Goal: Task Accomplishment & Management: Manage account settings

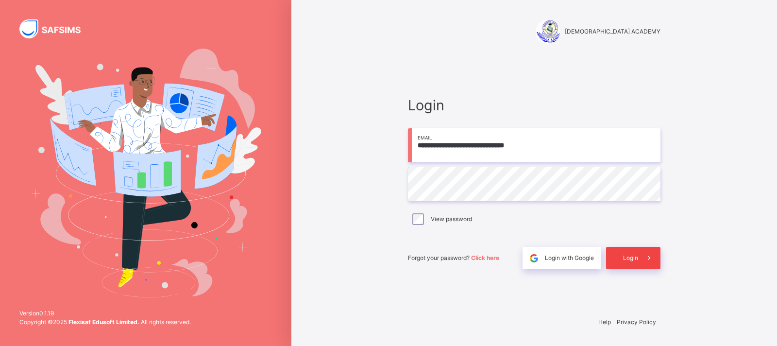
click at [633, 263] on div "Login" at bounding box center [633, 258] width 54 height 22
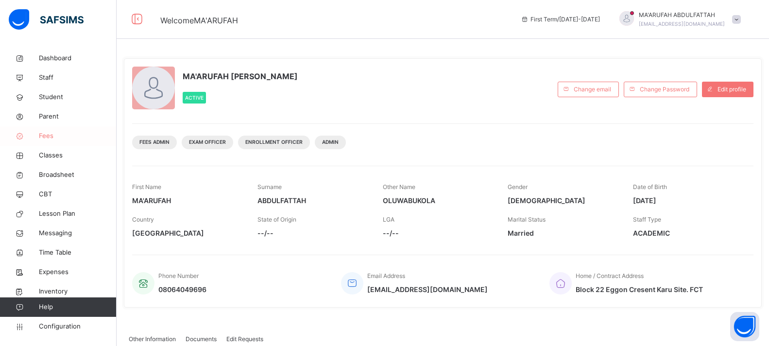
click at [46, 158] on span "Classes" at bounding box center [78, 156] width 78 height 10
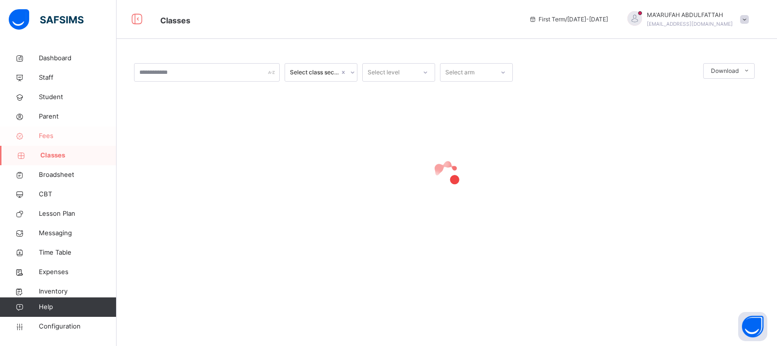
click at [49, 135] on span "Fees" at bounding box center [78, 136] width 78 height 10
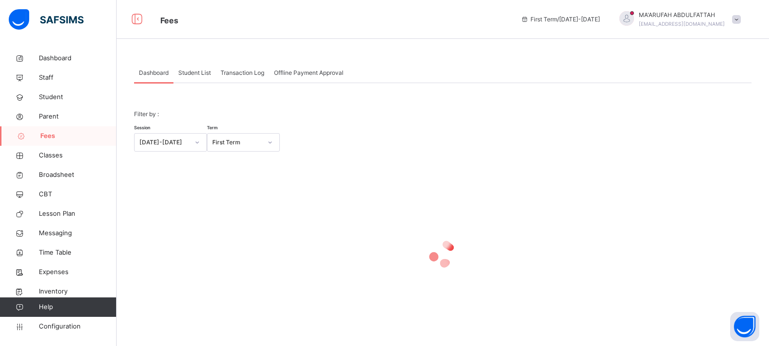
click at [183, 64] on div "Student List" at bounding box center [194, 72] width 42 height 19
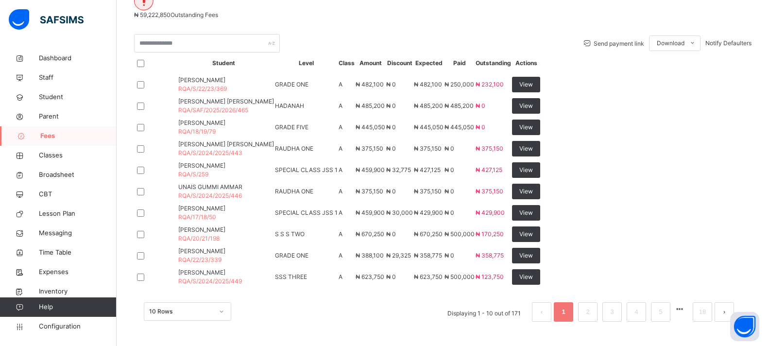
scroll to position [340, 0]
click at [540, 205] on div "View" at bounding box center [526, 213] width 28 height 16
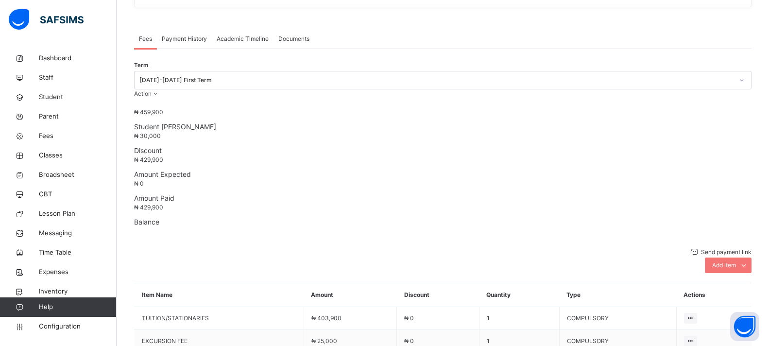
scroll to position [340, 0]
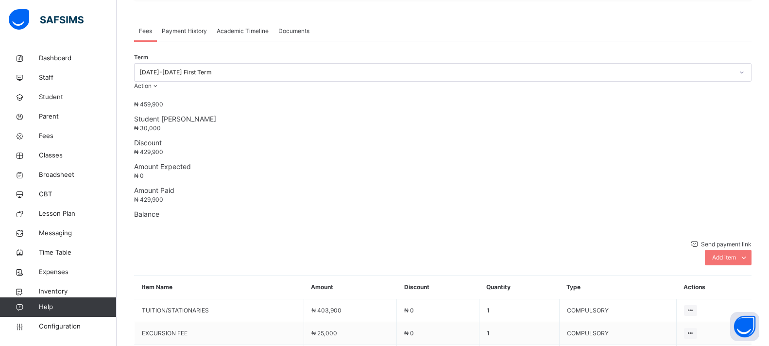
click at [0, 0] on li "Receive Payment" at bounding box center [0, 0] width 0 height 0
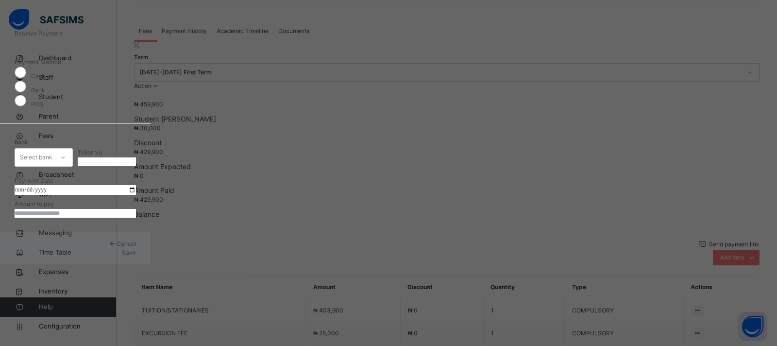
click at [54, 150] on div "Select bank" at bounding box center [34, 157] width 39 height 15
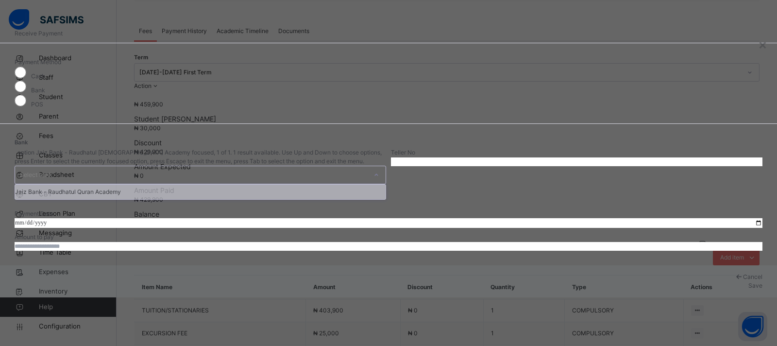
click at [335, 185] on div "Jaiz Bank - Raudhatul Quran Academy" at bounding box center [200, 192] width 371 height 15
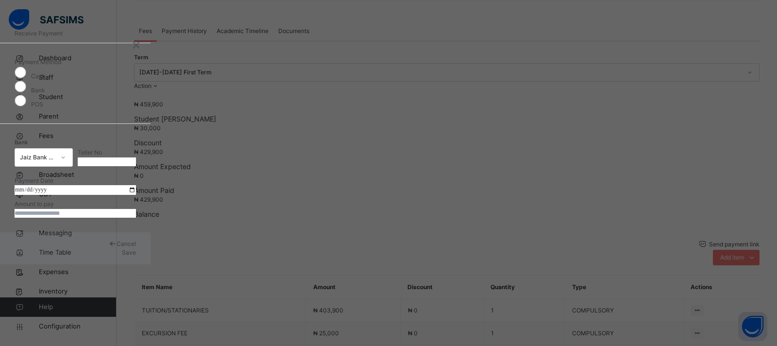
click at [136, 157] on input "text" at bounding box center [107, 161] width 58 height 9
type input "**********"
click at [136, 195] on input "date" at bounding box center [75, 190] width 121 height 10
type input "**********"
click at [136, 218] on input "currency" at bounding box center [75, 213] width 121 height 9
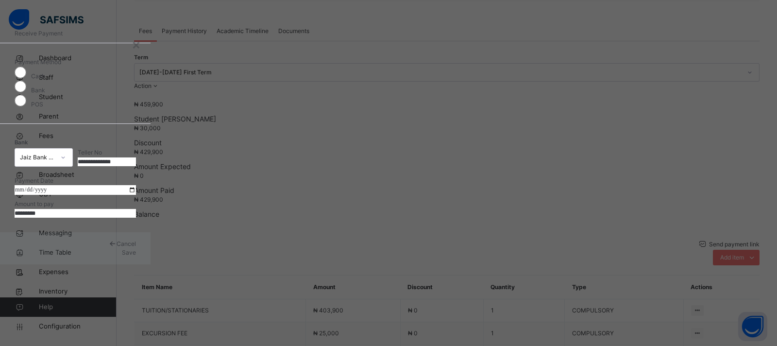
type input "*********"
click at [136, 256] on span "Save" at bounding box center [129, 252] width 14 height 7
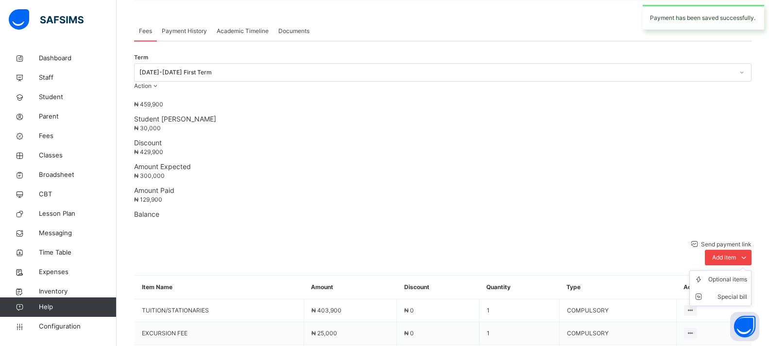
click at [733, 253] on span "Add item" at bounding box center [724, 257] width 24 height 9
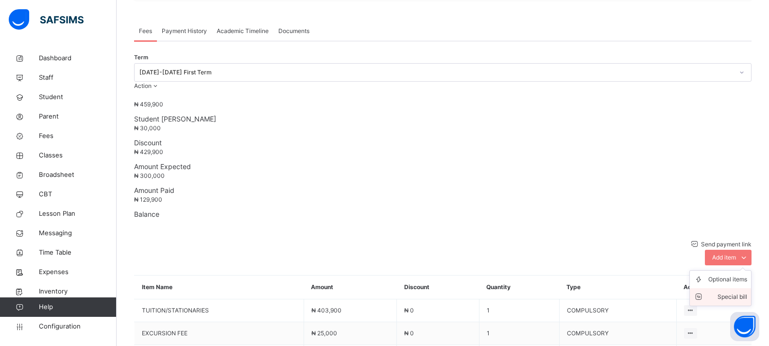
click at [731, 292] on div "Special bill" at bounding box center [727, 297] width 39 height 10
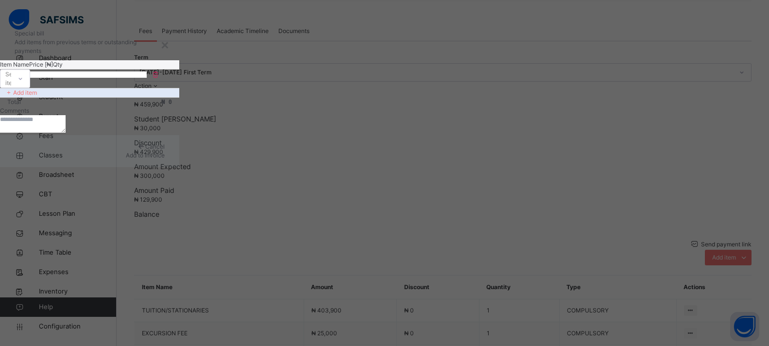
click at [11, 86] on div "Select item" at bounding box center [5, 78] width 11 height 15
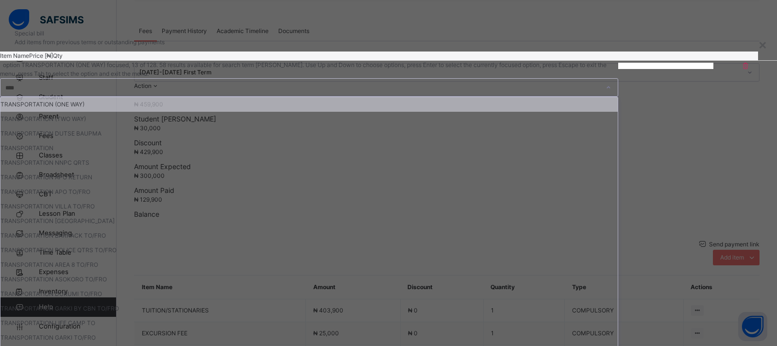
type input "*****"
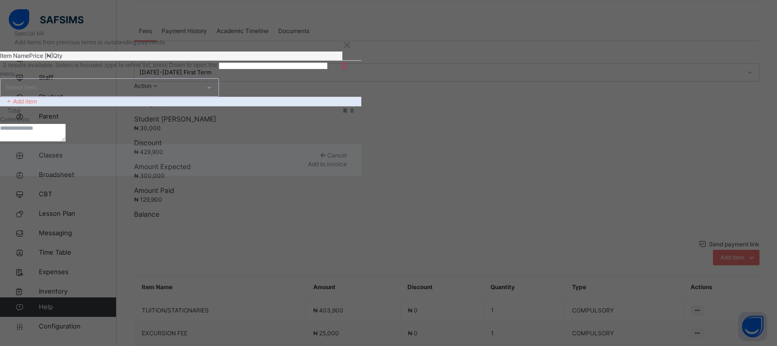
drag, startPoint x: 299, startPoint y: 123, endPoint x: 244, endPoint y: 122, distance: 54.9
click at [247, 122] on div "Item Name Price [₦] Qty 0 results available. Select is focused ,type to refine …" at bounding box center [180, 98] width 361 height 92
click at [36, 97] on div "Select item" at bounding box center [20, 87] width 31 height 18
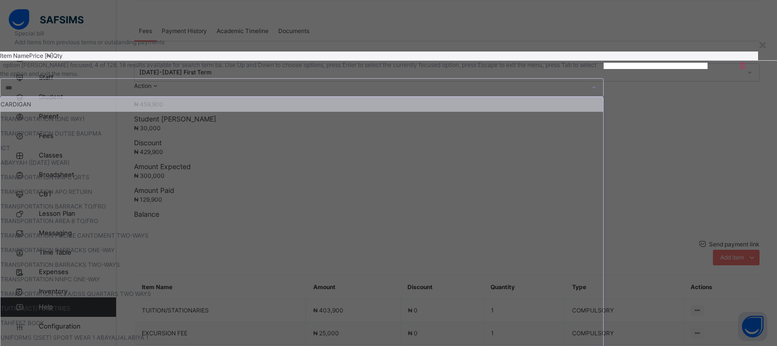
type input "****"
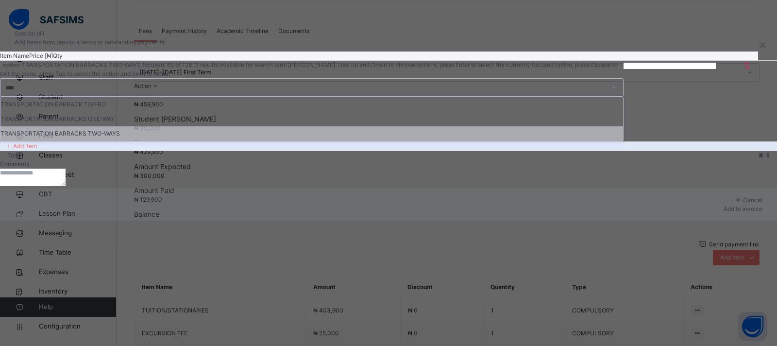
click at [345, 141] on div "TRANSPORTATION BARRACKS TWO-WAYS" at bounding box center [311, 133] width 623 height 15
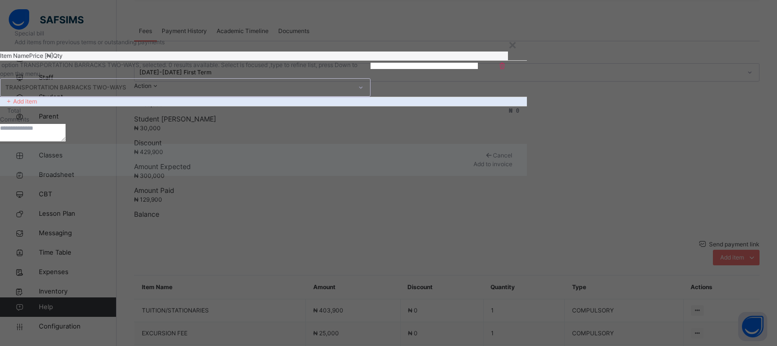
click at [407, 69] on input "number" at bounding box center [398, 66] width 54 height 6
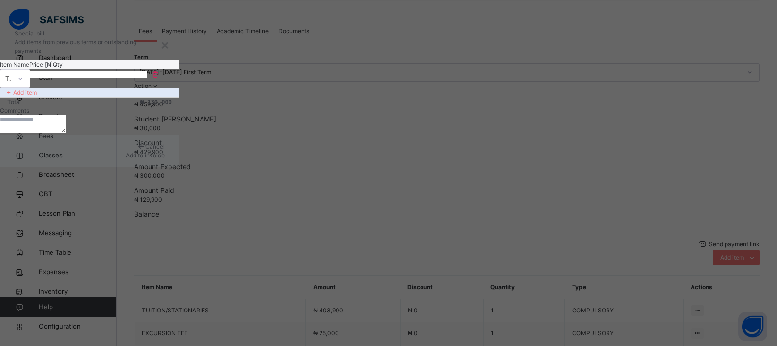
type input "******"
click at [165, 159] on span "Add to invoice" at bounding box center [145, 155] width 39 height 7
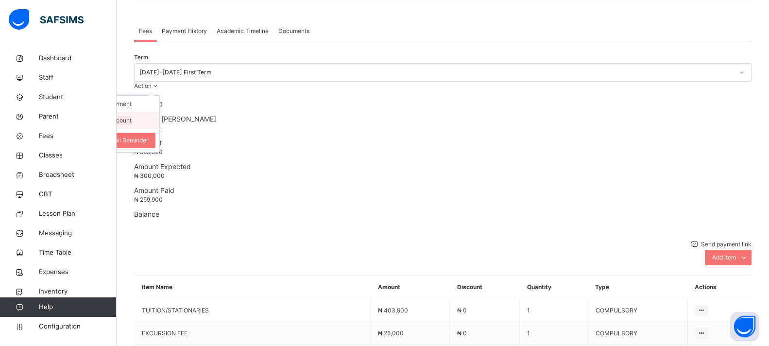
click at [159, 112] on li "Manage Discount" at bounding box center [120, 120] width 80 height 17
click at [132, 116] on button "Manage Discount" at bounding box center [108, 120] width 48 height 9
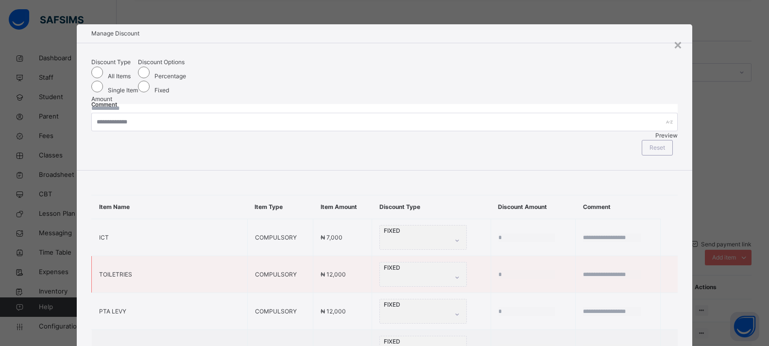
type input "*****"
type input "*"
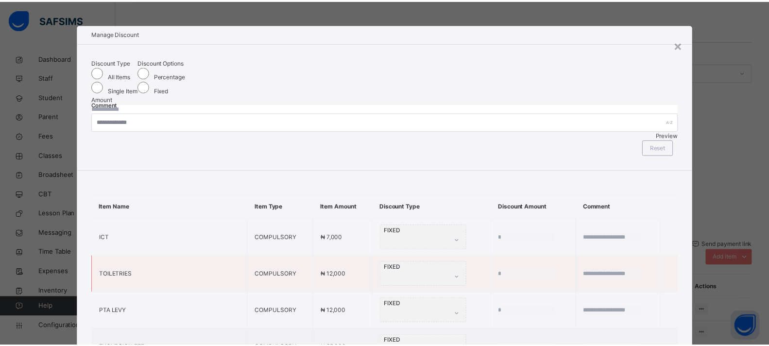
scroll to position [57, 0]
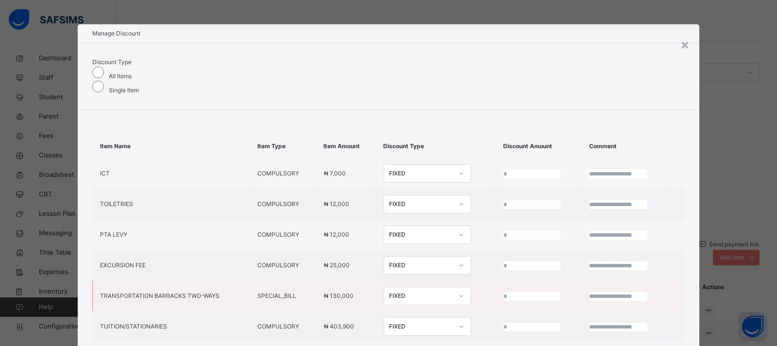
drag, startPoint x: 447, startPoint y: 229, endPoint x: 512, endPoint y: 230, distance: 65.1
click at [512, 281] on td "*****" at bounding box center [539, 296] width 86 height 31
drag, startPoint x: 450, startPoint y: 229, endPoint x: 484, endPoint y: 232, distance: 34.6
click at [504, 292] on input "*****" at bounding box center [532, 296] width 57 height 9
type input "*"
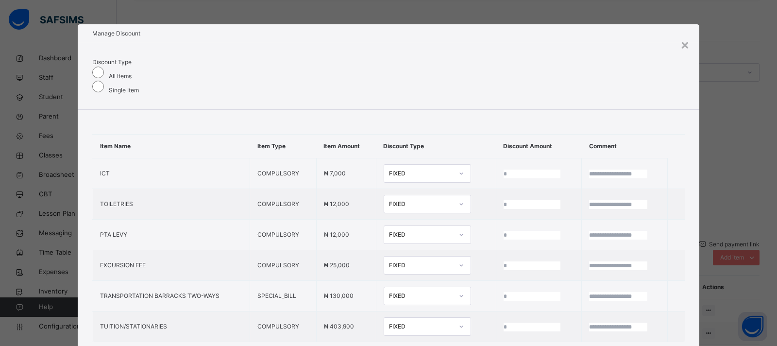
type input "*"
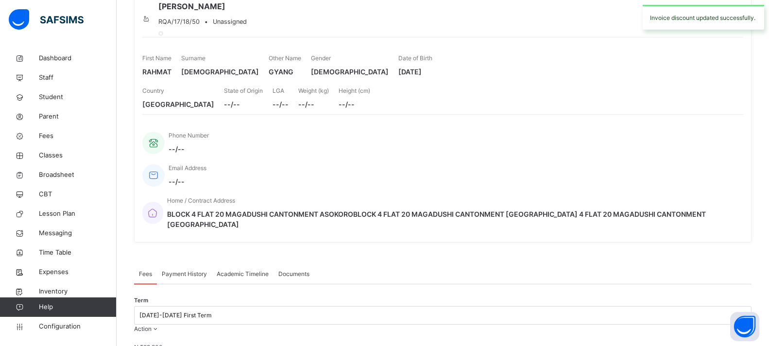
scroll to position [0, 0]
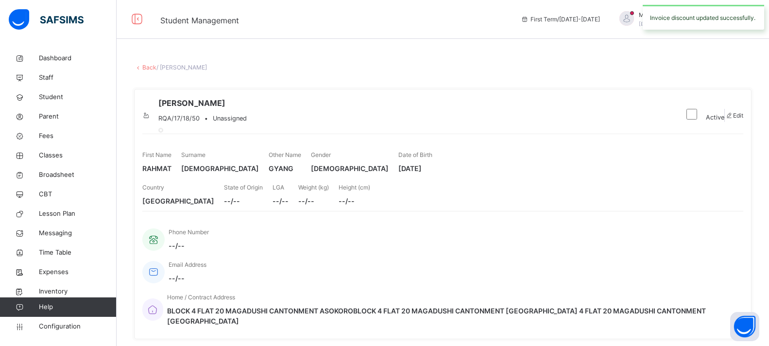
click at [149, 67] on link "Back" at bounding box center [149, 67] width 14 height 7
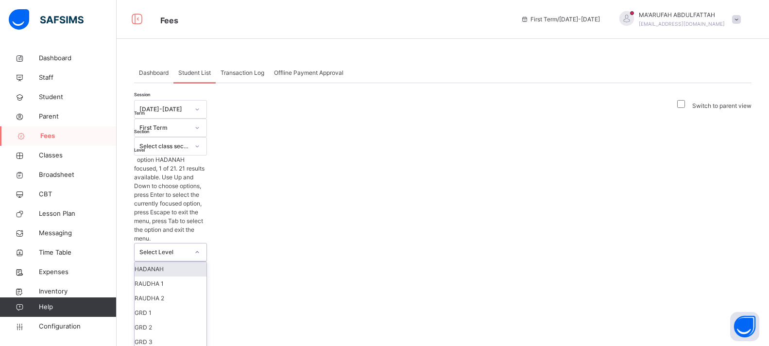
click at [189, 248] on div "Select Level" at bounding box center [164, 252] width 50 height 9
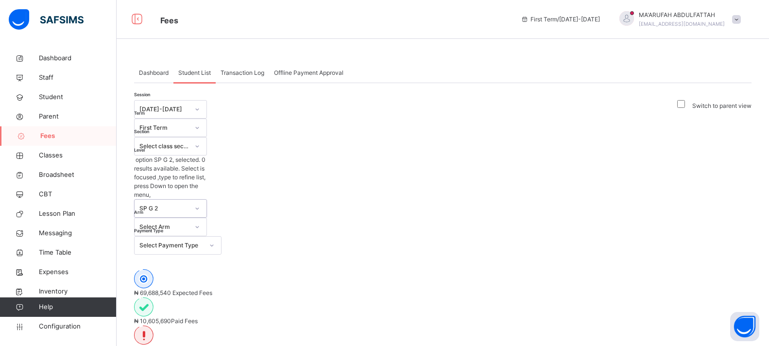
click at [189, 204] on div "SP G 2" at bounding box center [164, 208] width 50 height 9
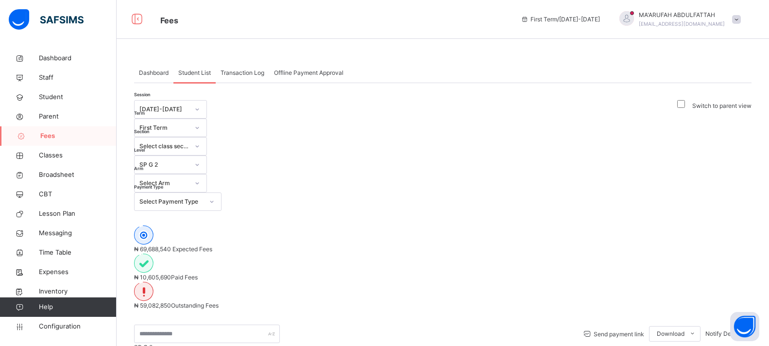
click at [475, 325] on div "Send payment link Download Students Payment Students Payment Status Student Ite…" at bounding box center [443, 334] width 618 height 18
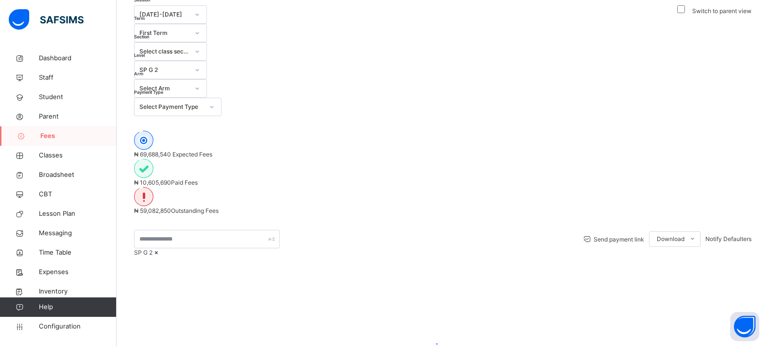
scroll to position [193, 0]
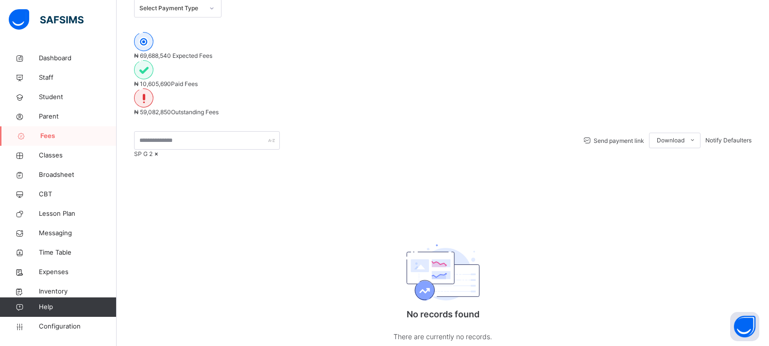
click at [161, 150] on icon at bounding box center [157, 153] width 8 height 7
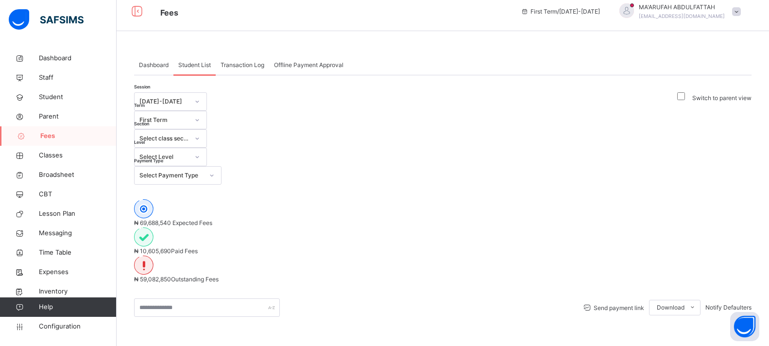
scroll to position [0, 0]
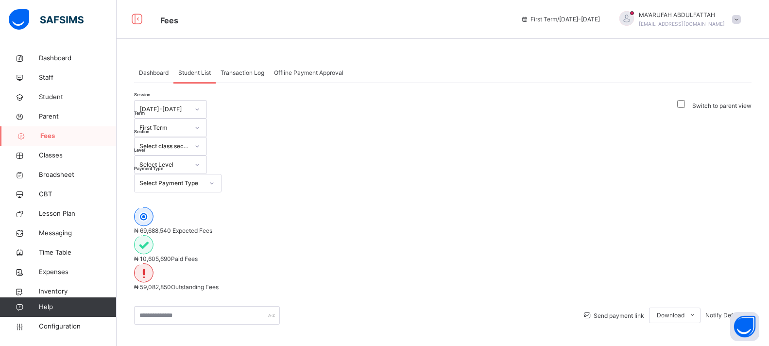
click at [189, 160] on div "Select Level" at bounding box center [164, 164] width 50 height 9
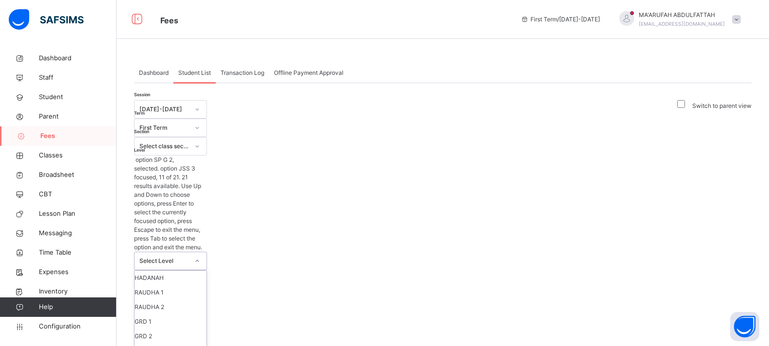
scroll to position [201, 0]
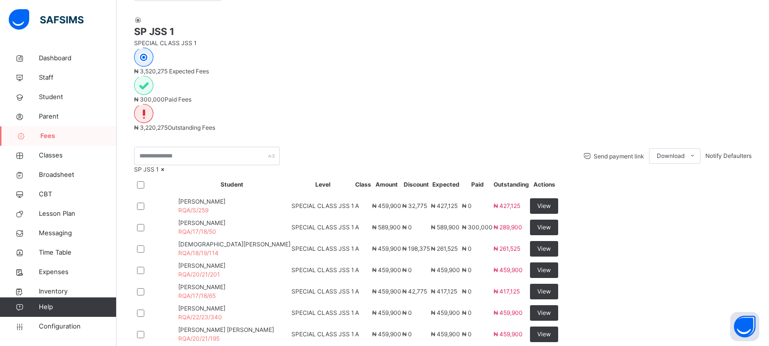
scroll to position [292, 0]
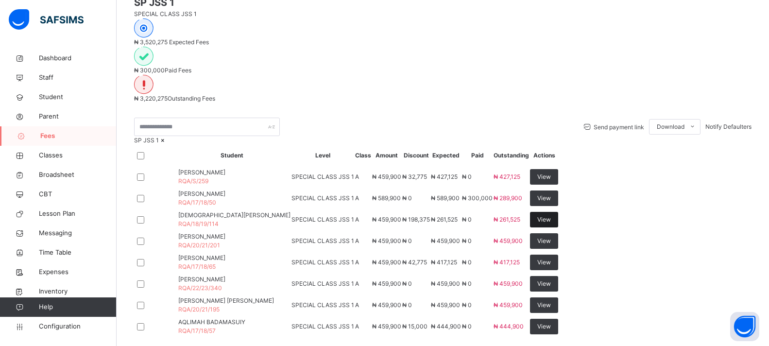
click at [551, 215] on span "View" at bounding box center [544, 219] width 14 height 9
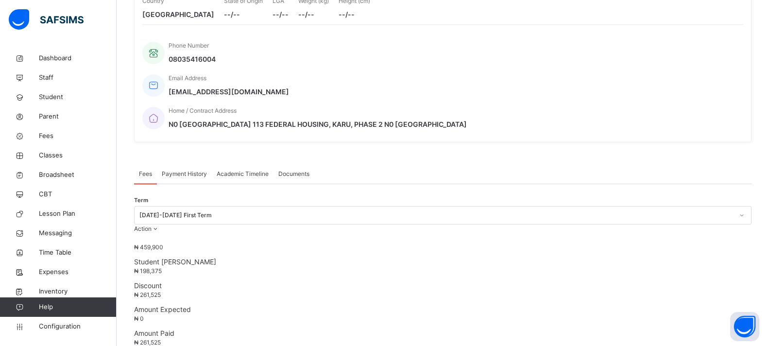
scroll to position [292, 0]
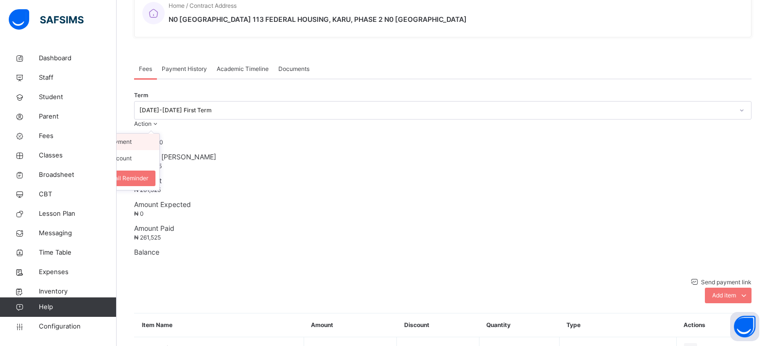
click at [159, 134] on li "Receive Payment" at bounding box center [120, 142] width 80 height 17
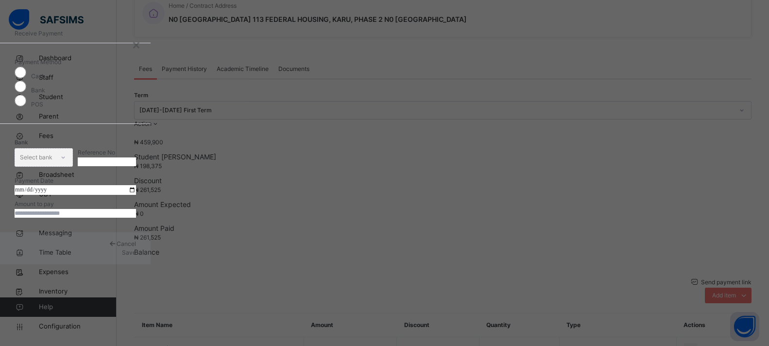
click at [136, 95] on div "Bank" at bounding box center [75, 88] width 121 height 14
click at [73, 141] on div "Bank Select bank" at bounding box center [44, 157] width 58 height 38
click at [52, 151] on div "Select bank" at bounding box center [36, 157] width 33 height 18
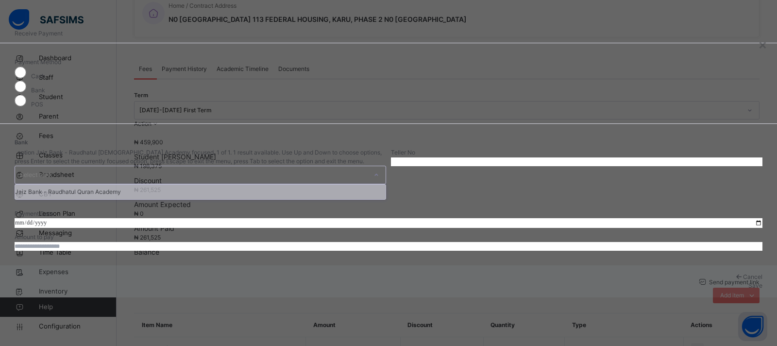
click at [327, 185] on div "Jaiz Bank - Raudhatul Quran Academy" at bounding box center [200, 192] width 371 height 15
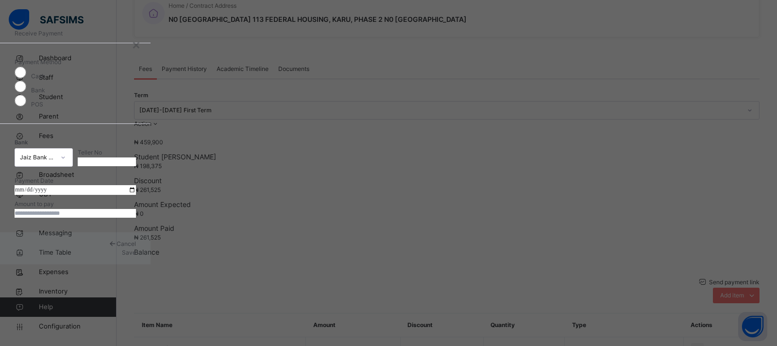
click at [136, 157] on input "text" at bounding box center [107, 161] width 58 height 9
type input "**********"
click at [136, 195] on input "date" at bounding box center [75, 190] width 121 height 10
type input "**********"
click at [136, 218] on input "currency" at bounding box center [75, 213] width 121 height 9
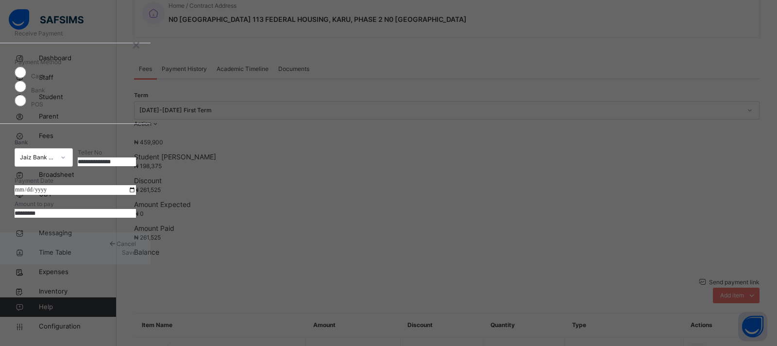
type input "*********"
click at [151, 264] on div "Cancel Save" at bounding box center [75, 248] width 151 height 32
click at [136, 256] on span "Save" at bounding box center [129, 252] width 14 height 7
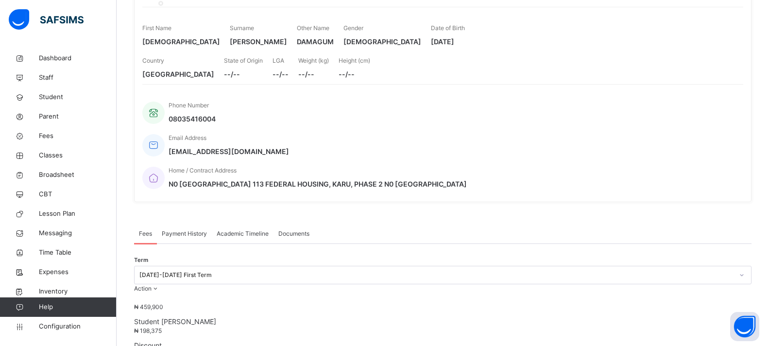
scroll to position [194, 0]
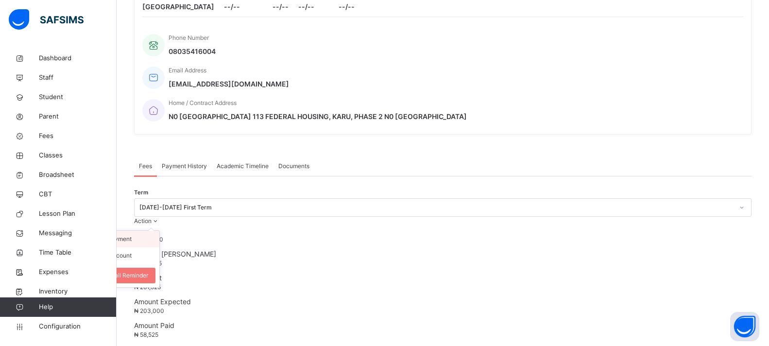
click at [159, 231] on li "Receive Payment" at bounding box center [120, 239] width 80 height 17
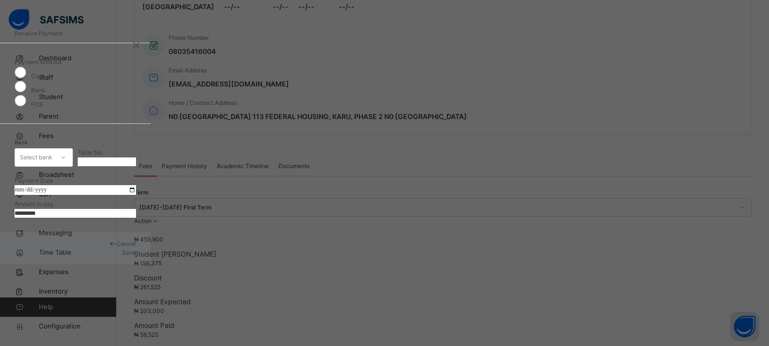
click at [54, 150] on div "Select bank" at bounding box center [34, 157] width 39 height 15
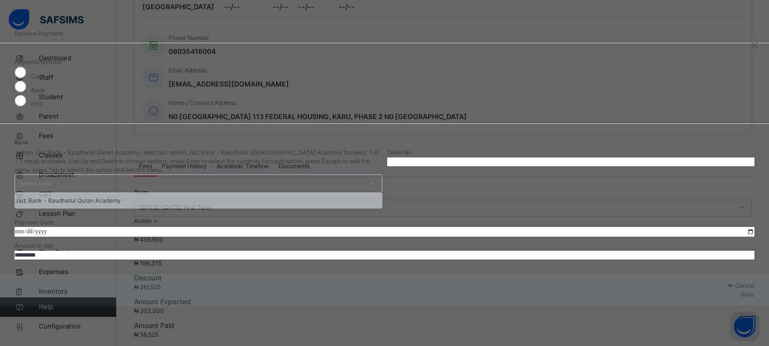
click at [321, 193] on div "Jaiz Bank - Raudhatul Quran Academy" at bounding box center [198, 200] width 367 height 15
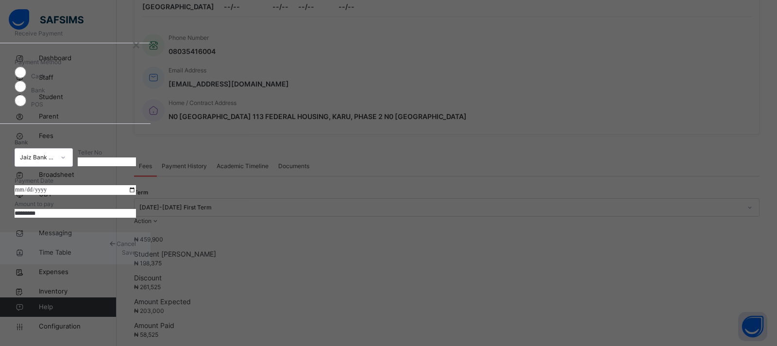
click at [136, 157] on input "text" at bounding box center [107, 161] width 58 height 9
type input "*********"
click at [136, 191] on input "date" at bounding box center [75, 190] width 121 height 10
click at [136, 195] on input "date" at bounding box center [75, 190] width 121 height 10
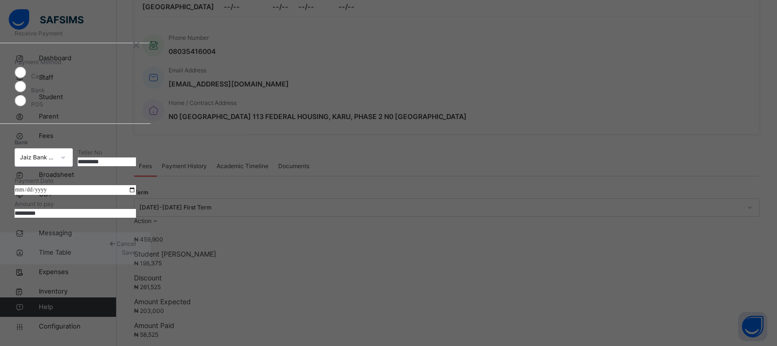
type input "**********"
click at [136, 218] on input "currency" at bounding box center [75, 213] width 121 height 9
drag, startPoint x: 336, startPoint y: 251, endPoint x: 274, endPoint y: 252, distance: 62.2
click at [151, 232] on div "**********" at bounding box center [75, 178] width 151 height 108
click at [136, 218] on input "currency" at bounding box center [75, 213] width 121 height 9
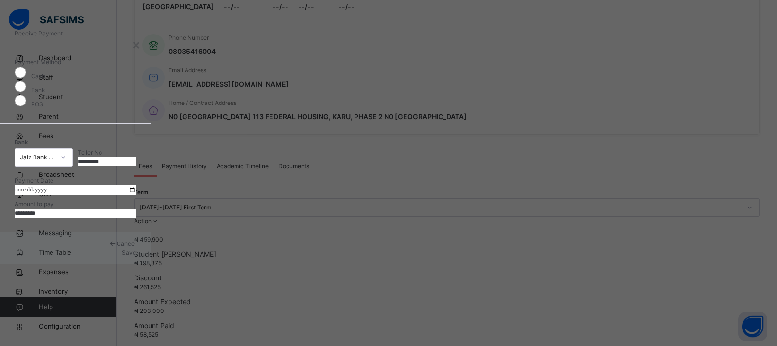
drag, startPoint x: 339, startPoint y: 253, endPoint x: 298, endPoint y: 254, distance: 41.3
click at [136, 218] on input "currency" at bounding box center [75, 213] width 121 height 9
type input "********"
click at [136, 256] on span "Save" at bounding box center [129, 252] width 14 height 7
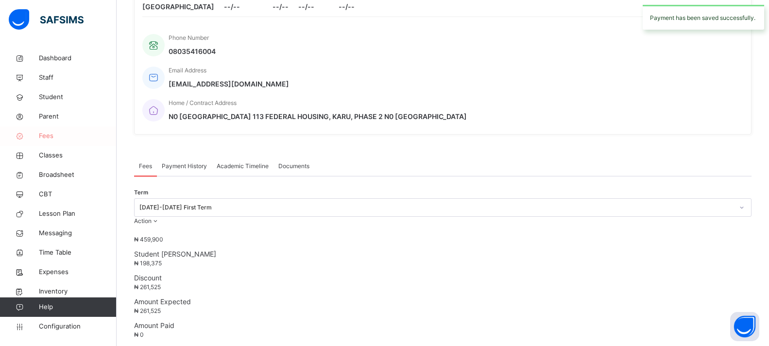
click at [47, 132] on span "Fees" at bounding box center [78, 136] width 78 height 10
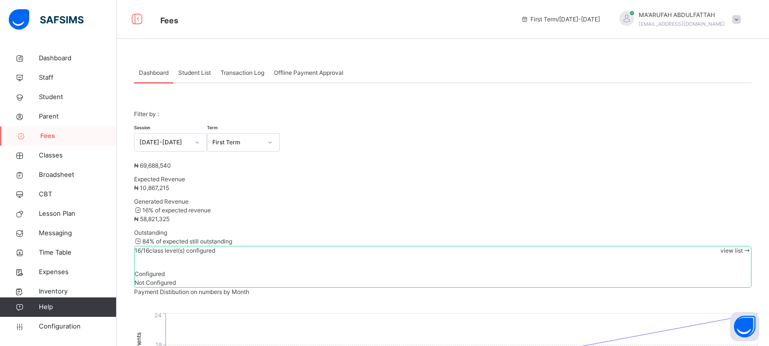
click at [202, 76] on span "Student List" at bounding box center [194, 73] width 33 height 9
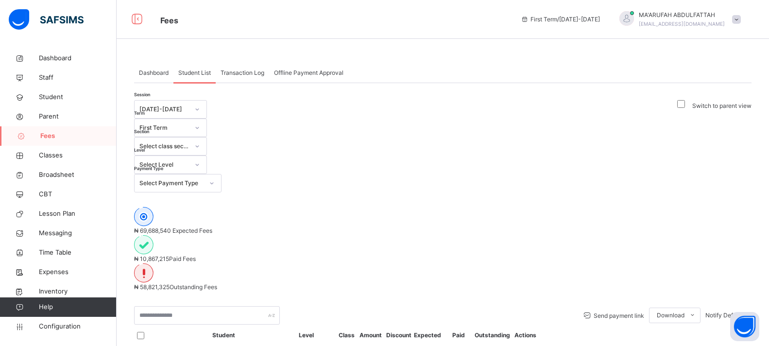
click at [259, 74] on span "Transaction Log" at bounding box center [243, 73] width 44 height 9
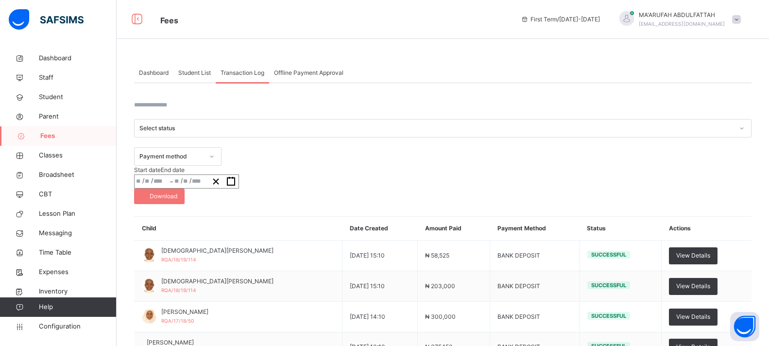
click at [181, 74] on span "Student List" at bounding box center [194, 73] width 33 height 9
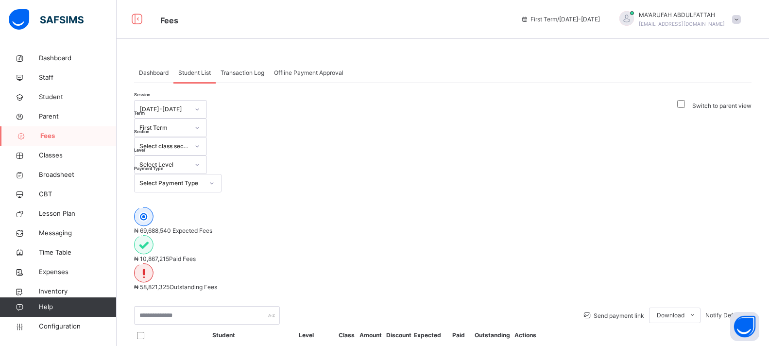
click at [150, 73] on span "Dashboard" at bounding box center [154, 73] width 30 height 9
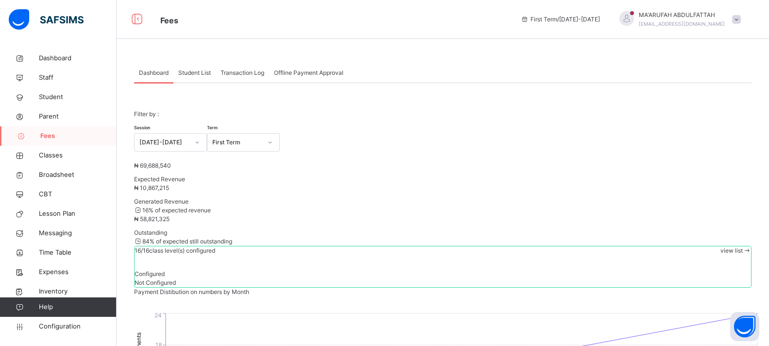
click at [183, 72] on span "Student List" at bounding box center [194, 73] width 33 height 9
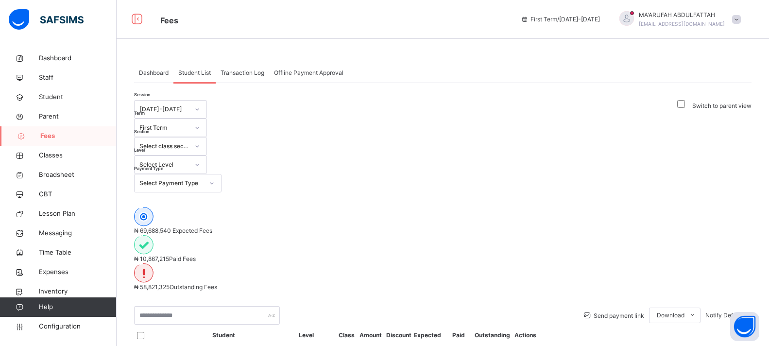
click at [189, 160] on div "Select Level" at bounding box center [164, 164] width 50 height 9
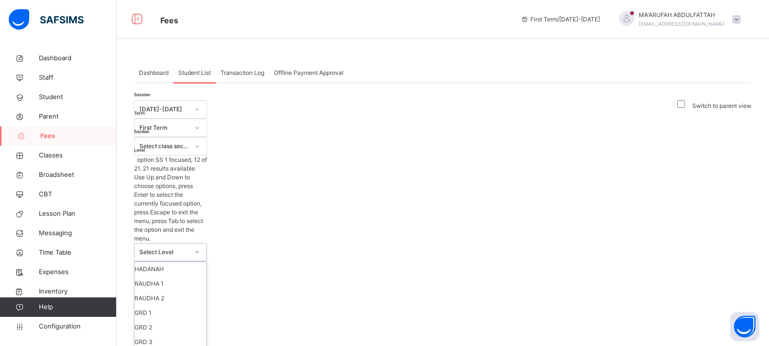
scroll to position [146, 0]
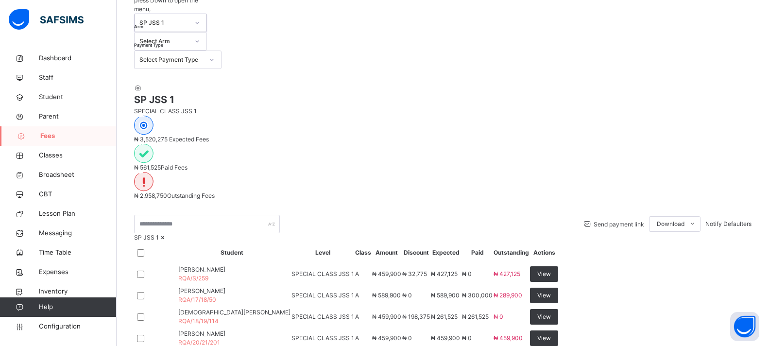
scroll to position [243, 0]
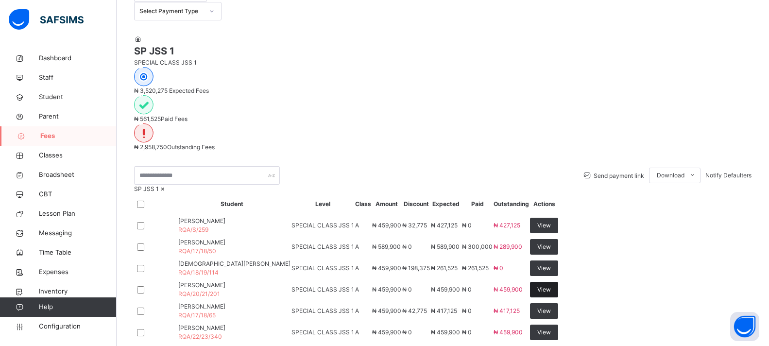
click at [558, 282] on div "View" at bounding box center [544, 290] width 28 height 16
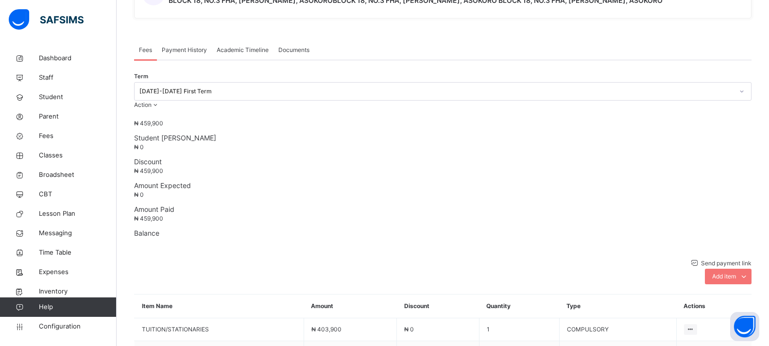
scroll to position [389, 0]
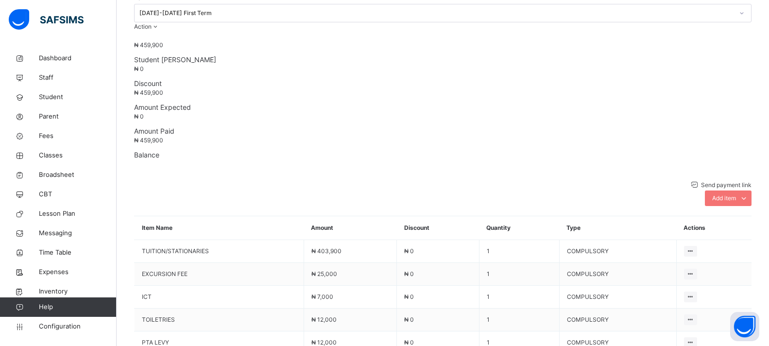
click at [733, 170] on div "Send payment link Add item Optional items Special bill Item Name Amount Discoun…" at bounding box center [443, 272] width 618 height 204
click at [729, 194] on span "Add item" at bounding box center [724, 198] width 24 height 9
click at [723, 215] on div "Optional items" at bounding box center [727, 220] width 39 height 10
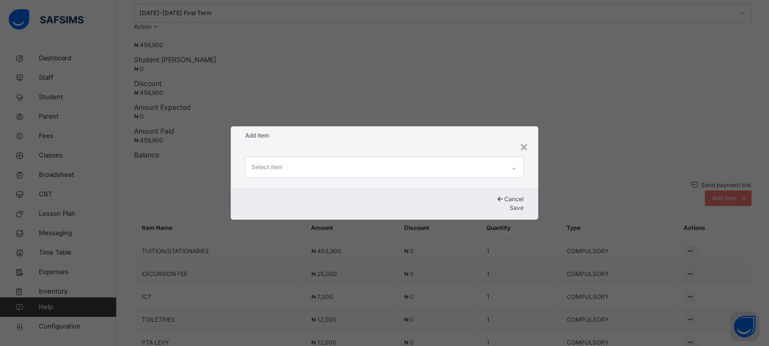
click at [319, 163] on div "Select item" at bounding box center [375, 167] width 259 height 20
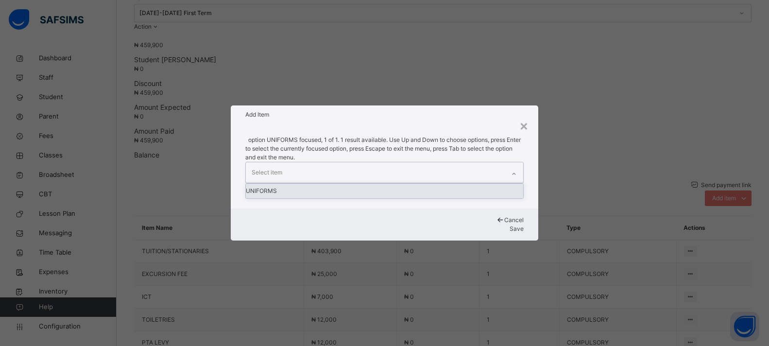
click at [319, 163] on div "Select item" at bounding box center [375, 172] width 259 height 20
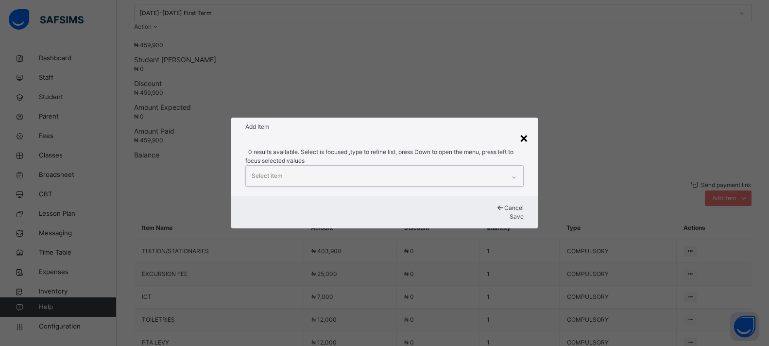
click at [521, 146] on div "×" at bounding box center [523, 137] width 9 height 20
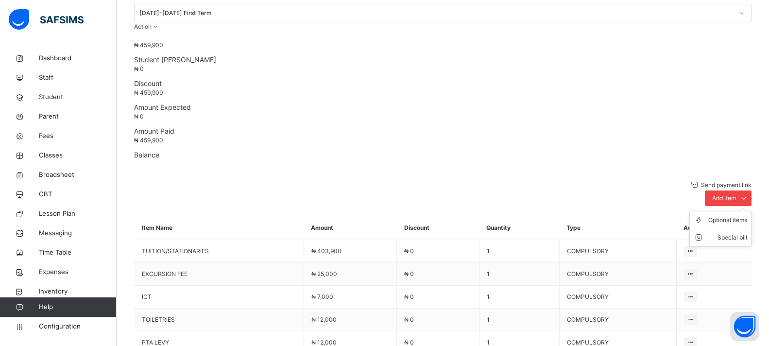
click at [735, 194] on span "Add item" at bounding box center [724, 198] width 24 height 9
click at [723, 215] on div "Optional items" at bounding box center [727, 220] width 39 height 10
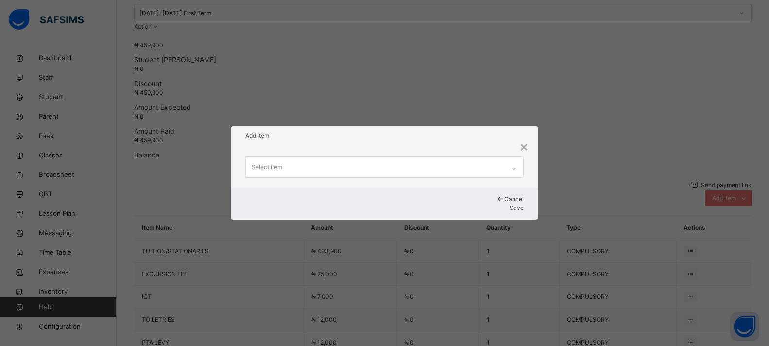
click at [281, 163] on div "Select item" at bounding box center [375, 167] width 259 height 20
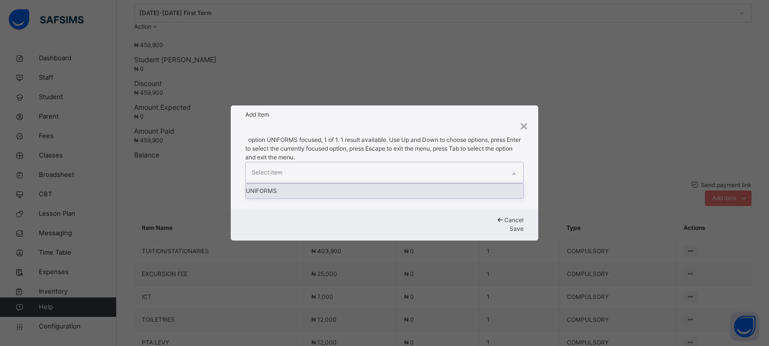
click at [283, 194] on div "UNIFORMS" at bounding box center [384, 191] width 277 height 15
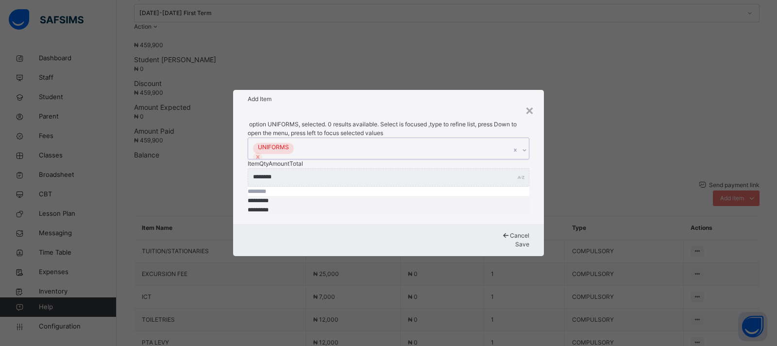
click at [283, 187] on input "********" at bounding box center [389, 177] width 282 height 18
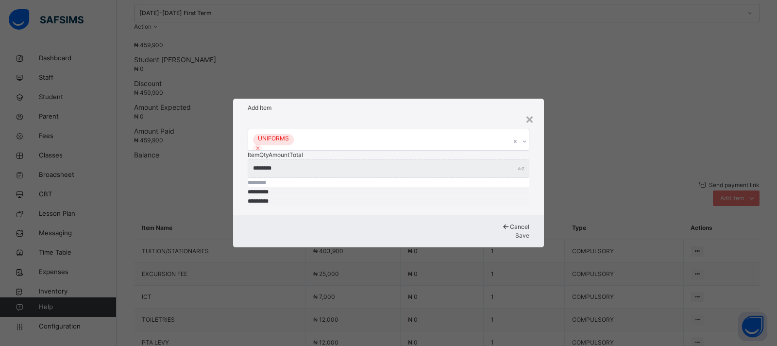
click at [498, 208] on div "UNIFORMS Item Qty Amount Total ******** *" at bounding box center [388, 166] width 311 height 98
click at [516, 232] on span "Save" at bounding box center [523, 235] width 14 height 7
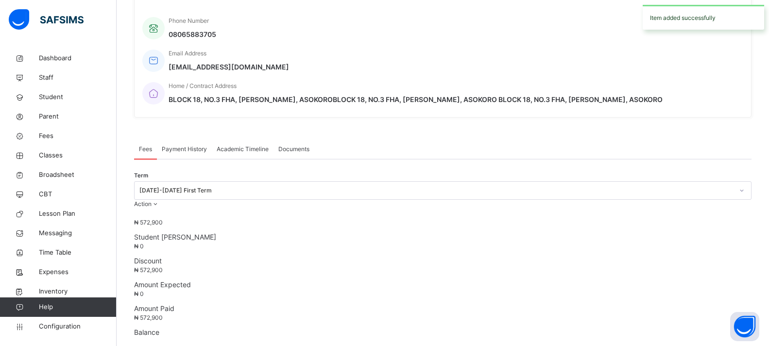
scroll to position [194, 0]
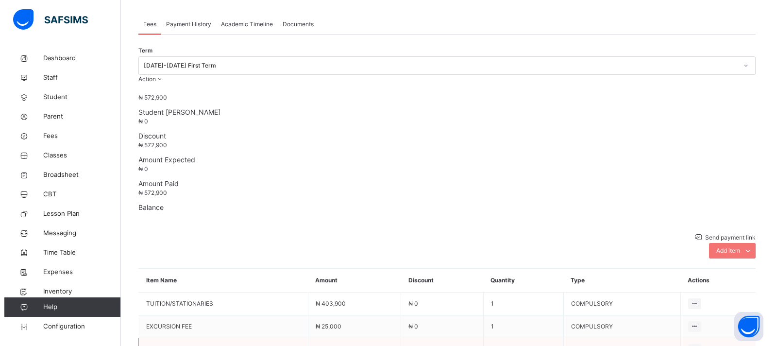
scroll to position [340, 0]
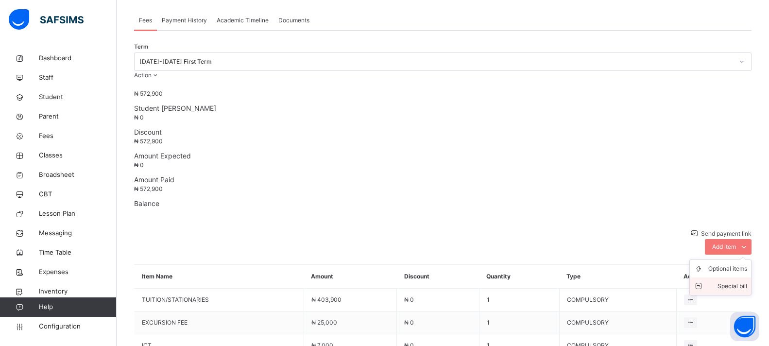
click at [732, 281] on div "Special bill" at bounding box center [727, 286] width 39 height 10
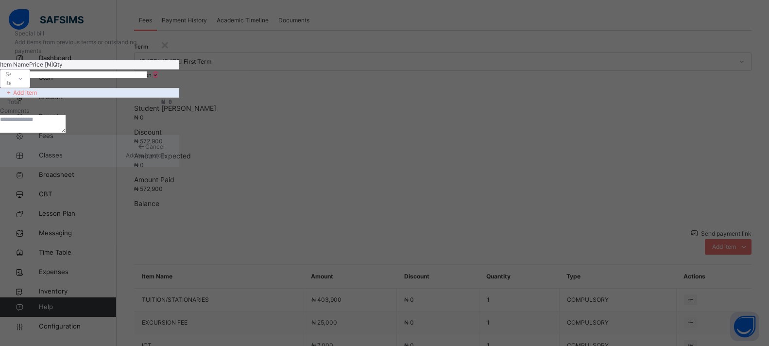
click at [29, 69] on p "Item Name" at bounding box center [14, 64] width 29 height 9
click at [11, 86] on div "Select item" at bounding box center [5, 78] width 11 height 15
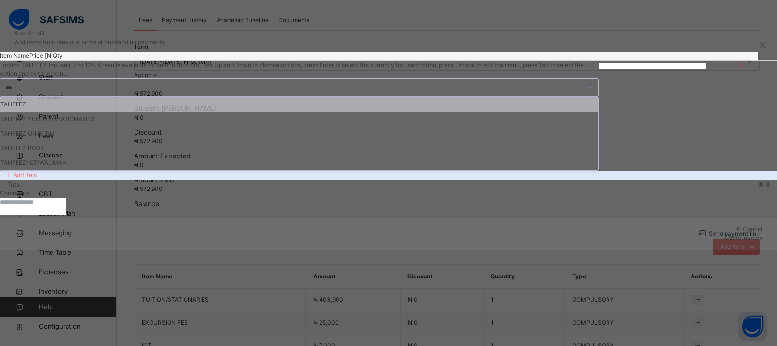
type input "****"
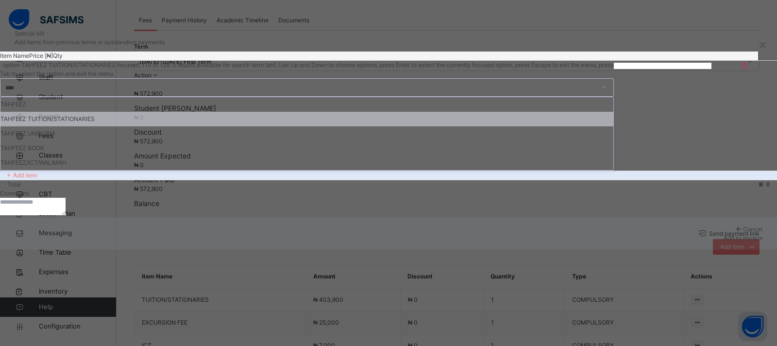
click at [317, 126] on div "TAHFEEZ TUITION/STATIONARIES" at bounding box center [306, 119] width 613 height 15
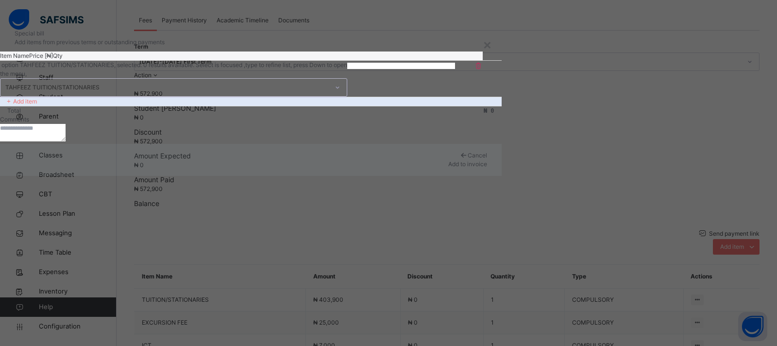
click at [401, 69] on input "number" at bounding box center [374, 66] width 54 height 6
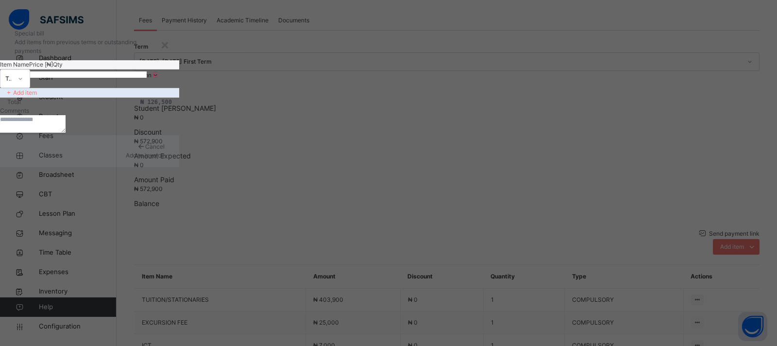
type input "******"
click at [165, 159] on span "Add to invoice" at bounding box center [145, 155] width 39 height 7
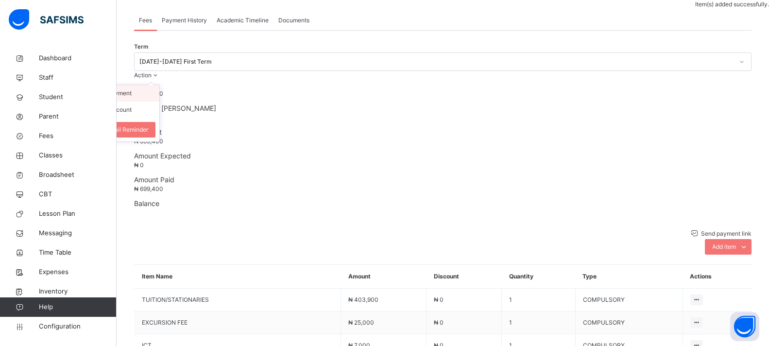
click at [159, 85] on li "Receive Payment" at bounding box center [120, 93] width 80 height 17
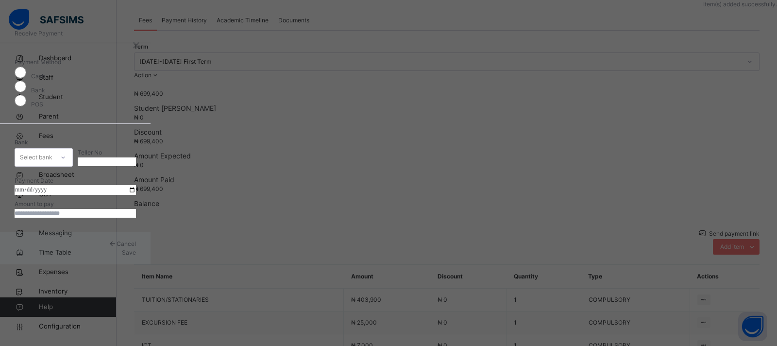
click at [52, 148] on div "Select bank" at bounding box center [36, 157] width 33 height 18
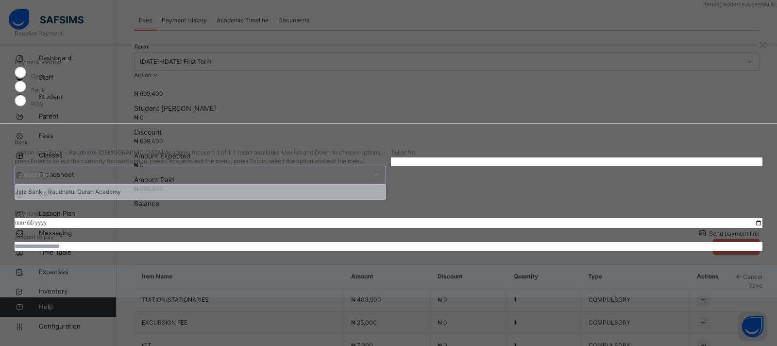
click at [319, 185] on div "Jaiz Bank - Raudhatul Quran Academy" at bounding box center [200, 192] width 371 height 15
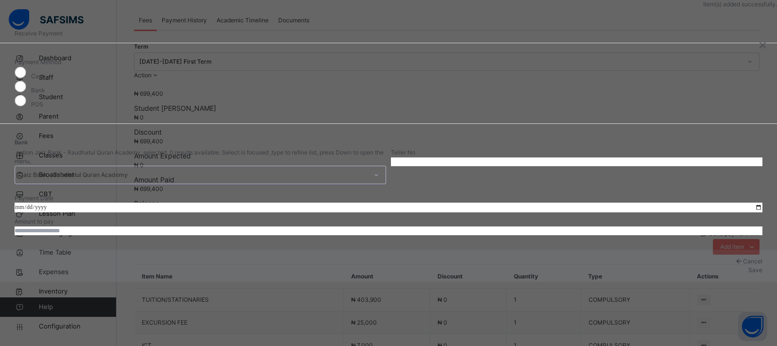
click at [441, 157] on input "text" at bounding box center [577, 161] width 372 height 9
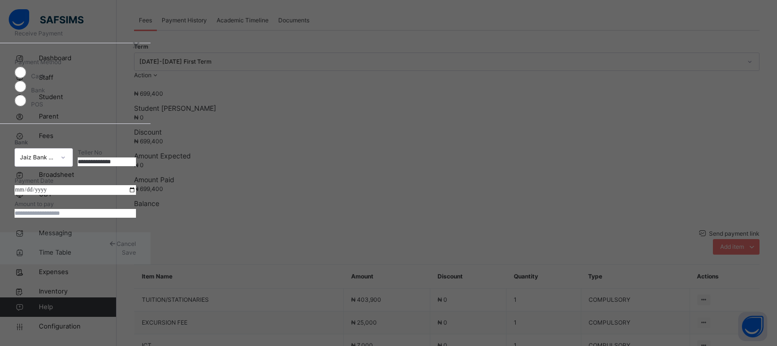
type input "**********"
click at [136, 195] on input "date" at bounding box center [75, 190] width 121 height 10
type input "**********"
click at [136, 218] on input "currency" at bounding box center [75, 213] width 121 height 9
type input "***"
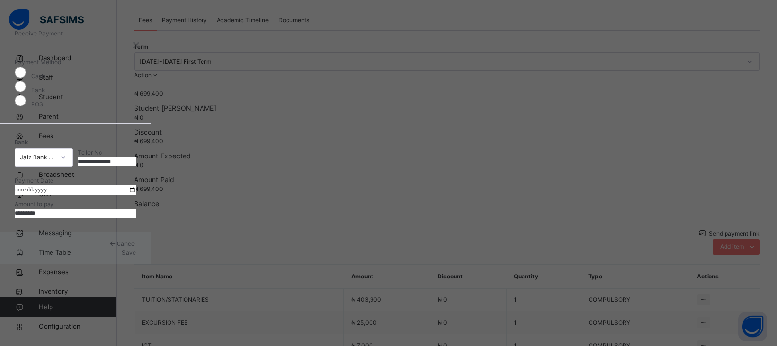
type input "*********"
click at [136, 256] on span "Save" at bounding box center [129, 252] width 14 height 7
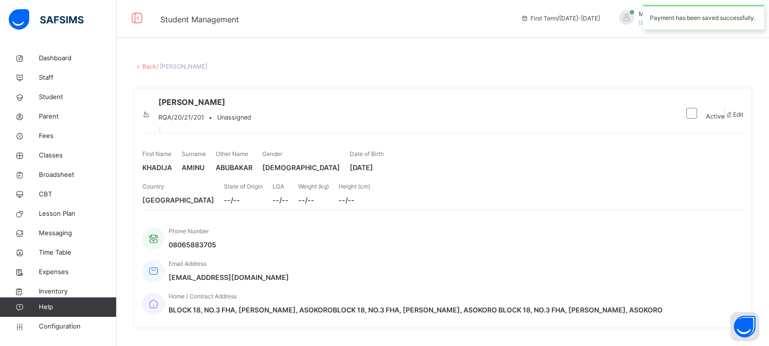
scroll to position [0, 0]
click at [146, 65] on link "Back" at bounding box center [149, 67] width 14 height 7
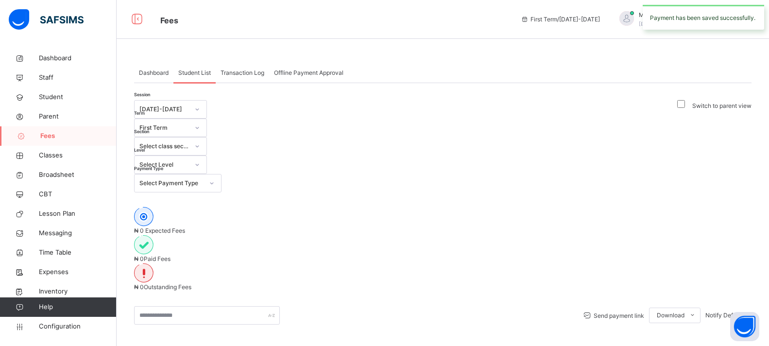
click at [189, 160] on div "Select Level" at bounding box center [164, 164] width 50 height 9
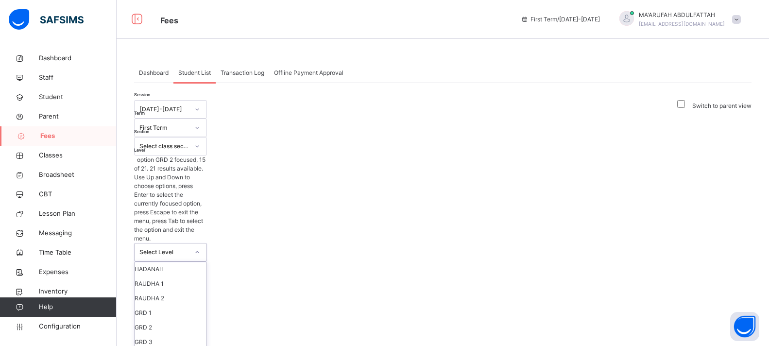
scroll to position [146, 0]
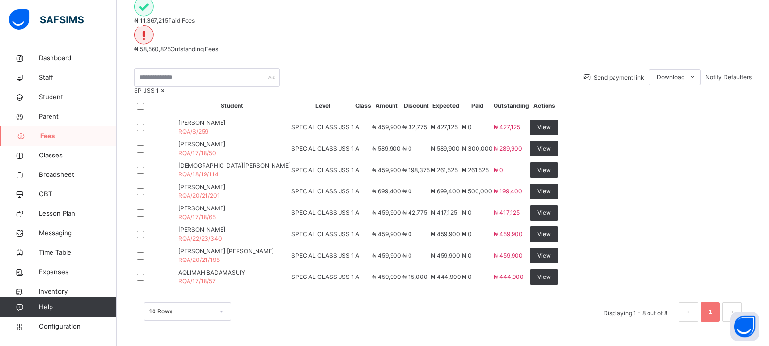
scroll to position [339, 0]
click at [551, 208] on span "View" at bounding box center [544, 212] width 14 height 9
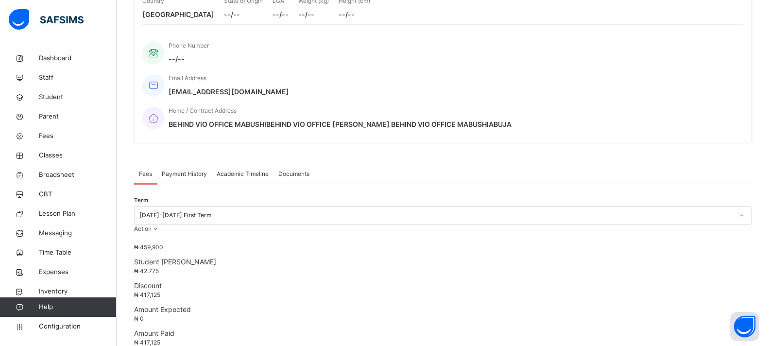
scroll to position [339, 0]
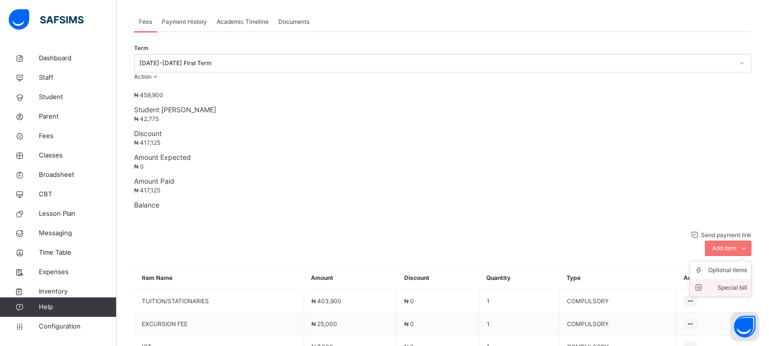
click at [724, 283] on div "Special bill" at bounding box center [727, 288] width 39 height 10
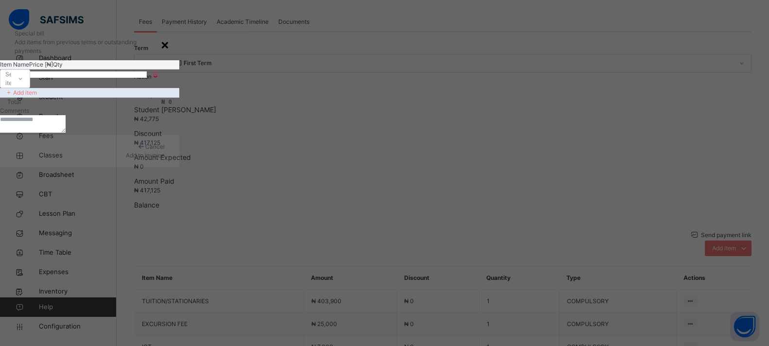
click at [170, 54] on div "×" at bounding box center [164, 44] width 9 height 20
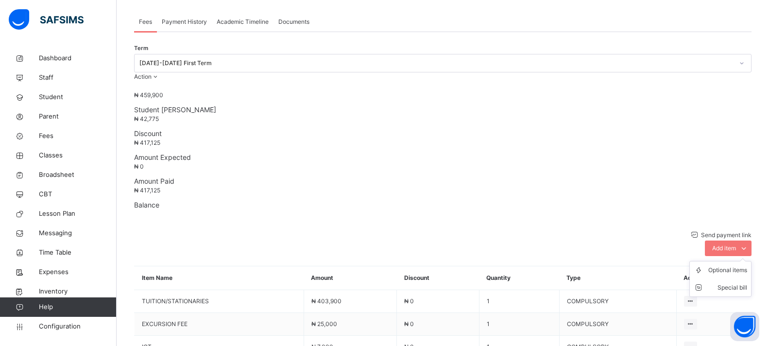
click at [720, 261] on ul "Optional items Special bill" at bounding box center [720, 279] width 62 height 36
click at [719, 265] on div "Optional items" at bounding box center [727, 270] width 39 height 10
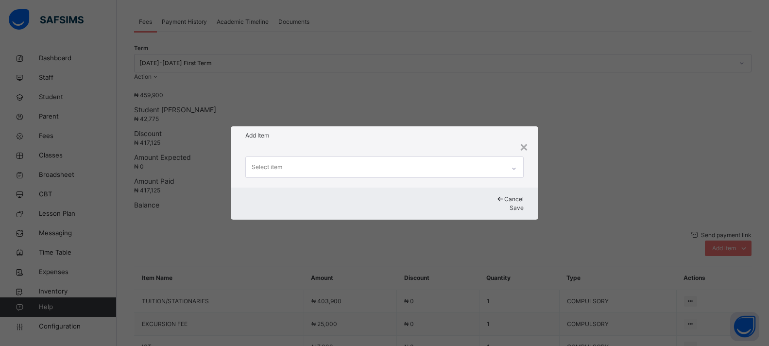
click at [380, 174] on div "Select item" at bounding box center [375, 167] width 259 height 20
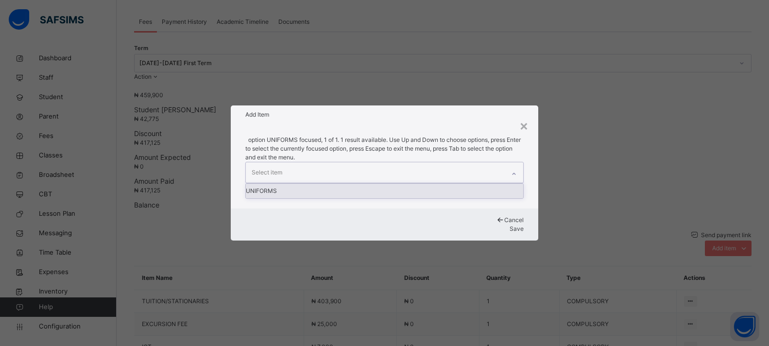
click at [281, 196] on div "UNIFORMS" at bounding box center [384, 191] width 277 height 15
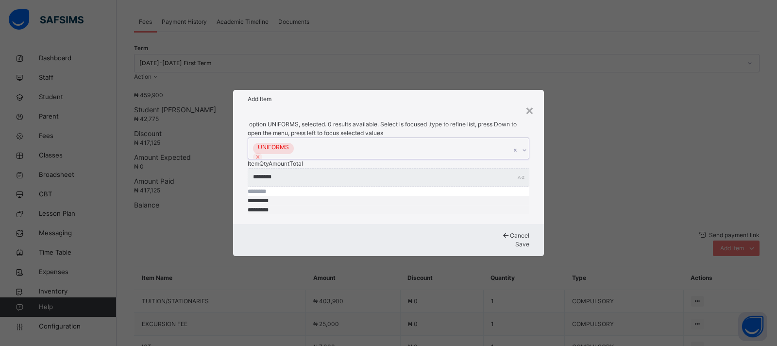
click at [516, 241] on span "Save" at bounding box center [523, 244] width 14 height 7
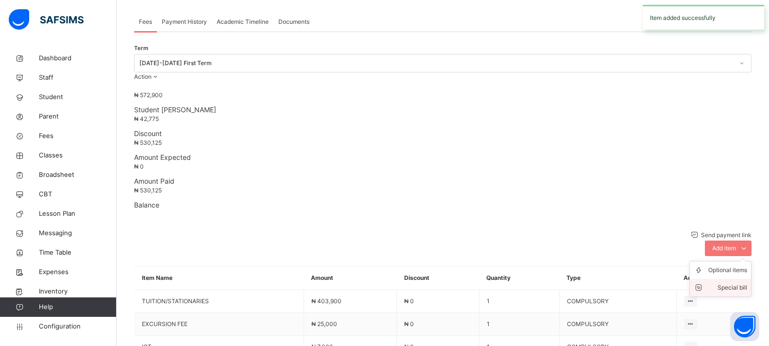
click at [733, 283] on div "Special bill" at bounding box center [727, 288] width 39 height 10
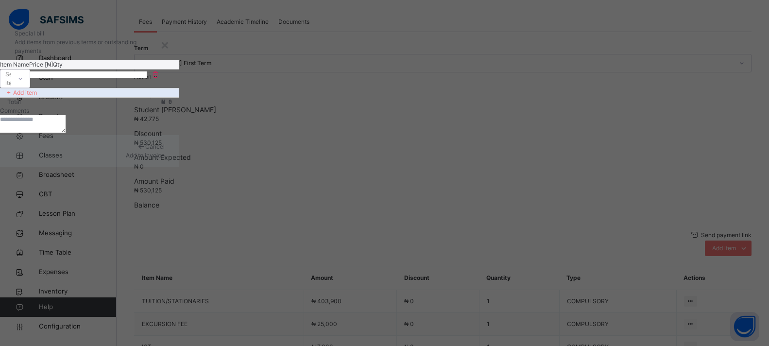
click at [11, 86] on div "Select item" at bounding box center [5, 78] width 11 height 15
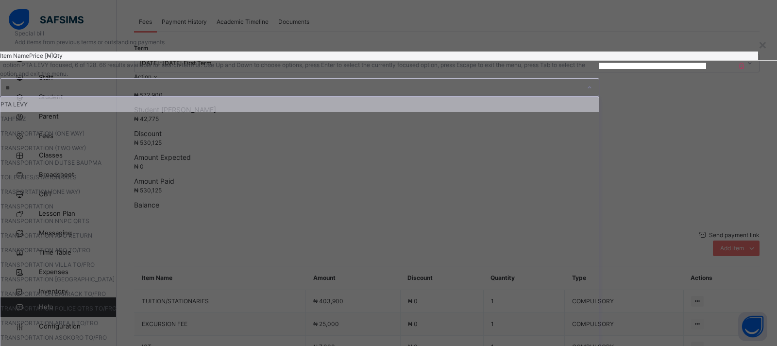
type input "***"
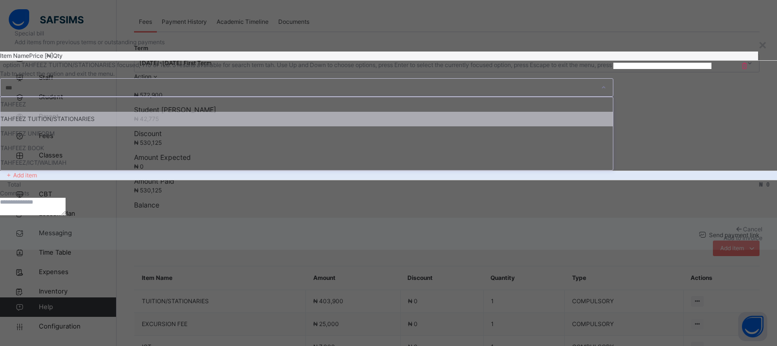
click at [321, 126] on div "TAHFEEZ TUITION/STATIONARIES" at bounding box center [306, 119] width 613 height 15
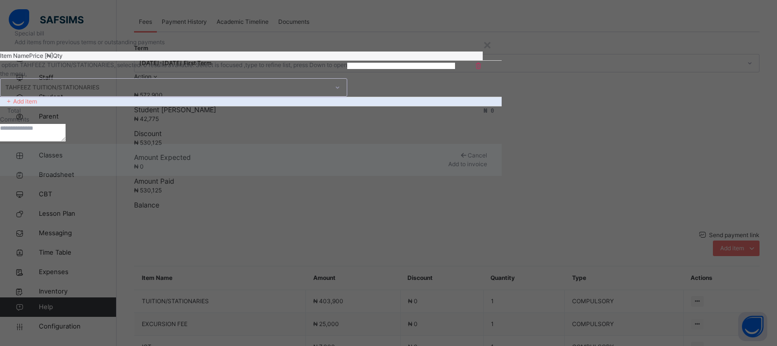
click at [346, 95] on div at bounding box center [337, 88] width 17 height 16
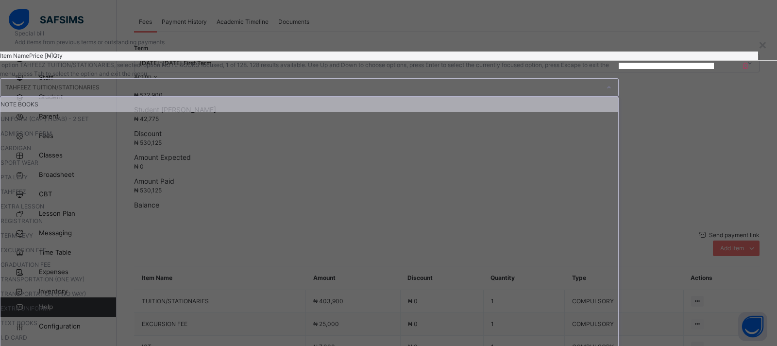
click at [619, 69] on input "number" at bounding box center [643, 66] width 48 height 6
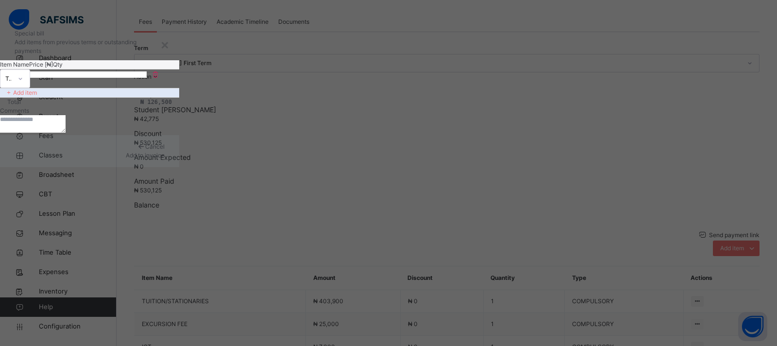
type input "******"
click at [165, 160] on div "Add to invoice" at bounding box center [90, 155] width 150 height 9
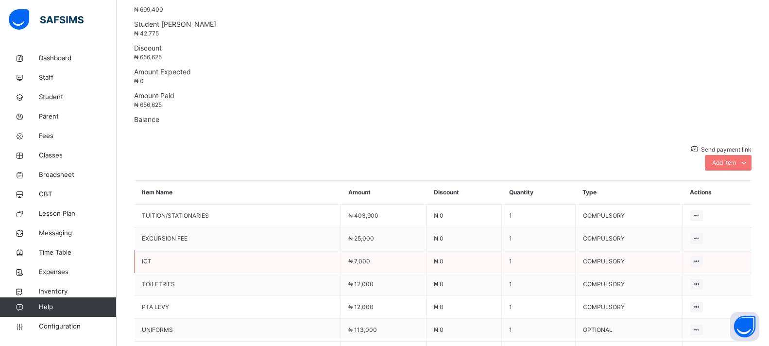
scroll to position [230, 0]
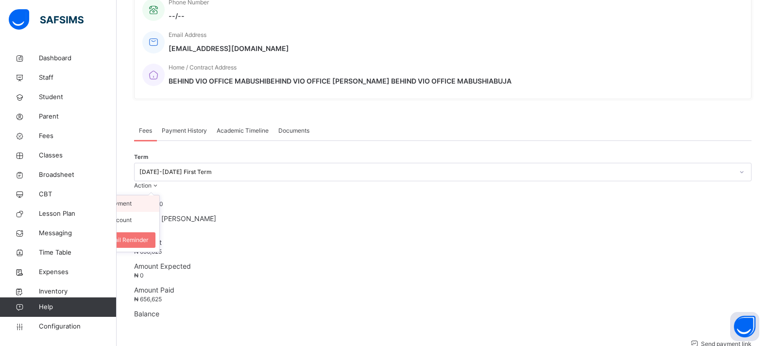
click at [159, 195] on li "Receive Payment" at bounding box center [120, 203] width 80 height 17
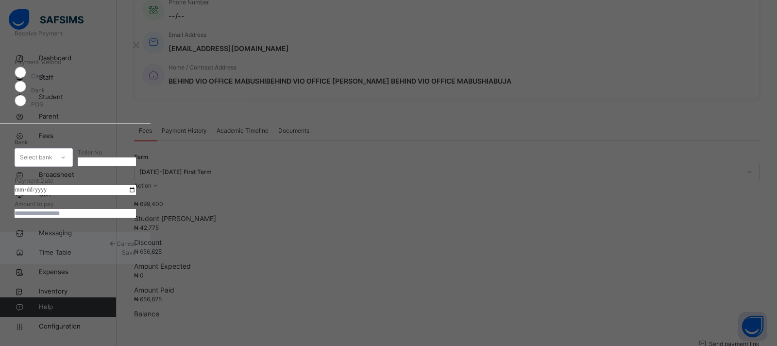
click at [52, 157] on div "Select bank" at bounding box center [36, 157] width 33 height 18
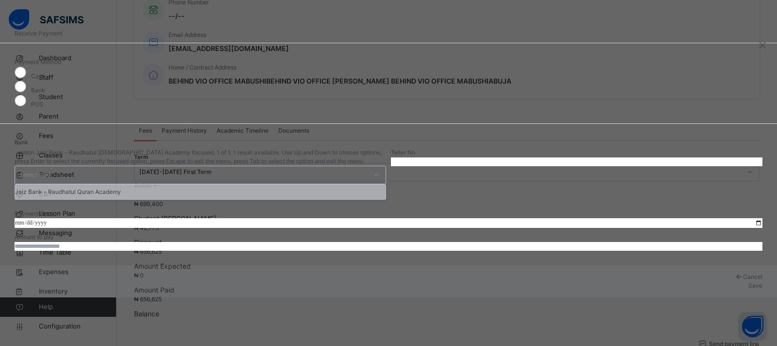
click at [316, 185] on div "Jaiz Bank - Raudhatul Quran Academy" at bounding box center [200, 192] width 371 height 15
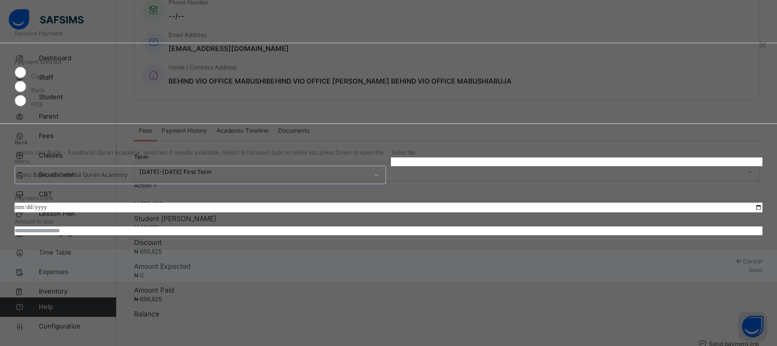
click at [411, 157] on input "text" at bounding box center [577, 161] width 372 height 9
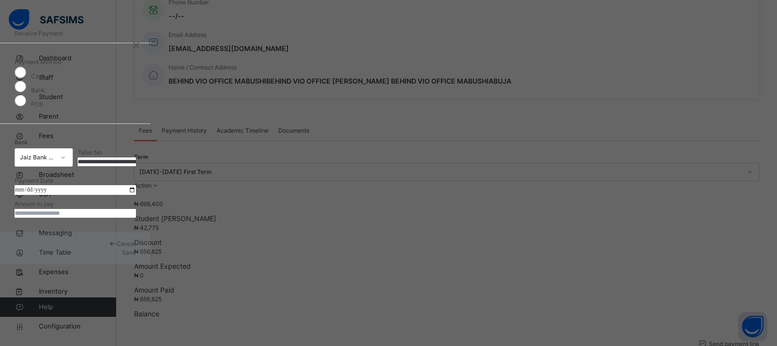
type input "**********"
click at [136, 195] on input "date" at bounding box center [75, 190] width 121 height 10
type input "**********"
click at [136, 218] on input "currency" at bounding box center [75, 213] width 121 height 9
type input "***"
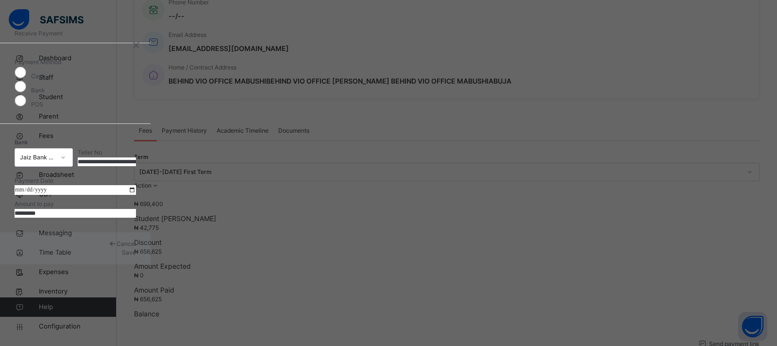
type input "*********"
click at [136, 256] on span "Save" at bounding box center [129, 252] width 14 height 7
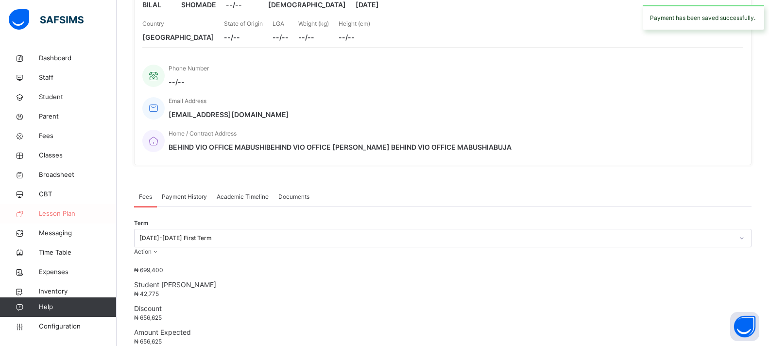
scroll to position [35, 0]
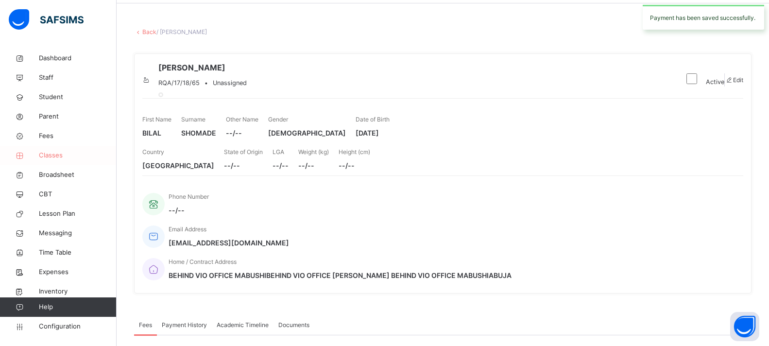
click at [71, 148] on link "Classes" at bounding box center [58, 155] width 117 height 19
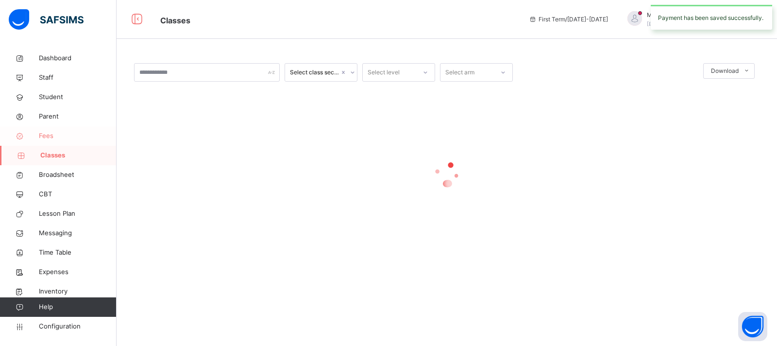
click at [73, 134] on span "Fees" at bounding box center [78, 136] width 78 height 10
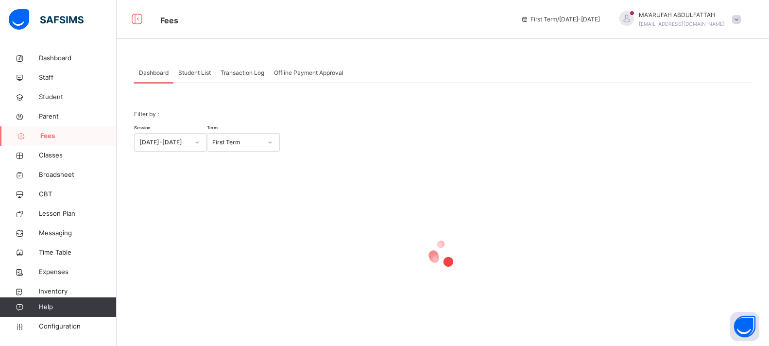
click at [191, 73] on span "Student List" at bounding box center [194, 73] width 33 height 9
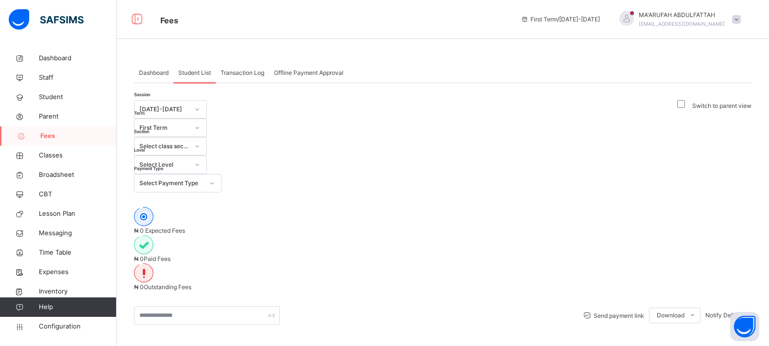
click at [189, 160] on div "Select Level" at bounding box center [164, 164] width 50 height 9
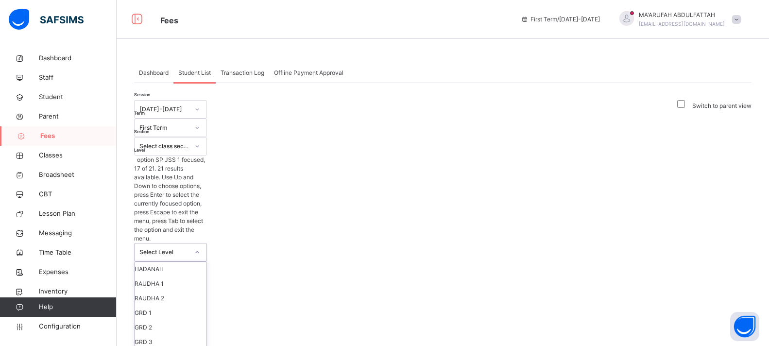
scroll to position [194, 0]
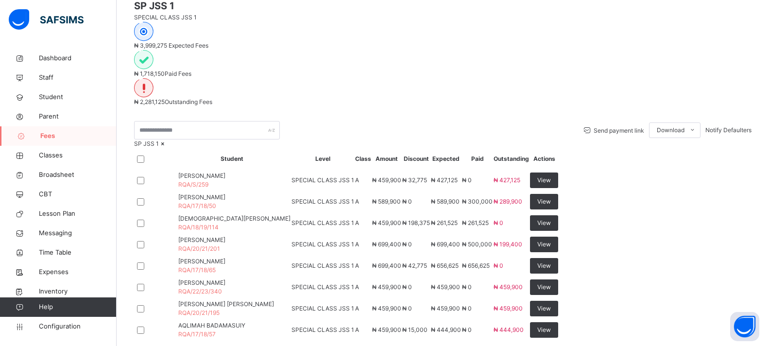
scroll to position [339, 0]
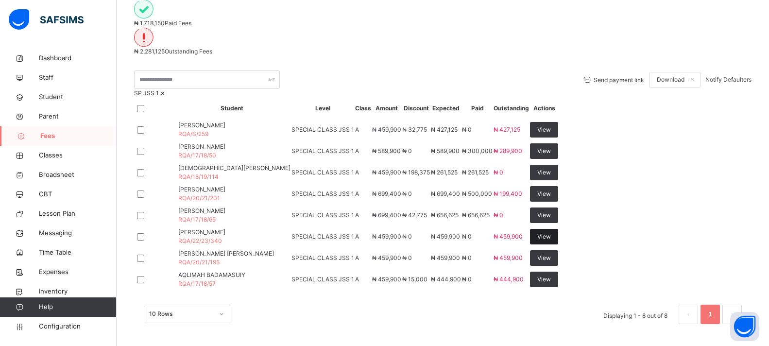
click at [551, 232] on span "View" at bounding box center [544, 236] width 14 height 9
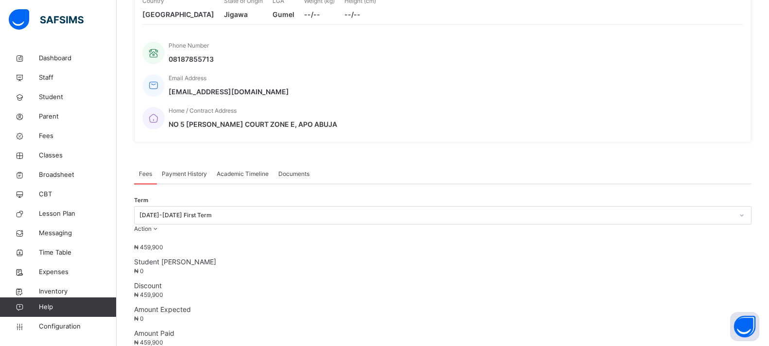
scroll to position [339, 0]
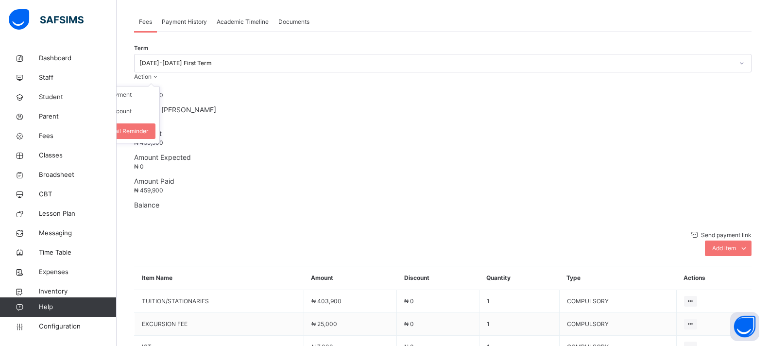
click at [160, 86] on ul "Receive Payment Manage Discount Send Email Reminder" at bounding box center [119, 114] width 81 height 57
click at [159, 86] on li "Receive Payment" at bounding box center [120, 94] width 80 height 17
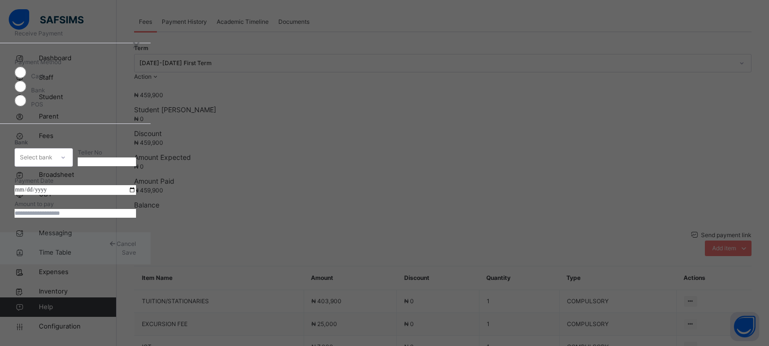
click at [73, 140] on div "Bank Select bank" at bounding box center [44, 157] width 58 height 38
click at [54, 150] on div "Select bank" at bounding box center [34, 157] width 39 height 15
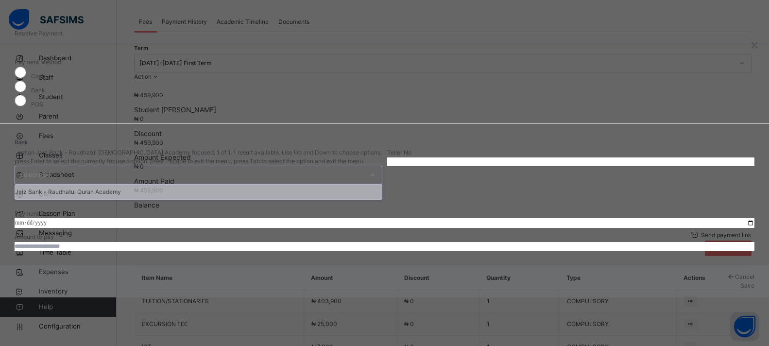
click at [347, 185] on div "Jaiz Bank - Raudhatul Quran Academy" at bounding box center [198, 192] width 367 height 15
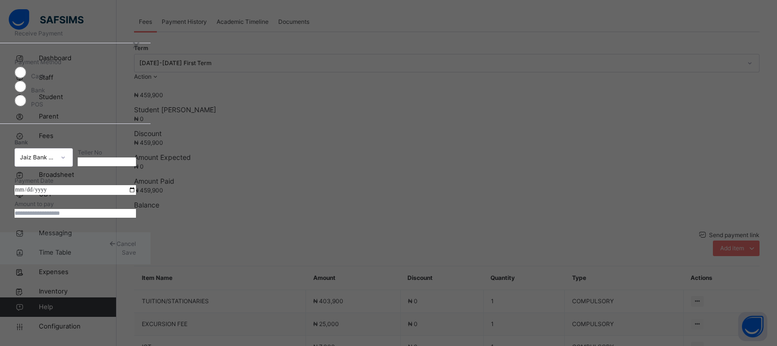
click at [136, 157] on input "text" at bounding box center [107, 161] width 58 height 9
type input "**********"
click at [136, 195] on input "date" at bounding box center [75, 190] width 121 height 10
type input "**********"
click at [136, 218] on input "currency" at bounding box center [75, 213] width 121 height 9
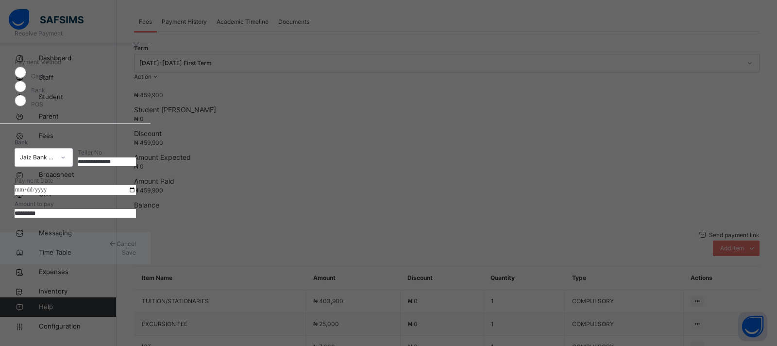
type input "*********"
click at [151, 264] on div "Cancel Save" at bounding box center [75, 248] width 151 height 32
click at [136, 256] on span "Save" at bounding box center [129, 252] width 14 height 7
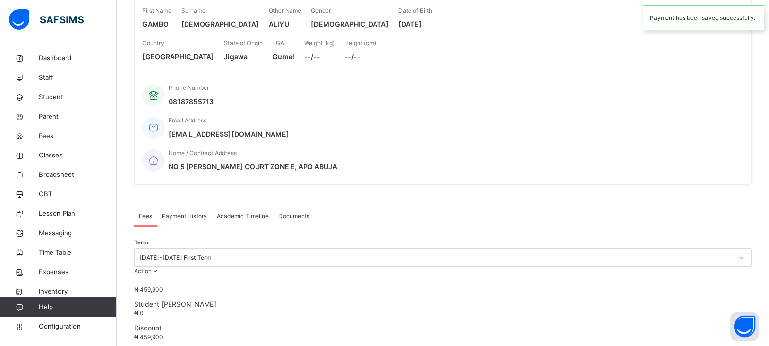
scroll to position [0, 0]
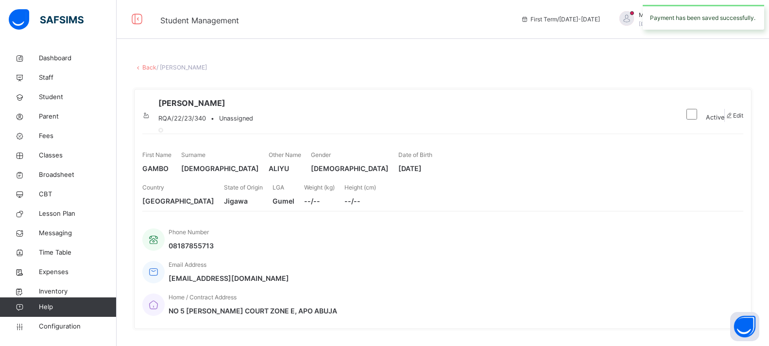
click at [149, 69] on link "Back" at bounding box center [149, 67] width 14 height 7
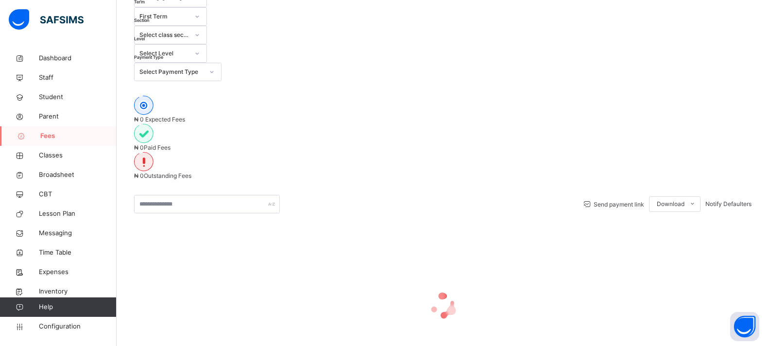
scroll to position [118, 0]
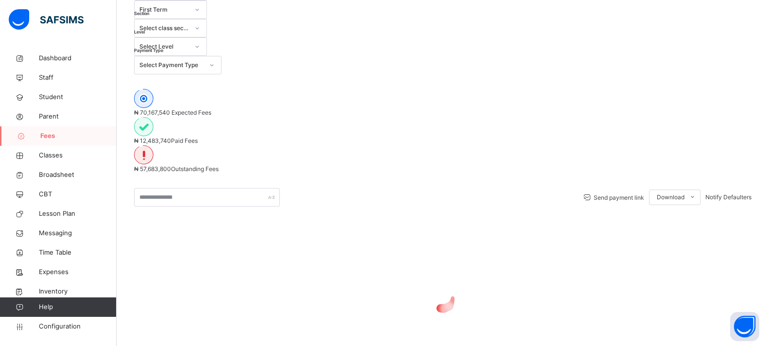
click at [381, 117] on div "₦ 12,483,740 Paid Fees" at bounding box center [443, 131] width 618 height 28
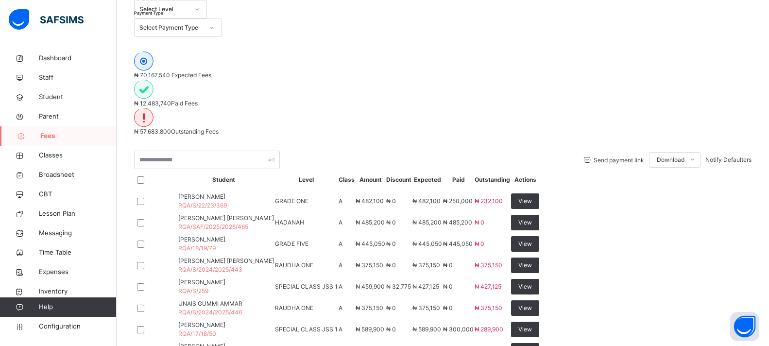
scroll to position [0, 0]
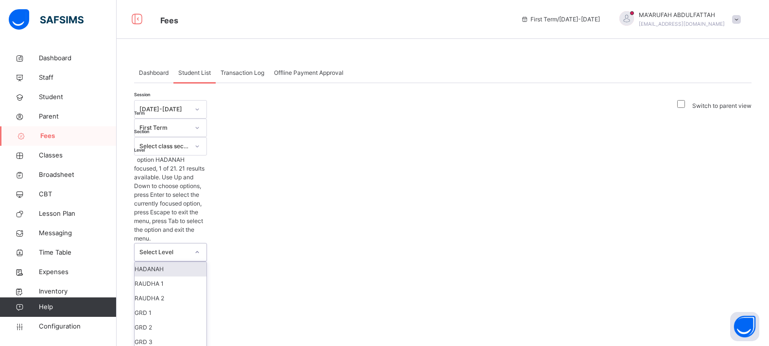
click at [188, 243] on div "Select Level" at bounding box center [161, 251] width 53 height 17
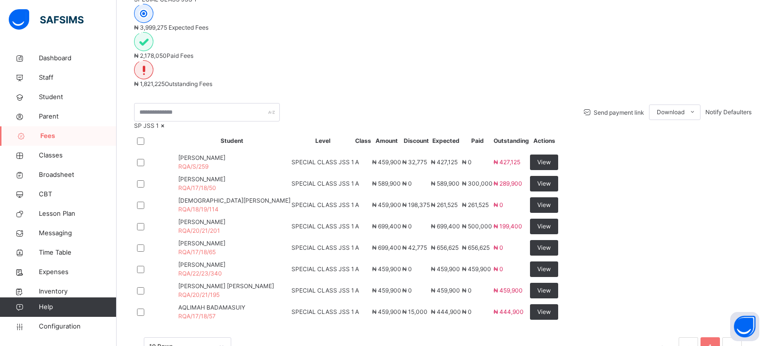
scroll to position [339, 0]
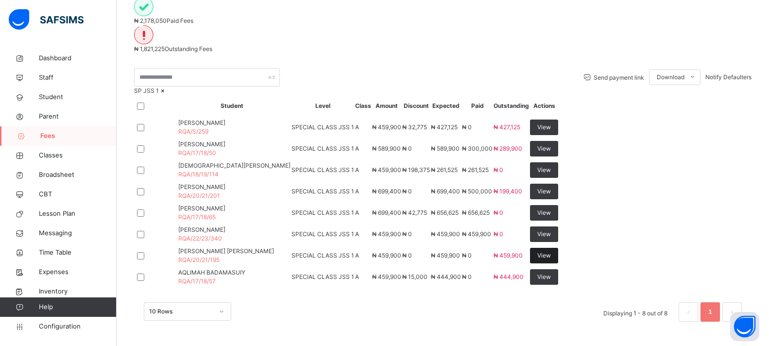
click at [551, 251] on span "View" at bounding box center [544, 255] width 14 height 9
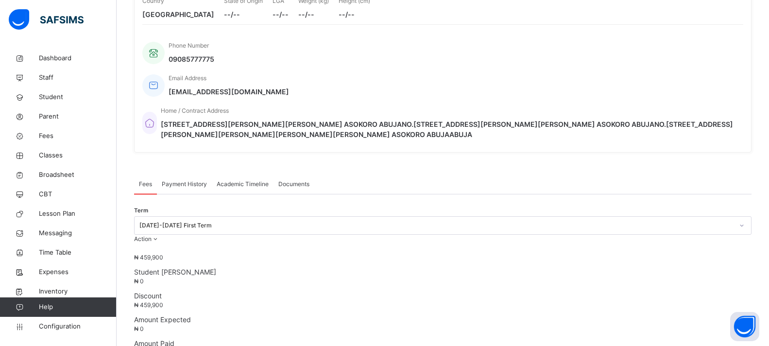
scroll to position [339, 0]
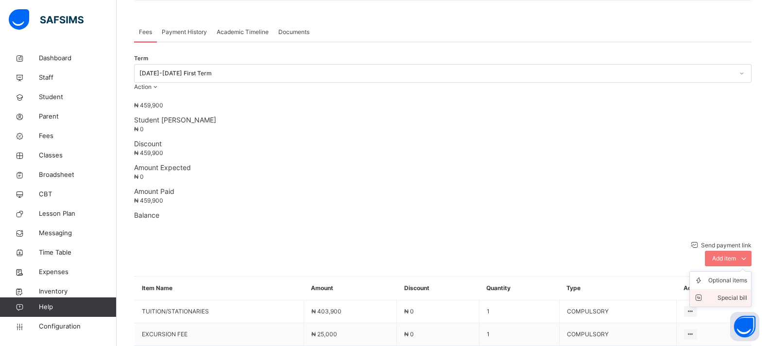
click at [736, 293] on div "Special bill" at bounding box center [727, 298] width 39 height 10
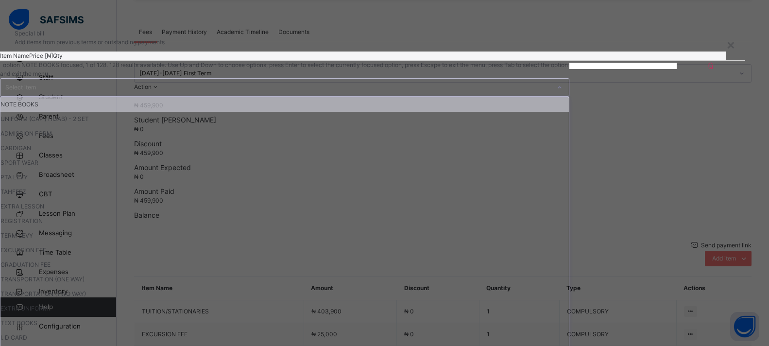
click at [335, 96] on div "Select item" at bounding box center [275, 87] width 550 height 17
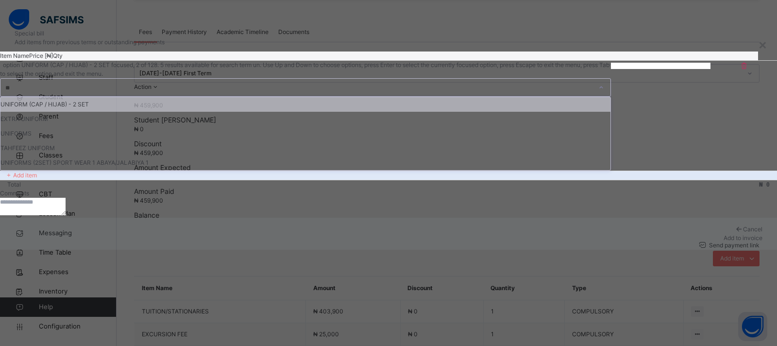
type input "***"
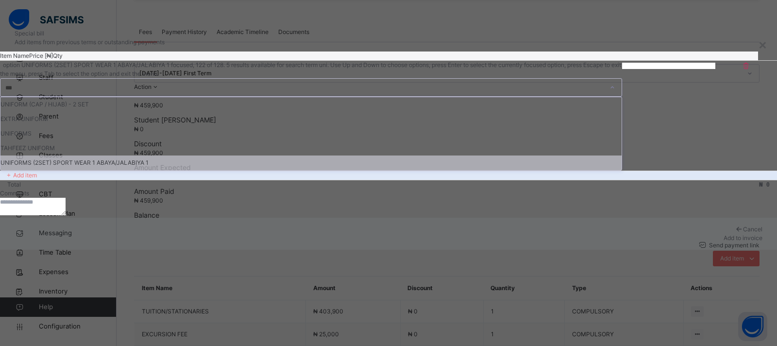
click at [314, 170] on div "UNIFORMS (2SET) SPORT WEAR 1 ABAYA/JALABIYA 1" at bounding box center [310, 162] width 621 height 15
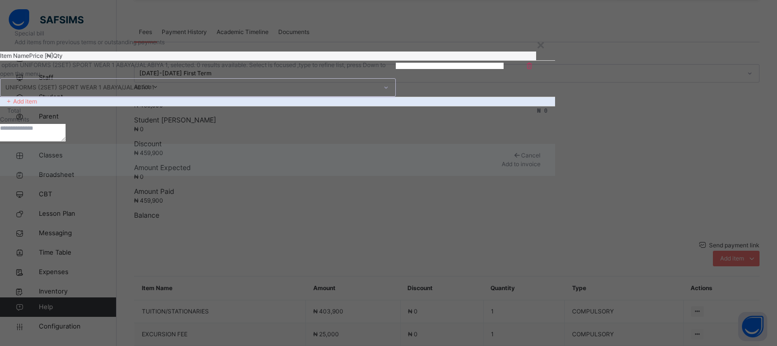
click at [409, 69] on input "number" at bounding box center [423, 66] width 54 height 6
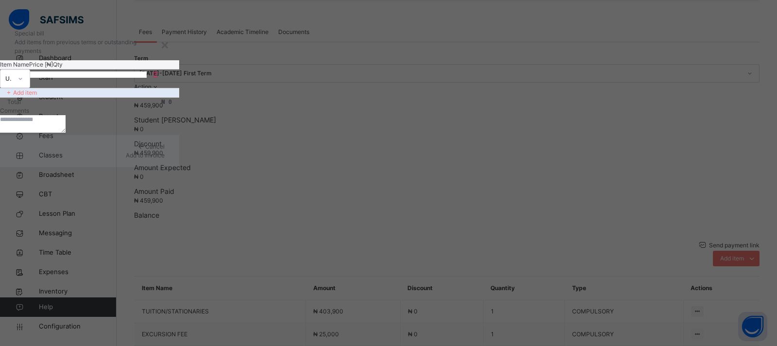
click at [170, 54] on div "×" at bounding box center [164, 44] width 9 height 20
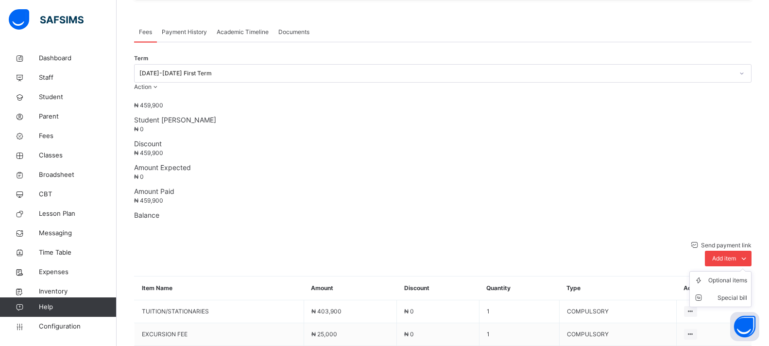
click at [749, 253] on icon at bounding box center [744, 259] width 11 height 12
click at [736, 275] on div "Optional items" at bounding box center [727, 280] width 39 height 10
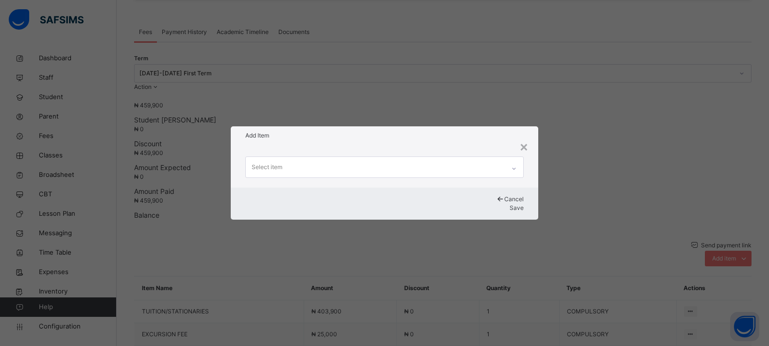
click at [430, 169] on div "Select item" at bounding box center [375, 167] width 259 height 20
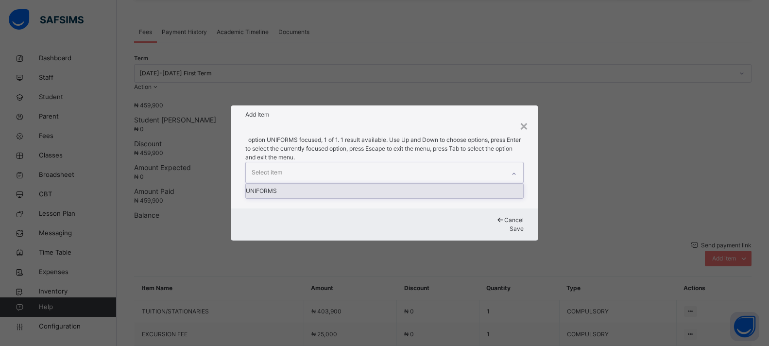
click at [300, 188] on div "UNIFORMS" at bounding box center [384, 191] width 277 height 15
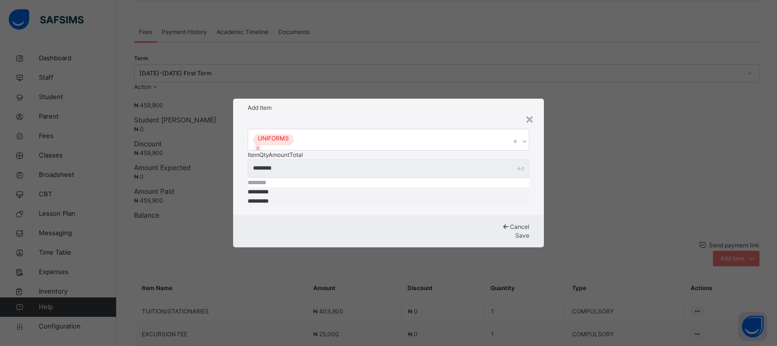
click at [516, 232] on span "Save" at bounding box center [523, 235] width 14 height 7
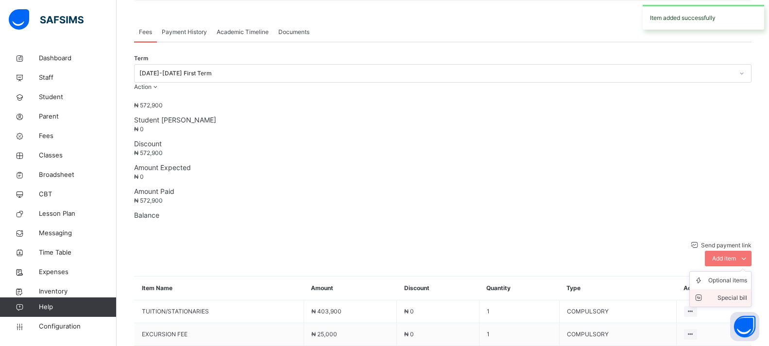
click at [730, 293] on div "Special bill" at bounding box center [727, 298] width 39 height 10
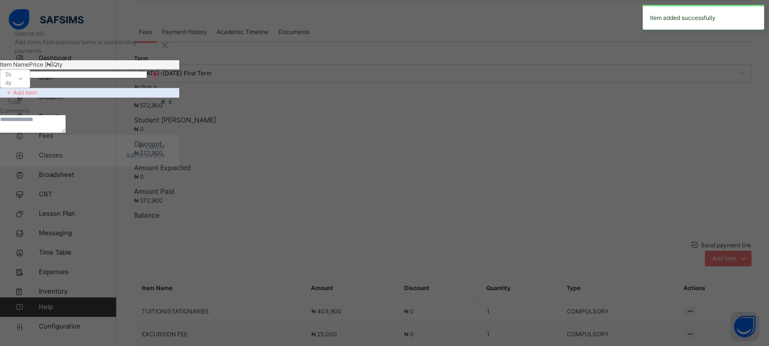
click at [11, 86] on div "Select item" at bounding box center [5, 78] width 11 height 15
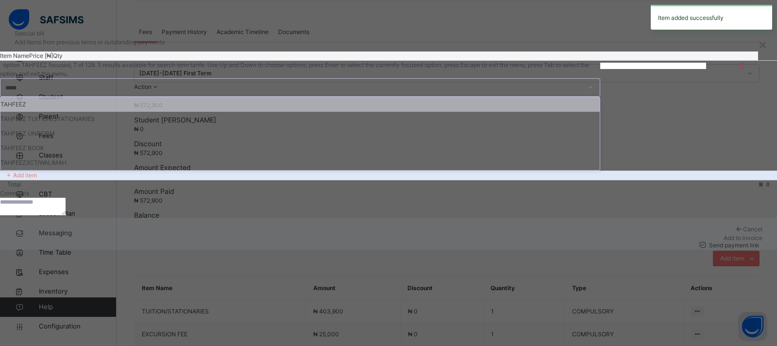
type input "******"
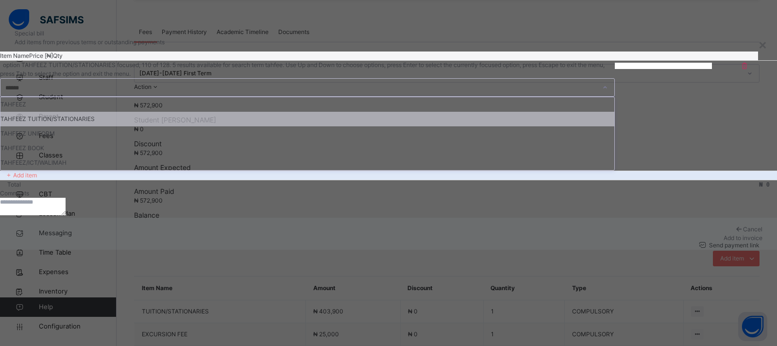
click at [318, 126] on div "TAHFEEZ TUITION/STATIONARIES" at bounding box center [307, 119] width 614 height 15
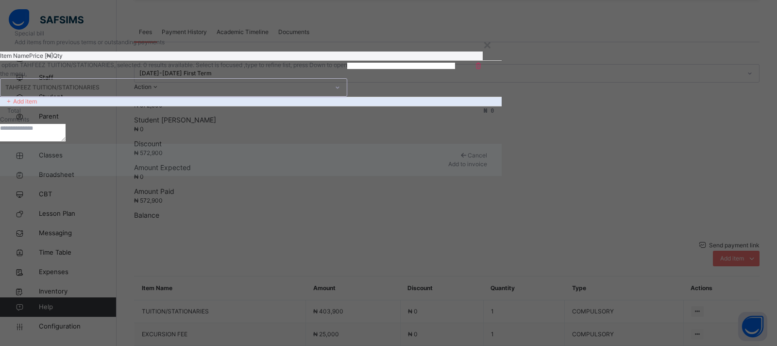
click at [401, 69] on input "number" at bounding box center [374, 66] width 54 height 6
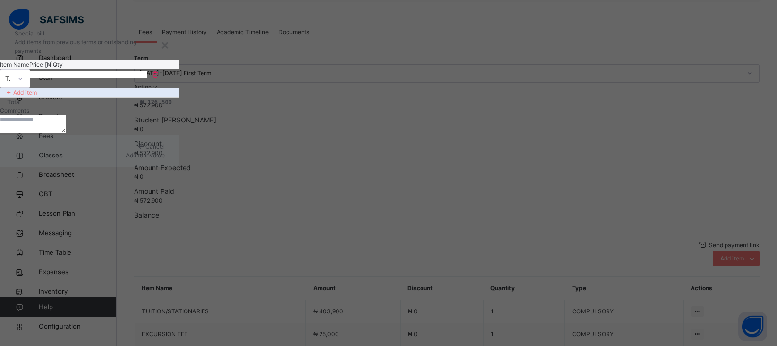
type input "******"
click at [165, 159] on span "Add to invoice" at bounding box center [145, 155] width 39 height 7
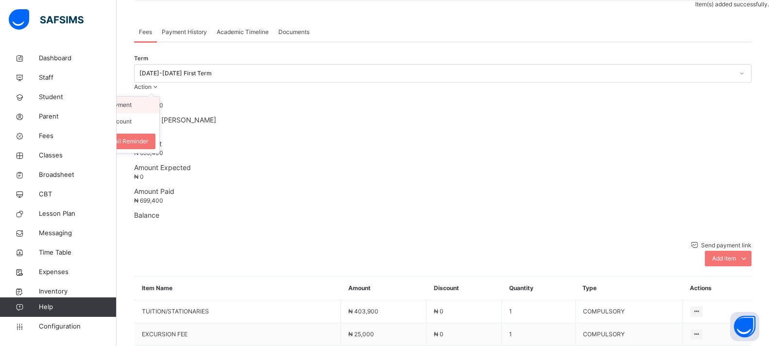
click at [159, 97] on li "Receive Payment" at bounding box center [120, 105] width 80 height 17
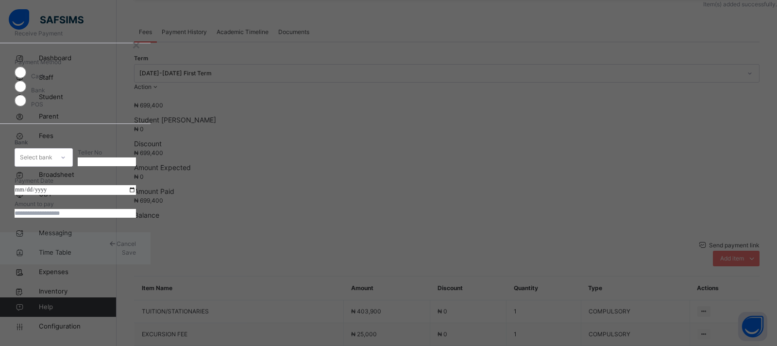
click at [52, 148] on div "Select bank" at bounding box center [36, 157] width 33 height 18
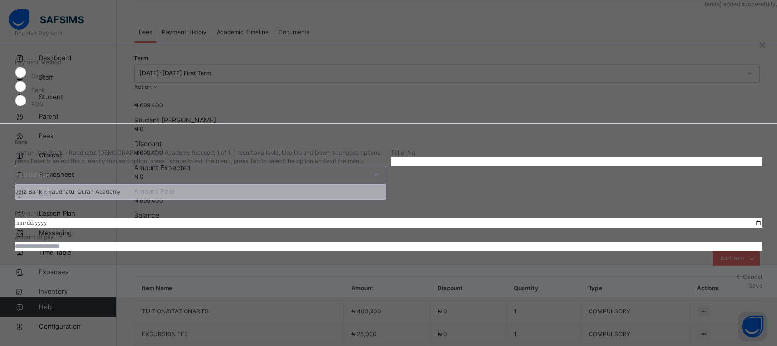
click at [315, 185] on div "Jaiz Bank - Raudhatul Quran Academy" at bounding box center [200, 192] width 371 height 15
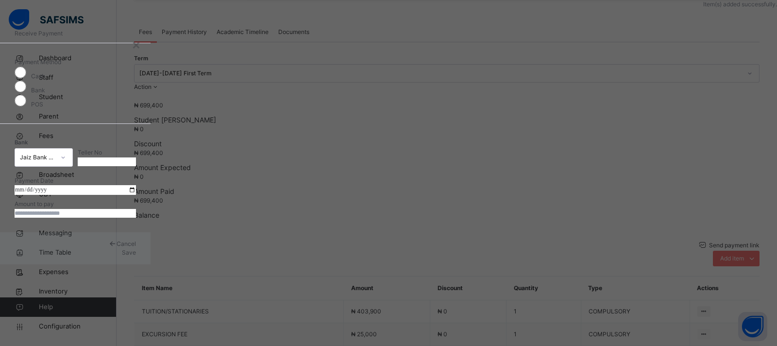
click at [136, 157] on input "text" at bounding box center [107, 161] width 58 height 9
type input "**********"
click at [136, 195] on input "date" at bounding box center [75, 190] width 121 height 10
type input "**********"
click at [136, 218] on input "currency" at bounding box center [75, 213] width 121 height 9
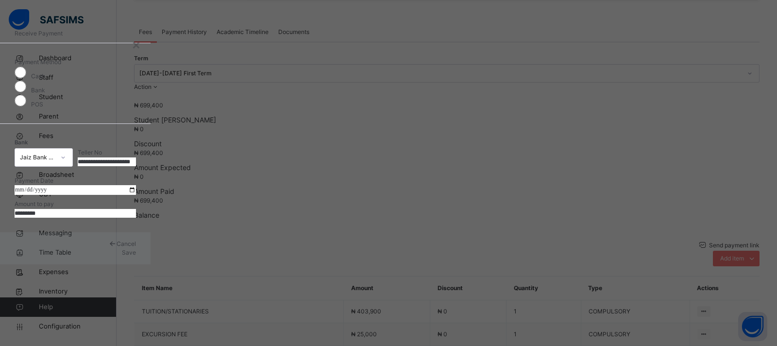
type input "*********"
click at [136, 257] on div "Save" at bounding box center [75, 252] width 121 height 9
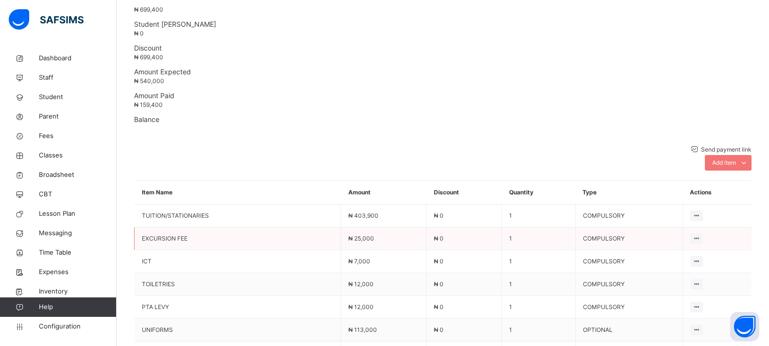
scroll to position [143, 0]
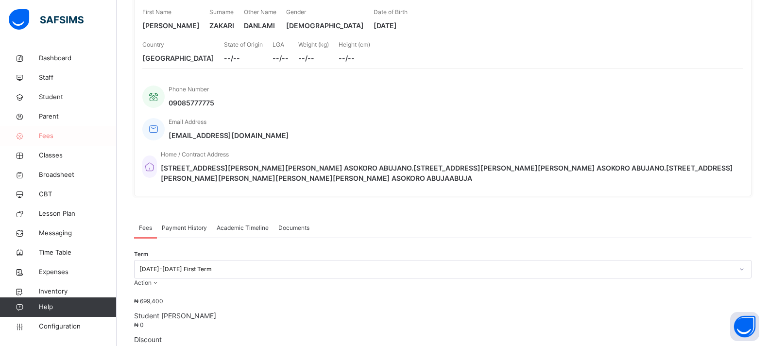
click at [51, 138] on span "Fees" at bounding box center [78, 136] width 78 height 10
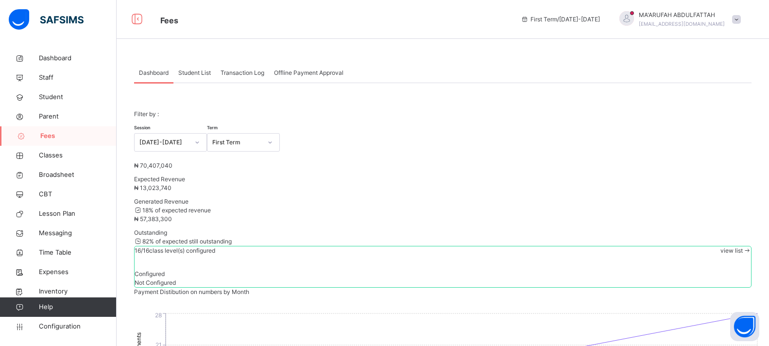
click at [191, 72] on span "Student List" at bounding box center [194, 73] width 33 height 9
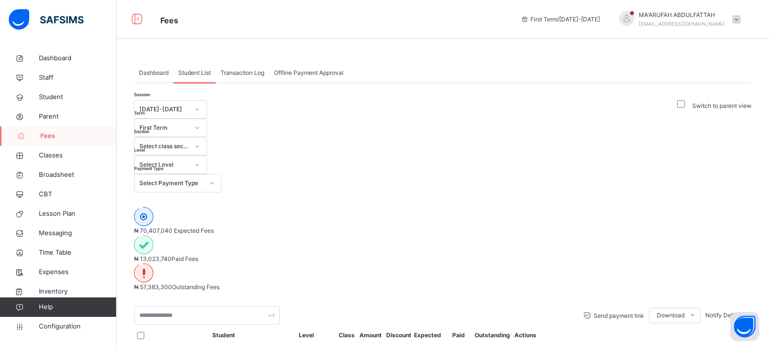
click at [189, 160] on div "Select Level" at bounding box center [164, 164] width 50 height 9
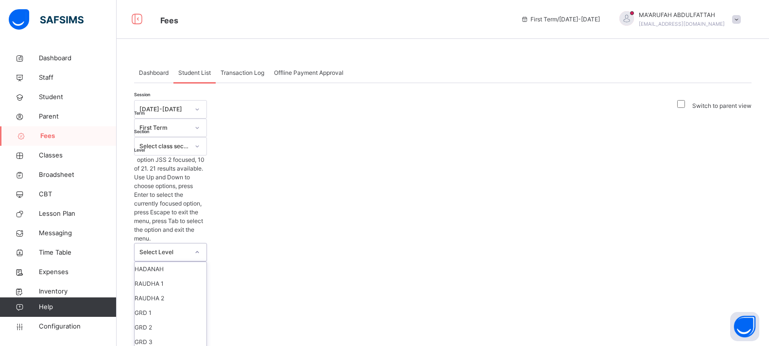
scroll to position [146, 0]
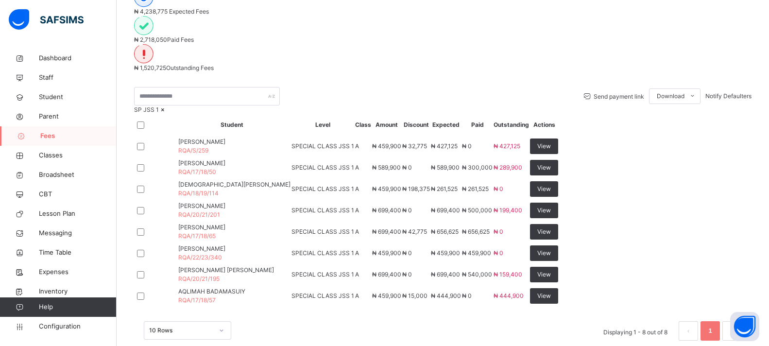
scroll to position [339, 0]
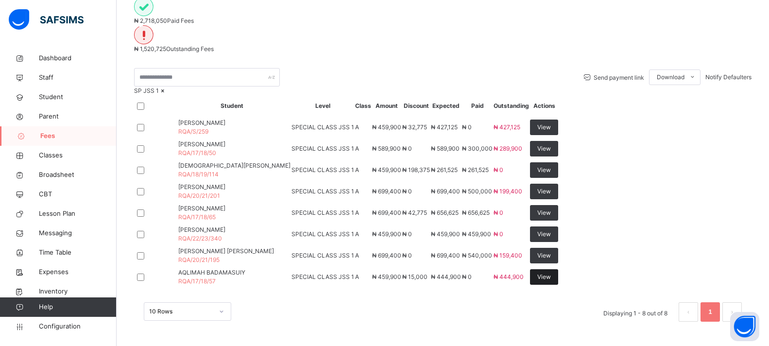
click at [558, 269] on div "View" at bounding box center [544, 277] width 28 height 16
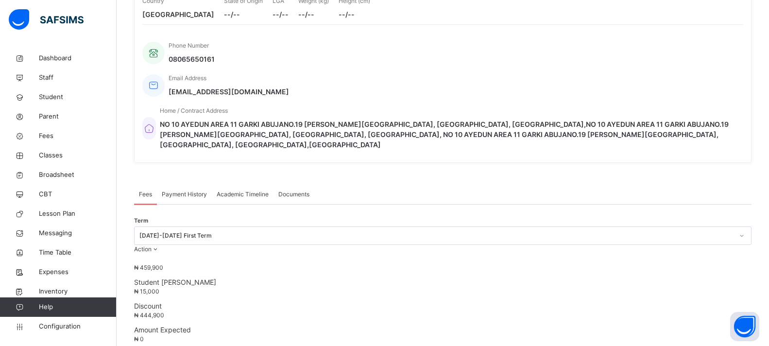
scroll to position [387, 0]
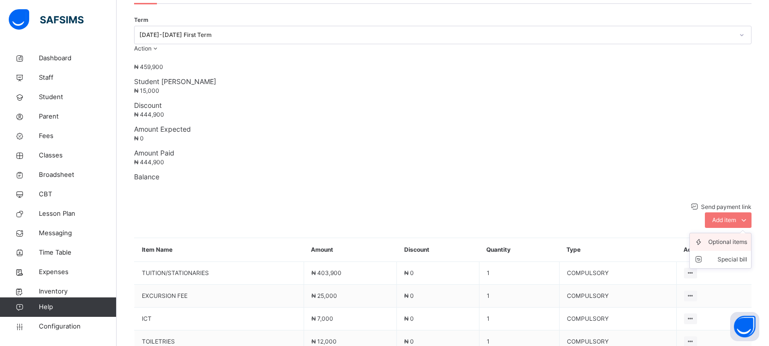
click at [736, 237] on div "Optional items" at bounding box center [727, 242] width 39 height 10
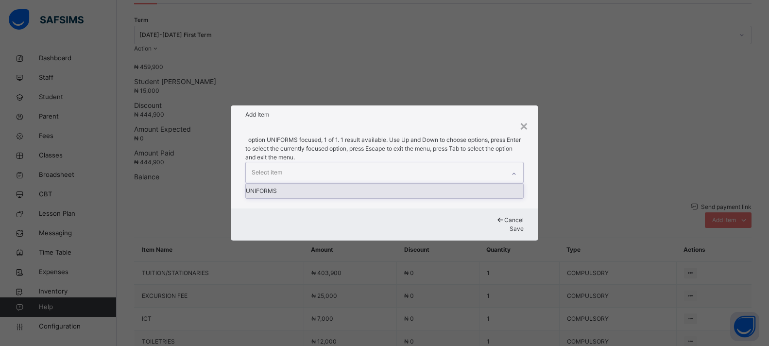
click at [323, 166] on div "Select item" at bounding box center [375, 172] width 259 height 20
click at [284, 189] on div "UNIFORMS" at bounding box center [384, 191] width 277 height 15
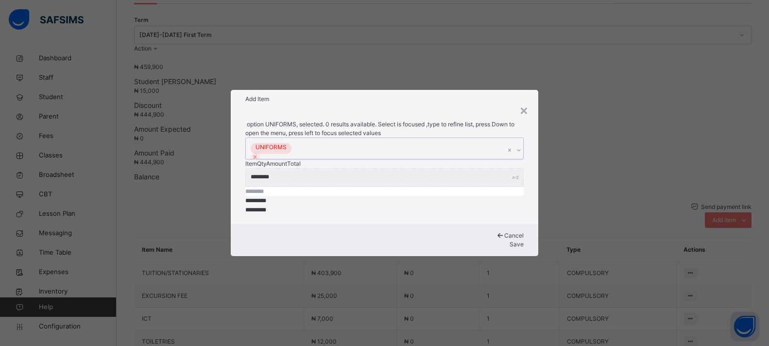
click at [484, 240] on div "Save" at bounding box center [384, 244] width 278 height 9
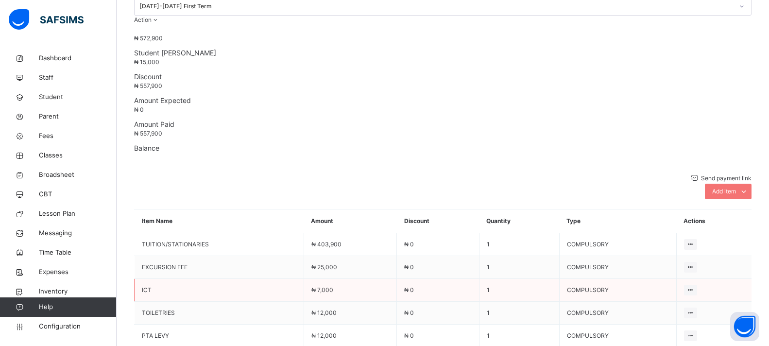
scroll to position [432, 0]
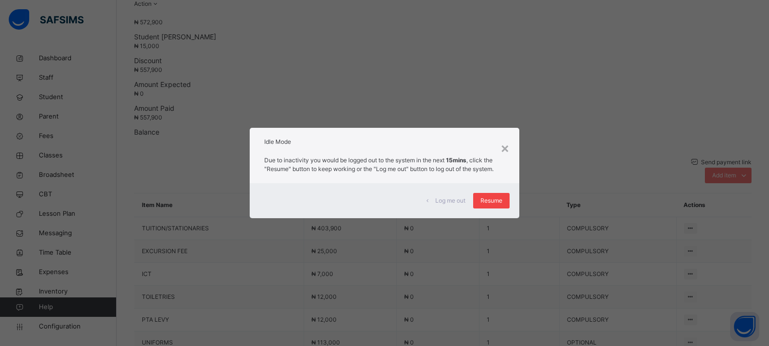
click at [488, 201] on span "Resume" at bounding box center [492, 200] width 22 height 9
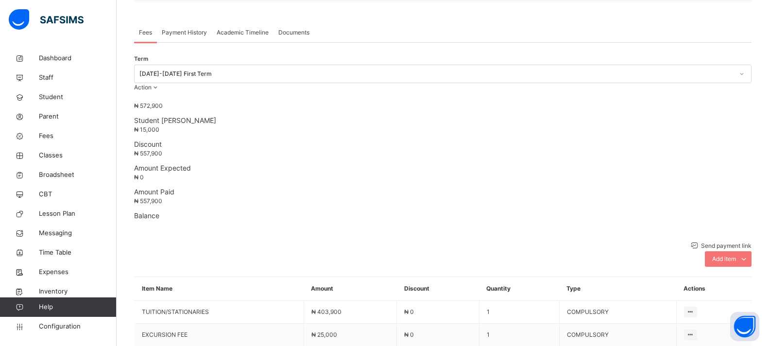
scroll to position [286, 0]
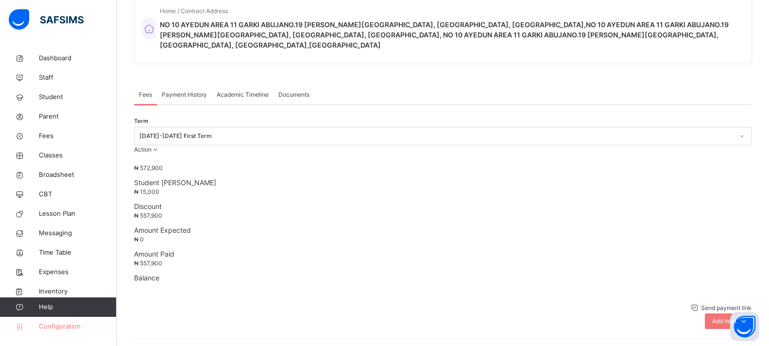
click at [53, 320] on link "Configuration" at bounding box center [58, 326] width 116 height 19
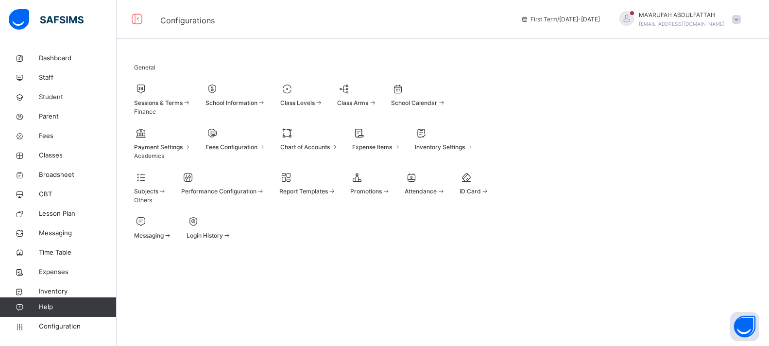
scroll to position [6, 0]
click at [253, 151] on span "Fees Configuration" at bounding box center [232, 146] width 52 height 7
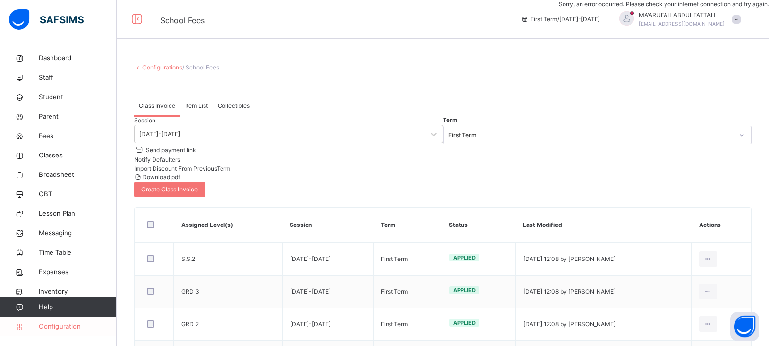
click at [54, 324] on span "Configuration" at bounding box center [77, 327] width 77 height 10
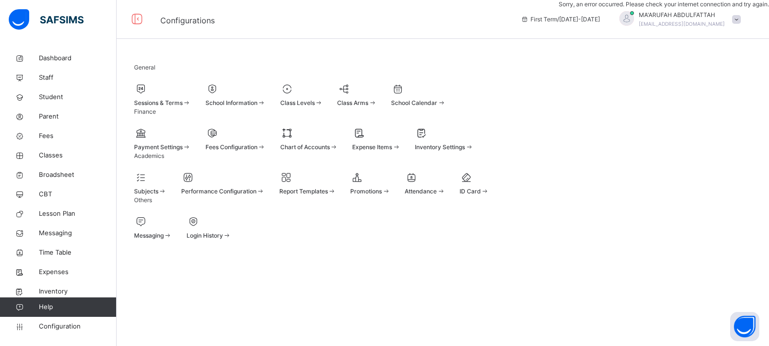
click at [266, 152] on div "Fees Configuration" at bounding box center [236, 147] width 60 height 9
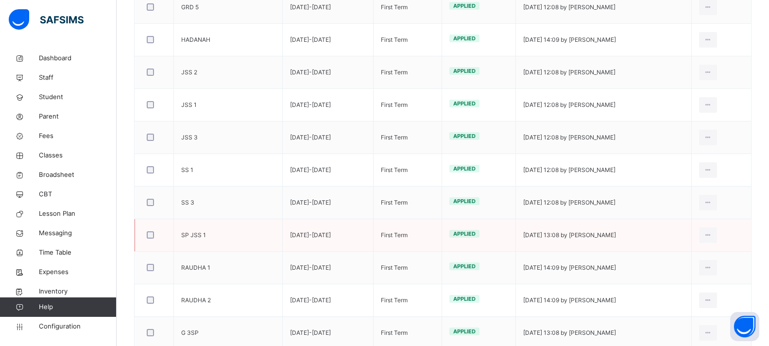
scroll to position [428, 0]
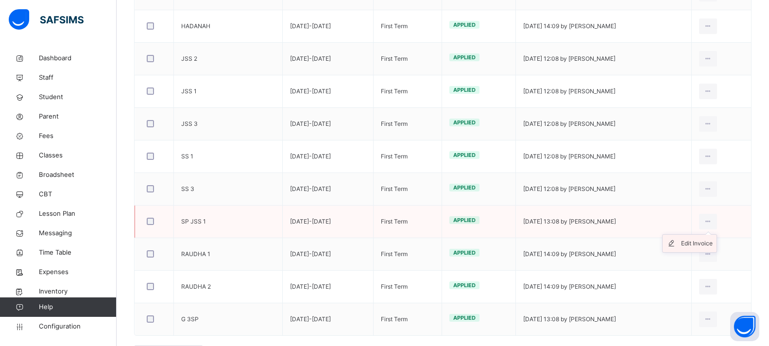
click at [713, 239] on div "Edit Invoice" at bounding box center [697, 244] width 32 height 10
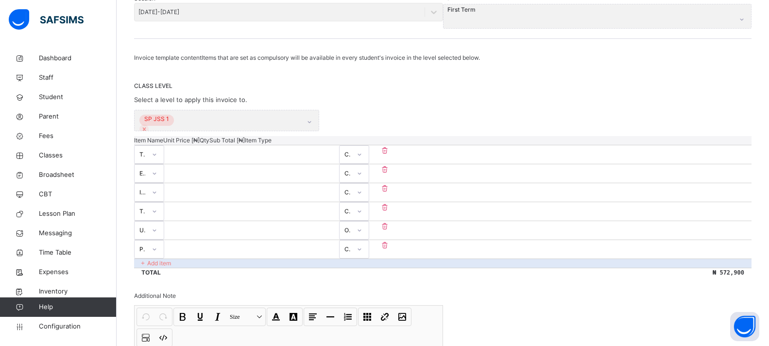
scroll to position [262, 0]
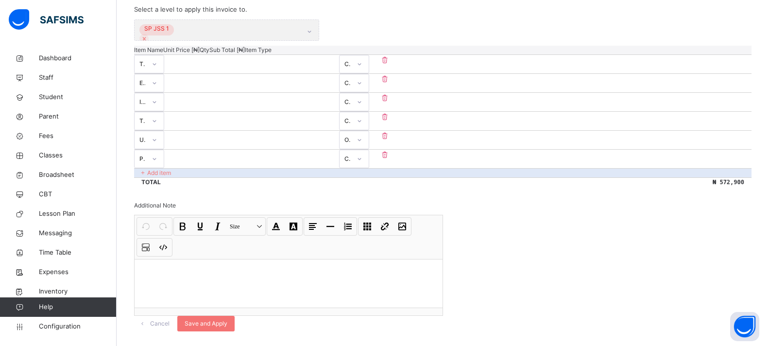
click at [350, 132] on div "OPTIONAL" at bounding box center [345, 139] width 11 height 15
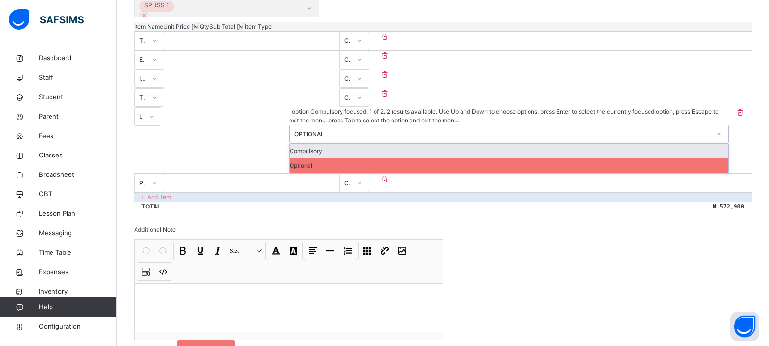
click at [664, 144] on div "Compulsory" at bounding box center [509, 151] width 439 height 15
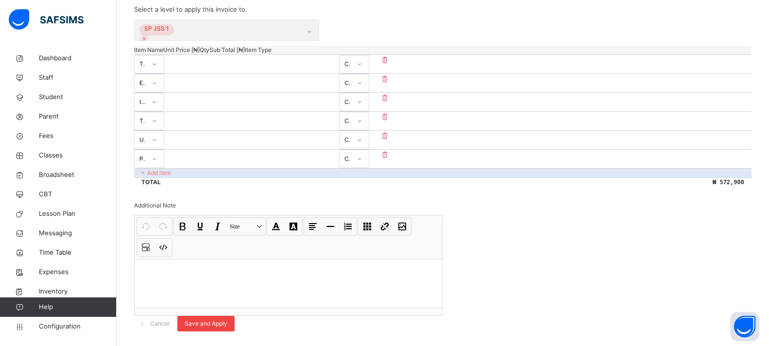
click at [227, 319] on span "Save and Apply" at bounding box center [206, 323] width 43 height 9
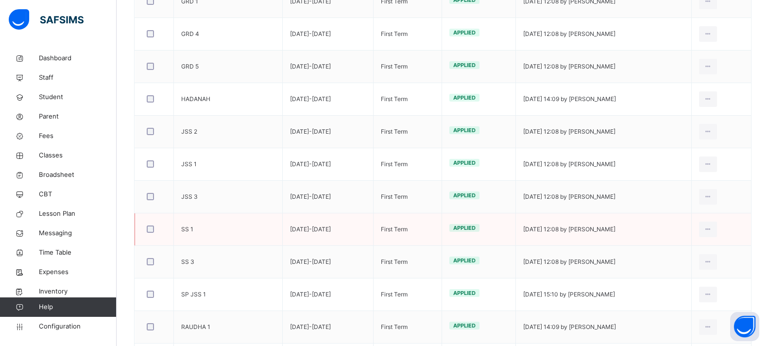
scroll to position [360, 0]
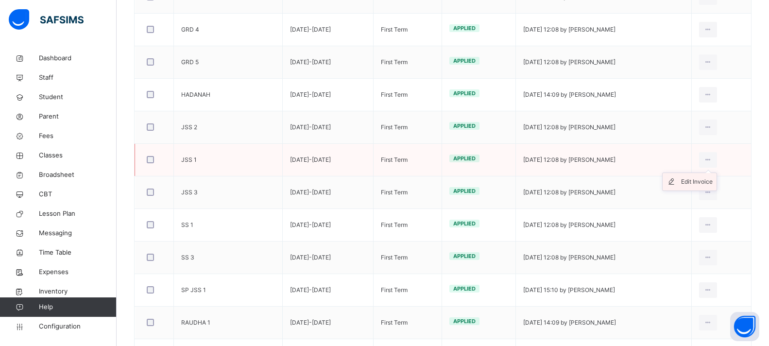
click at [700, 177] on div "Edit Invoice" at bounding box center [697, 182] width 32 height 10
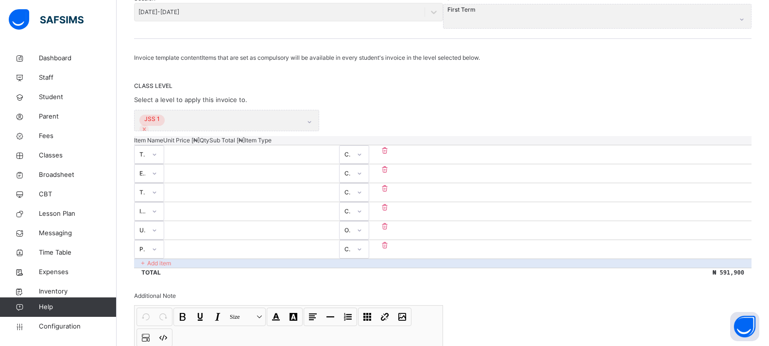
scroll to position [262, 0]
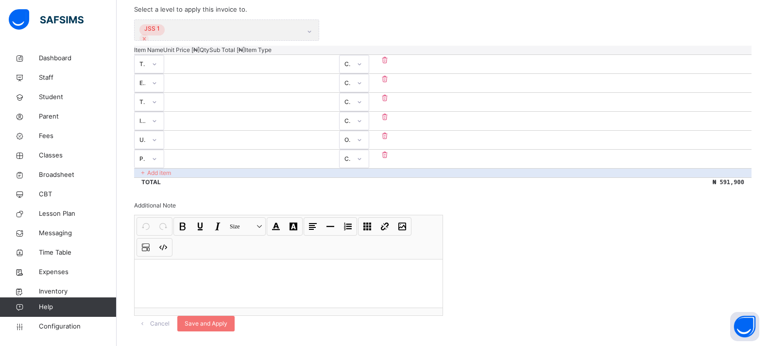
click at [350, 132] on div "OPTIONAL" at bounding box center [345, 139] width 11 height 15
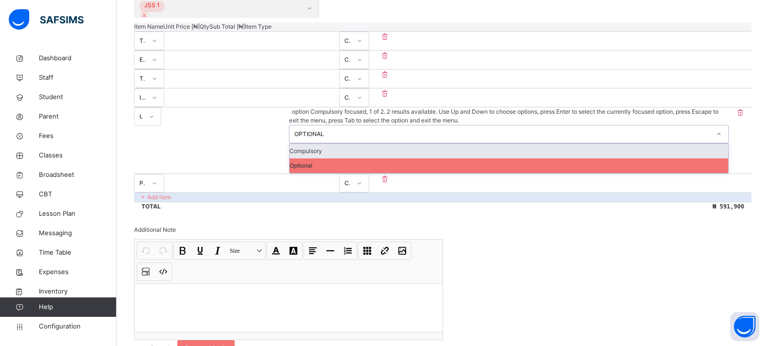
click at [672, 144] on div "Compulsory" at bounding box center [509, 151] width 439 height 15
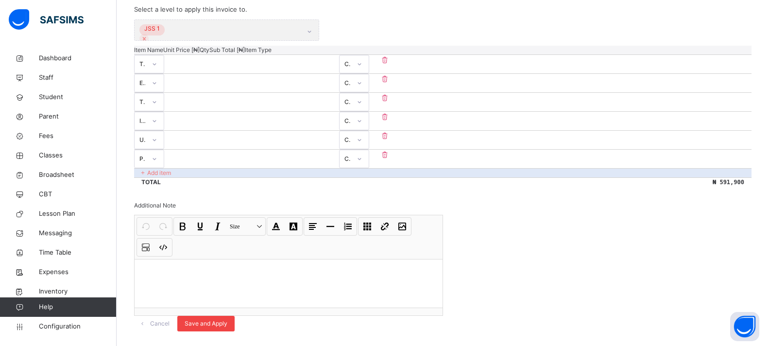
click at [227, 319] on span "Save and Apply" at bounding box center [206, 323] width 43 height 9
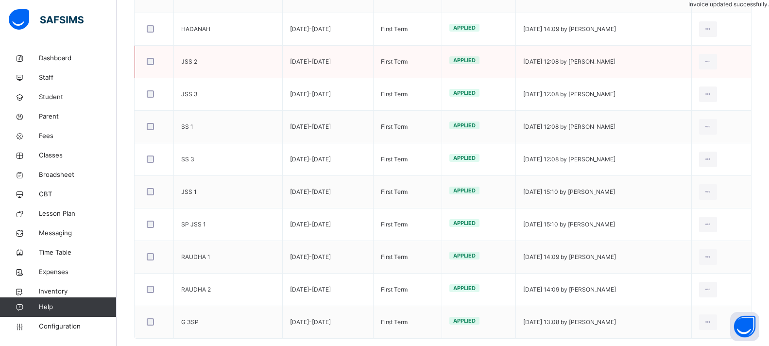
scroll to position [428, 0]
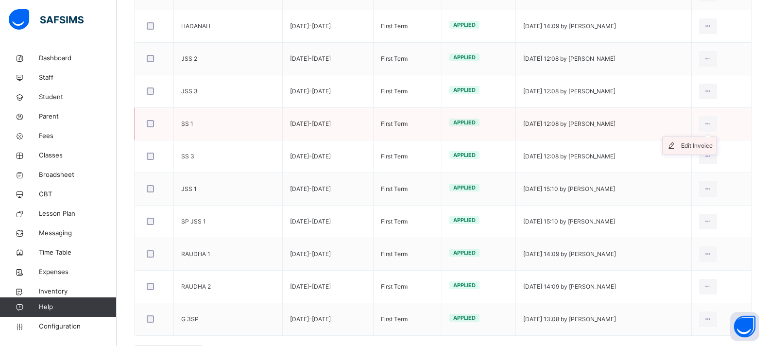
click at [705, 141] on div "Edit Invoice" at bounding box center [697, 146] width 32 height 10
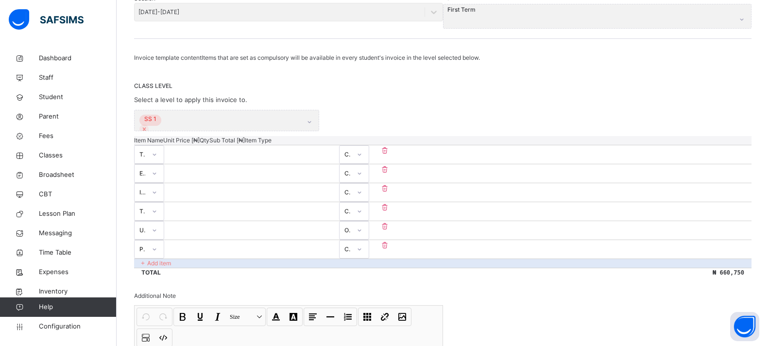
scroll to position [262, 0]
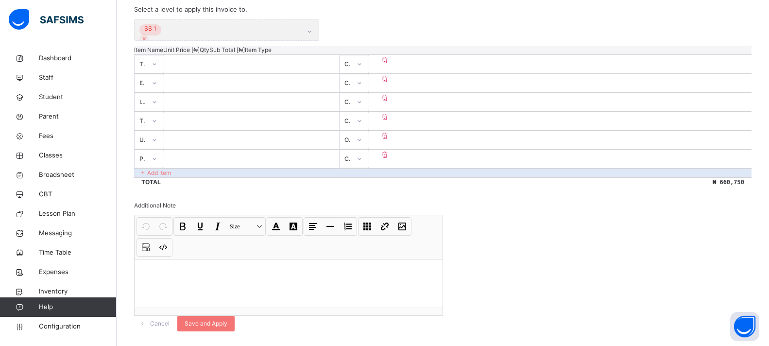
click at [351, 136] on div "OPTIONAL" at bounding box center [347, 140] width 7 height 9
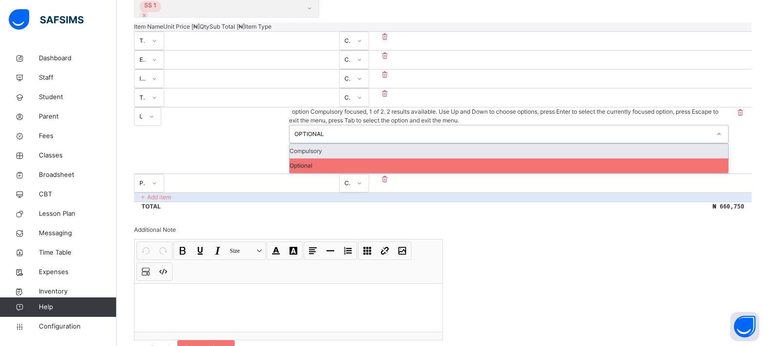
click at [661, 144] on div "Compulsory" at bounding box center [509, 151] width 439 height 15
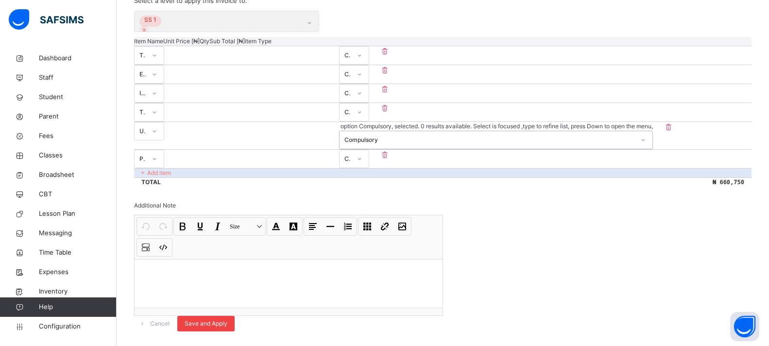
click at [235, 316] on div "Save and Apply" at bounding box center [205, 324] width 57 height 16
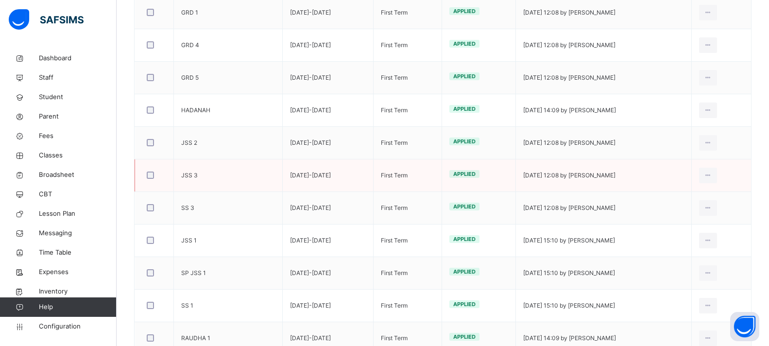
scroll to position [360, 0]
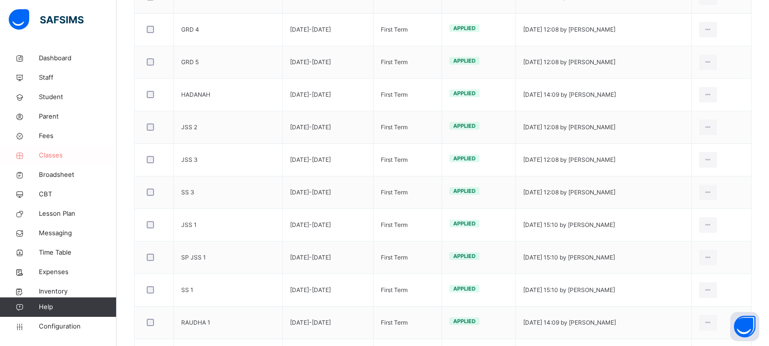
click at [50, 149] on link "Classes" at bounding box center [58, 155] width 117 height 19
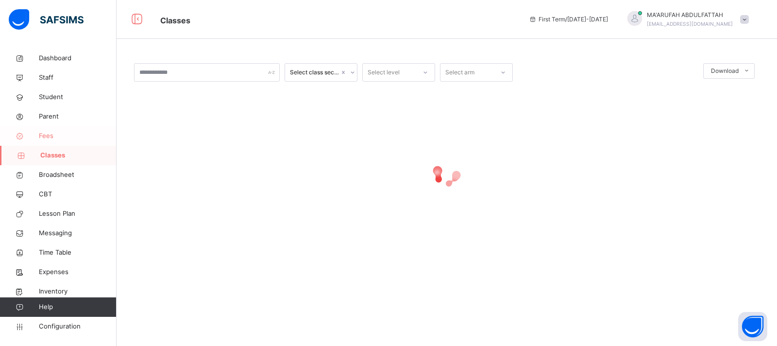
click at [51, 136] on span "Fees" at bounding box center [78, 136] width 78 height 10
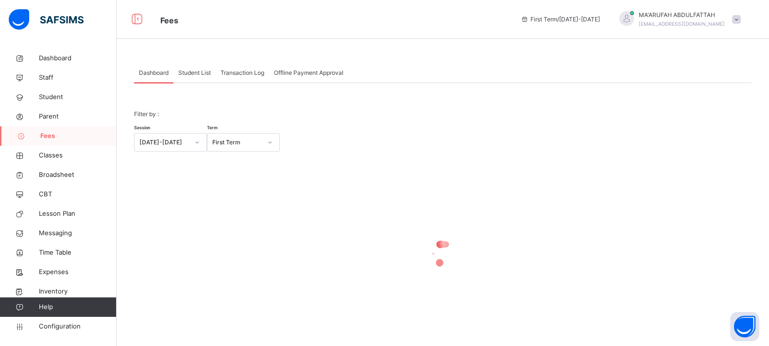
click at [205, 68] on div "Student List" at bounding box center [194, 72] width 42 height 19
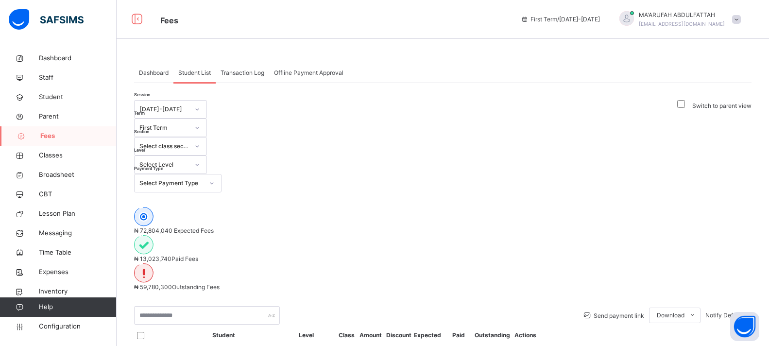
click at [188, 157] on div "Select Level" at bounding box center [161, 164] width 53 height 15
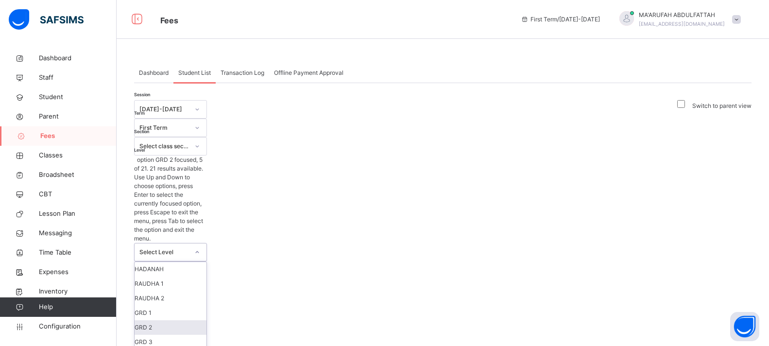
scroll to position [201, 0]
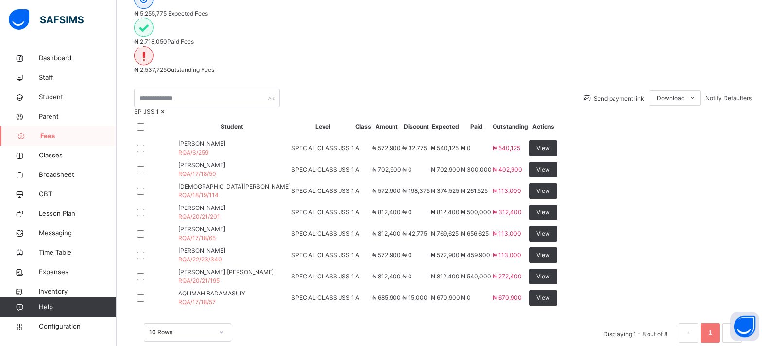
scroll to position [339, 0]
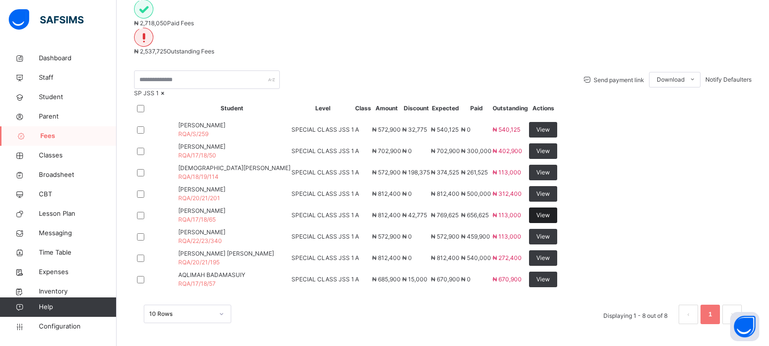
click at [550, 211] on span "View" at bounding box center [543, 215] width 14 height 9
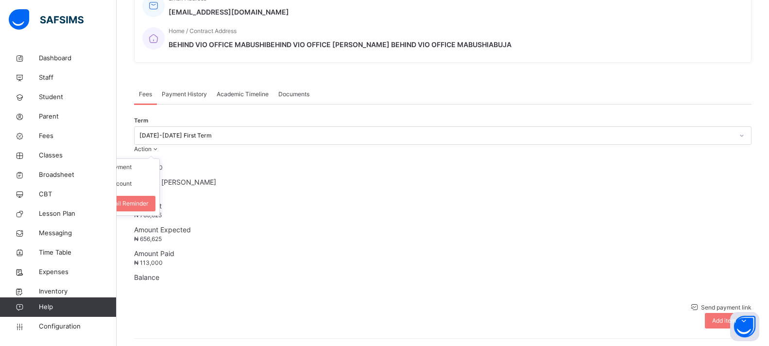
scroll to position [339, 0]
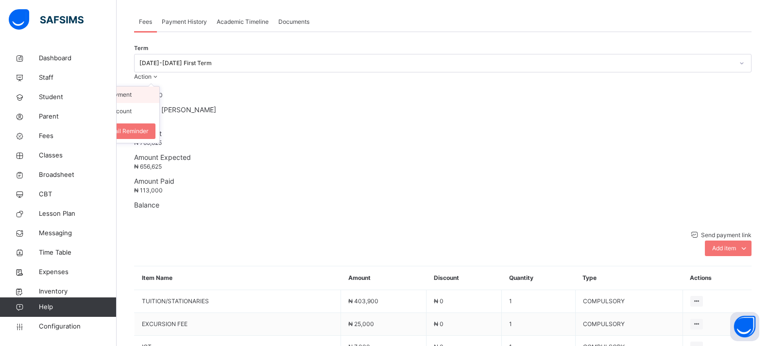
click at [159, 86] on li "Receive Payment" at bounding box center [120, 94] width 80 height 17
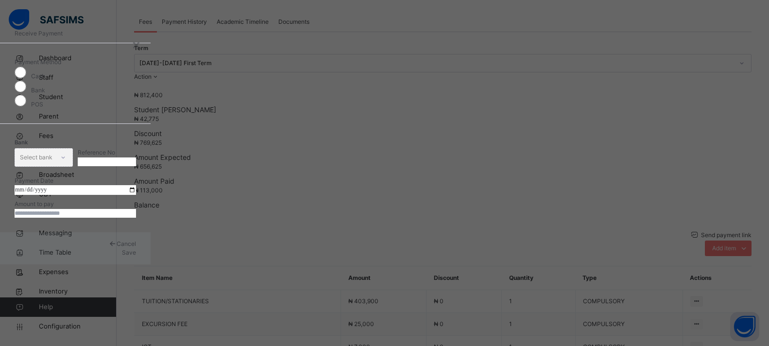
click at [136, 84] on div "Bank" at bounding box center [75, 88] width 121 height 14
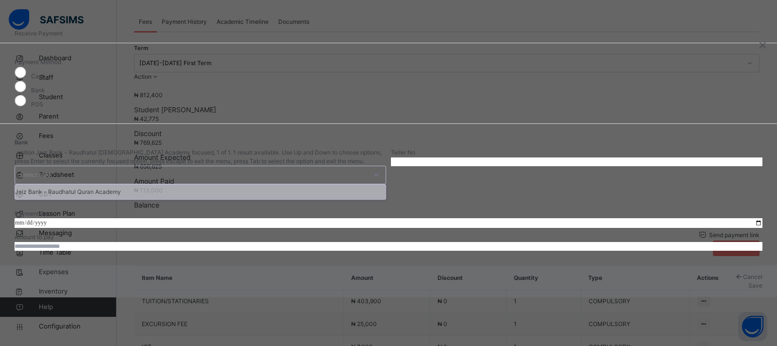
click at [332, 166] on div "Select bank" at bounding box center [191, 174] width 352 height 17
click at [320, 185] on div "Jaiz Bank - Raudhatul Quran Academy" at bounding box center [200, 192] width 371 height 15
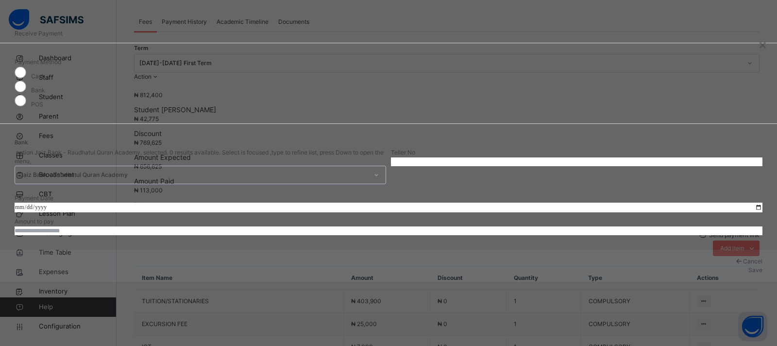
click at [437, 157] on input "text" at bounding box center [577, 161] width 372 height 9
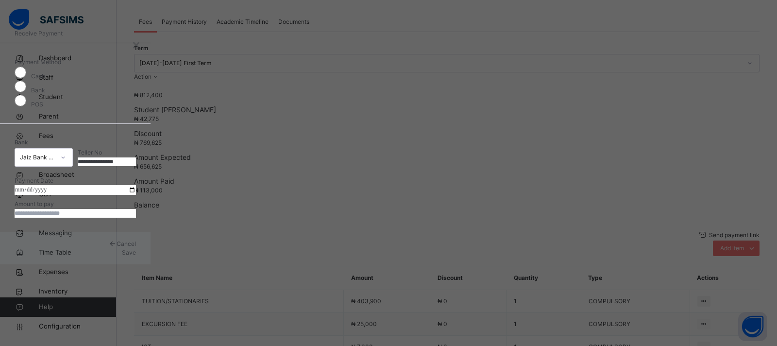
type input "**********"
click at [136, 195] on input "date" at bounding box center [75, 190] width 121 height 10
type input "**********"
click at [136, 218] on input "currency" at bounding box center [75, 213] width 121 height 9
type input "*********"
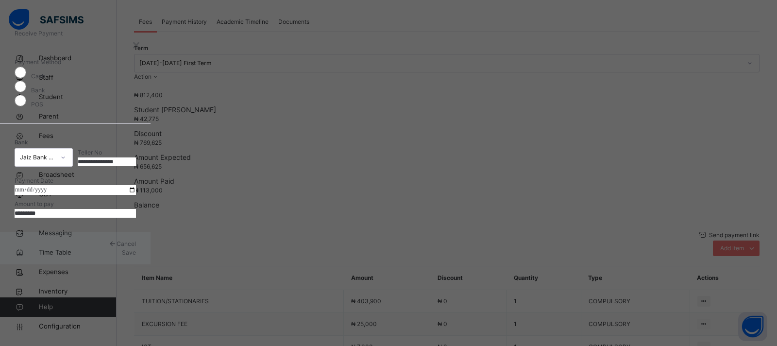
click at [151, 264] on div "Cancel Save" at bounding box center [75, 248] width 151 height 32
click at [136, 256] on span "Save" at bounding box center [129, 252] width 14 height 7
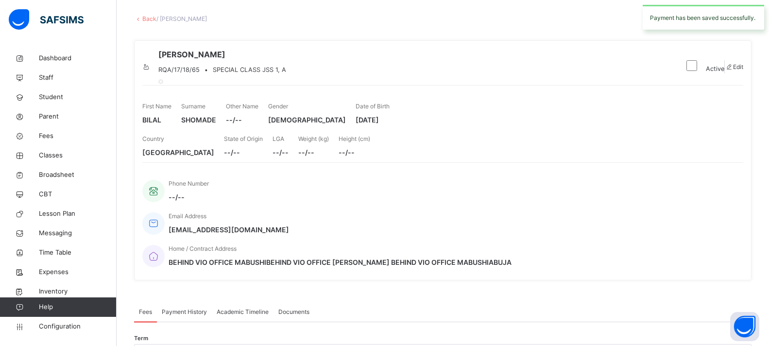
scroll to position [0, 0]
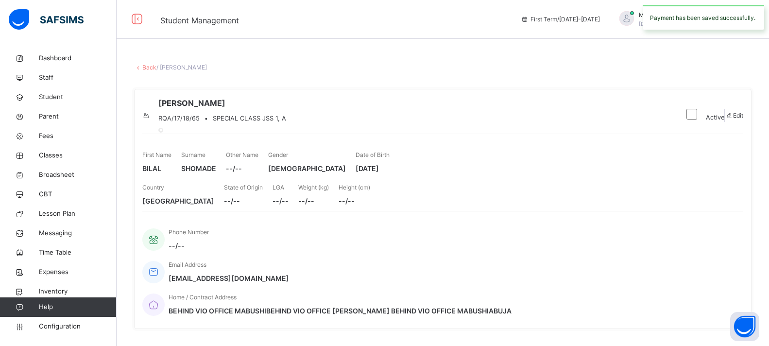
click at [148, 66] on link "Back" at bounding box center [149, 67] width 14 height 7
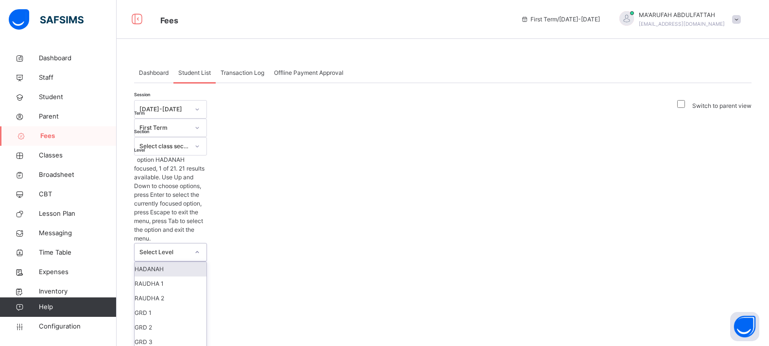
click at [189, 248] on div "Select Level" at bounding box center [164, 252] width 50 height 9
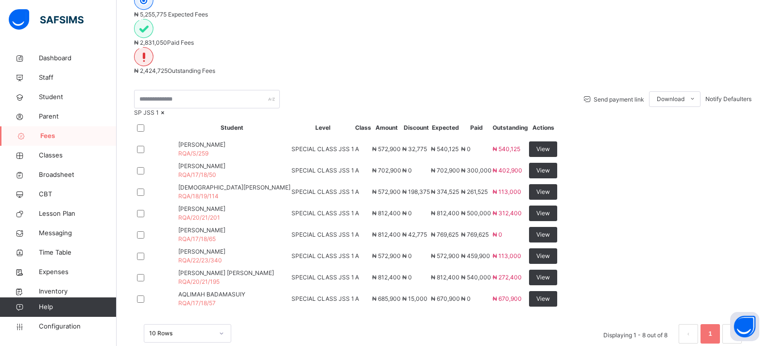
scroll to position [339, 0]
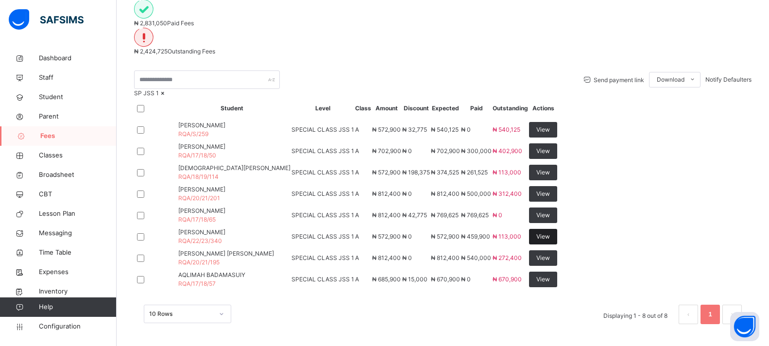
click at [550, 232] on span "View" at bounding box center [543, 236] width 14 height 9
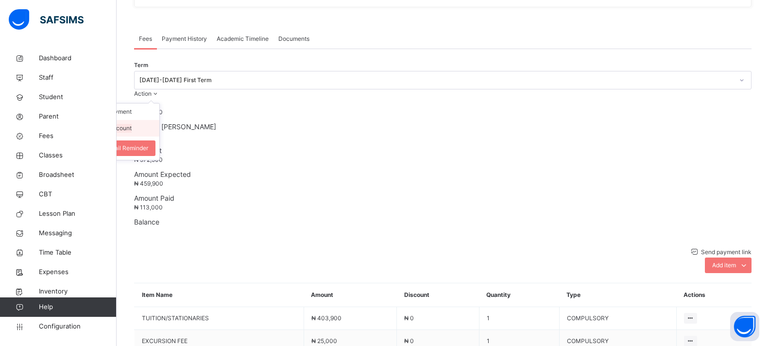
scroll to position [339, 0]
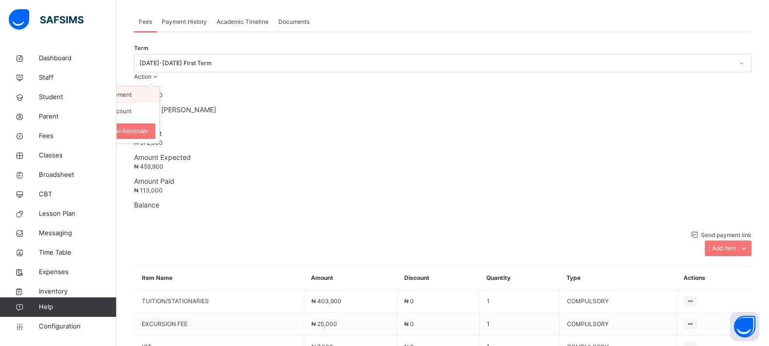
click at [159, 86] on li "Receive Payment" at bounding box center [120, 94] width 80 height 17
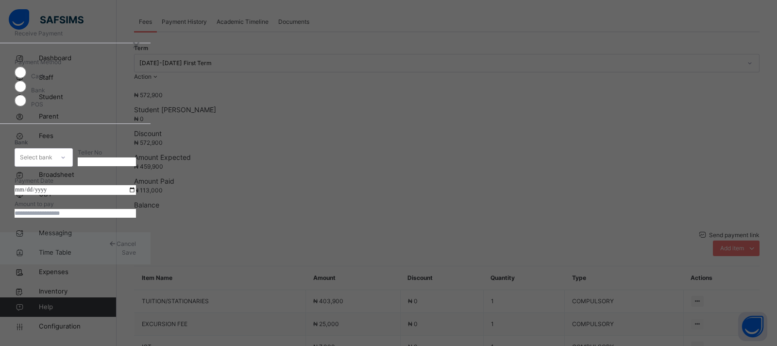
click at [54, 150] on div "Select bank" at bounding box center [34, 157] width 39 height 15
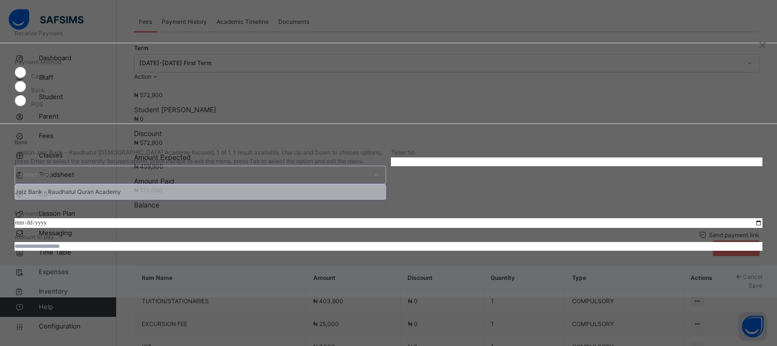
click at [344, 185] on div "Jaiz Bank - Raudhatul Quran Academy" at bounding box center [200, 192] width 371 height 15
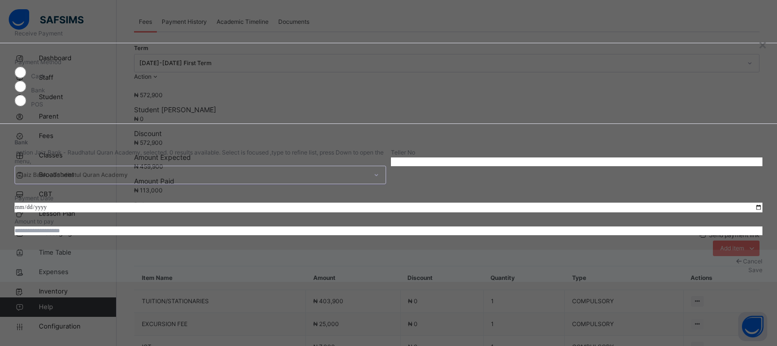
click at [420, 157] on input "text" at bounding box center [577, 161] width 372 height 9
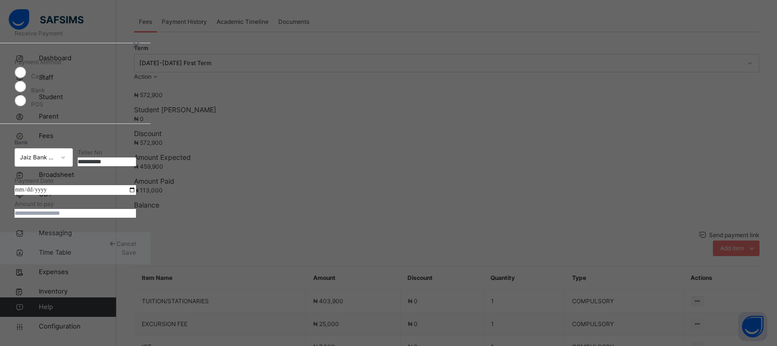
type input "**********"
click at [136, 195] on input "date" at bounding box center [75, 190] width 121 height 10
type input "**********"
click at [136, 218] on input "currency" at bounding box center [75, 213] width 121 height 9
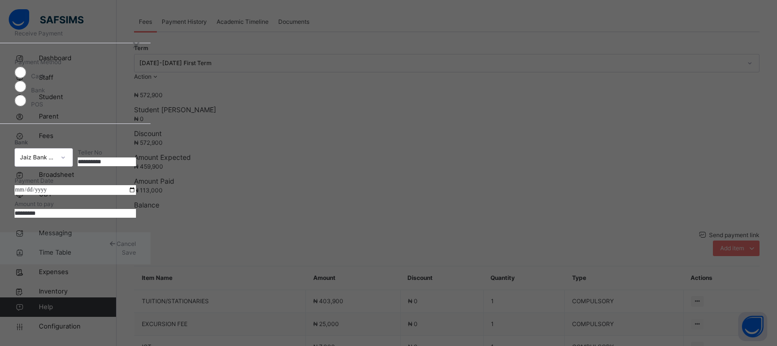
click at [136, 218] on input "currency" at bounding box center [75, 213] width 121 height 9
type input "*********"
click at [136, 256] on span "Save" at bounding box center [129, 252] width 14 height 7
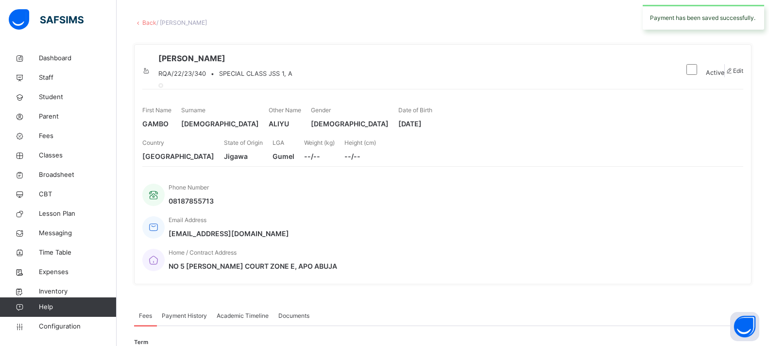
scroll to position [0, 0]
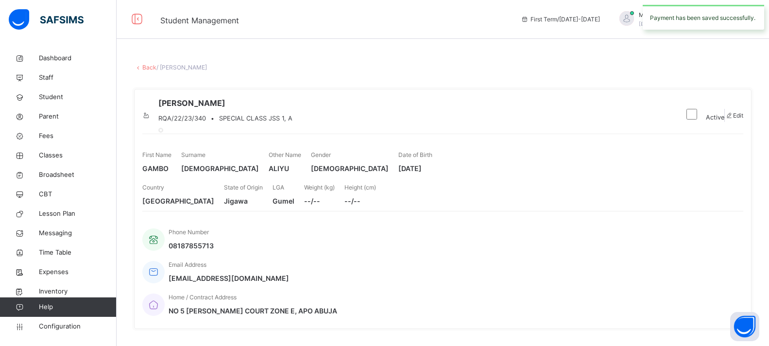
click at [148, 68] on link "Back" at bounding box center [149, 67] width 14 height 7
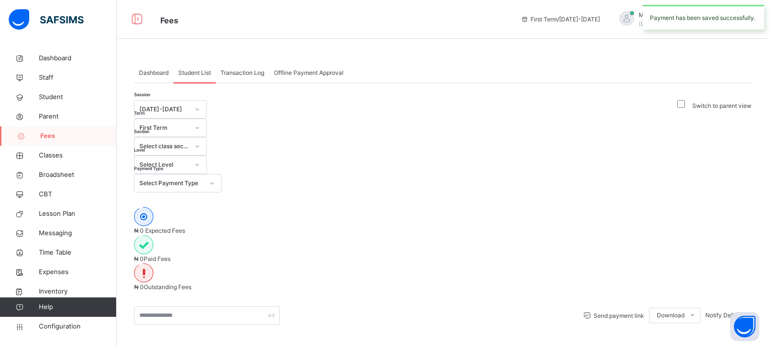
click at [189, 160] on div "Select Level" at bounding box center [164, 164] width 50 height 9
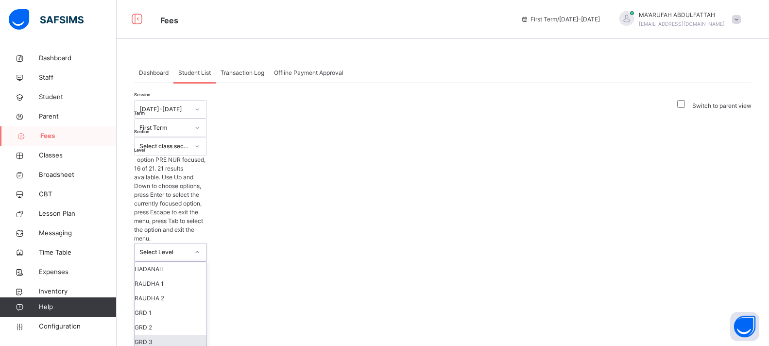
scroll to position [194, 0]
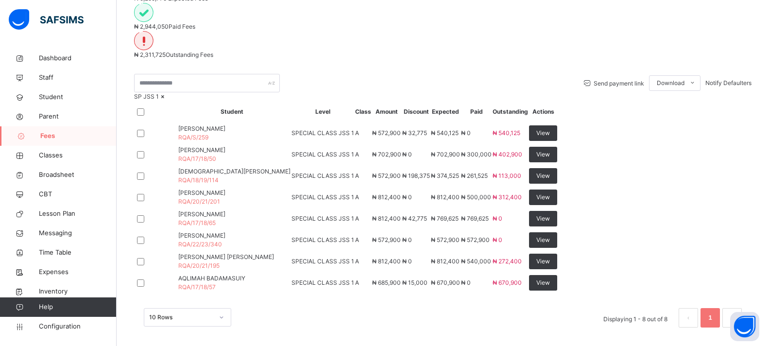
scroll to position [339, 0]
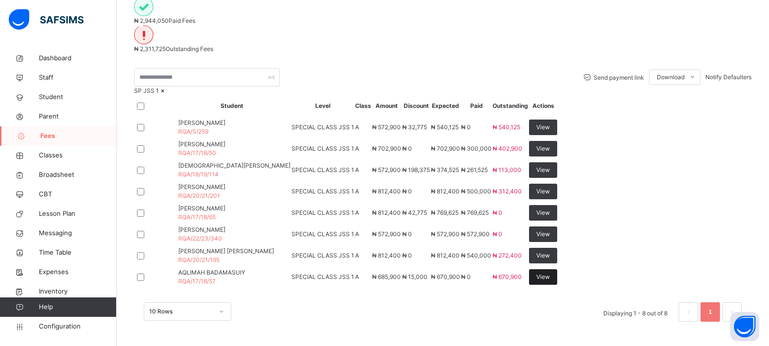
click at [550, 273] on span "View" at bounding box center [543, 277] width 14 height 9
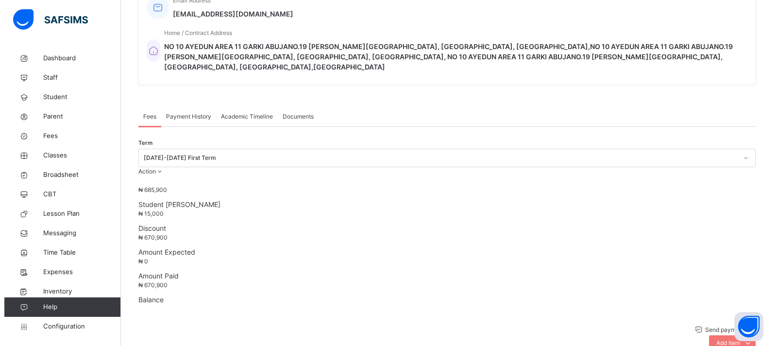
scroll to position [358, 0]
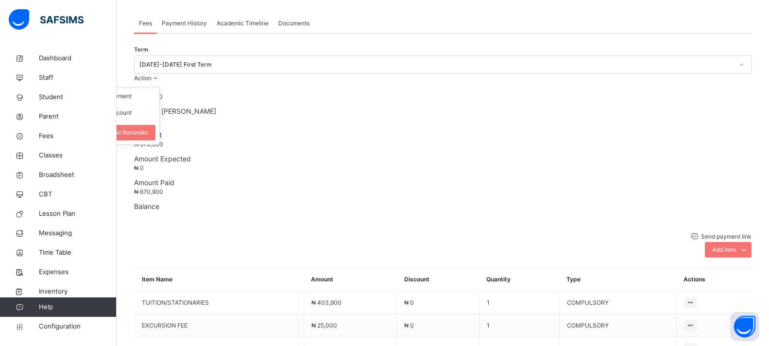
click at [152, 74] on span "Action" at bounding box center [142, 77] width 17 height 7
click at [0, 0] on button "Manage Discount" at bounding box center [0, 0] width 0 height 0
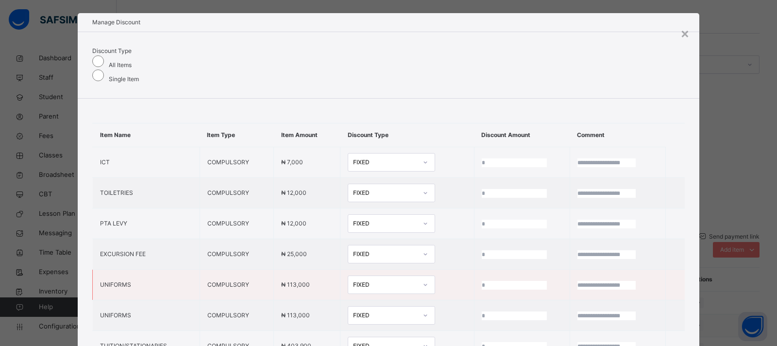
scroll to position [17, 0]
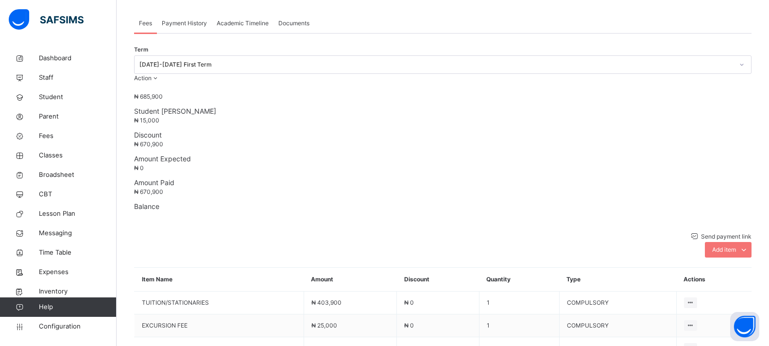
click at [250, 92] on div "₦ 685,900 Student Bill" at bounding box center [443, 104] width 618 height 24
click at [159, 117] on span "₦ 15,000" at bounding box center [146, 120] width 25 height 7
click at [152, 74] on span "Action" at bounding box center [142, 77] width 17 height 7
click at [132, 108] on button "Manage Discount" at bounding box center [108, 112] width 48 height 9
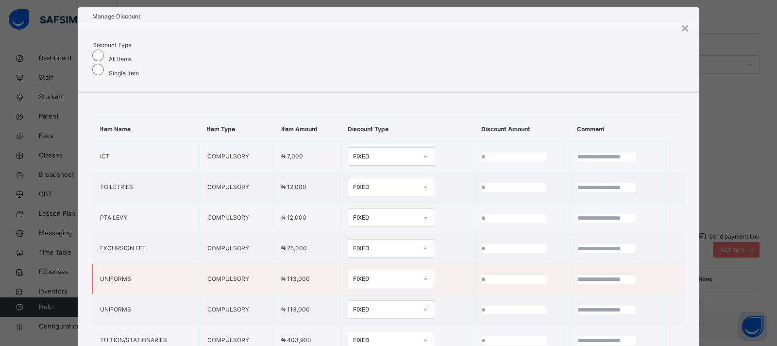
click at [353, 275] on div "FIXED" at bounding box center [385, 279] width 64 height 9
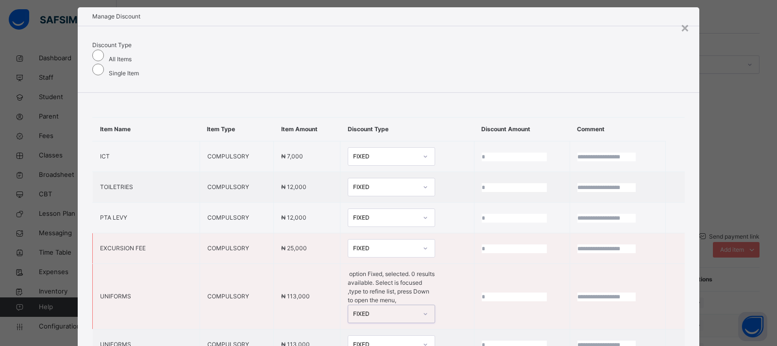
scroll to position [88, 0]
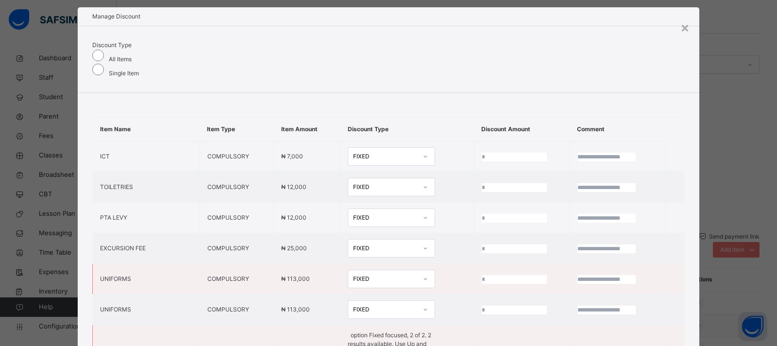
click at [353, 305] on div "FIXED" at bounding box center [385, 309] width 64 height 9
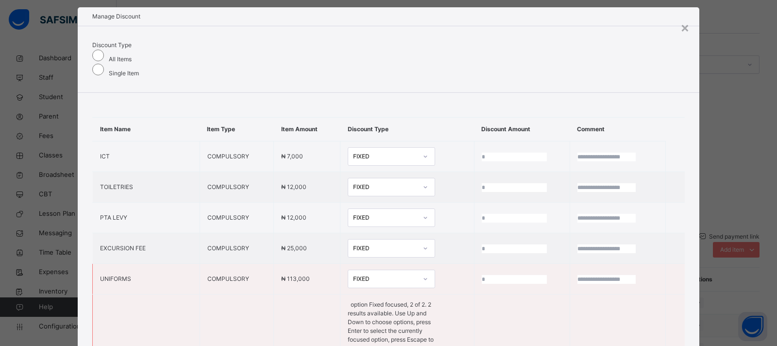
click at [353, 275] on div "FIXED" at bounding box center [385, 279] width 64 height 9
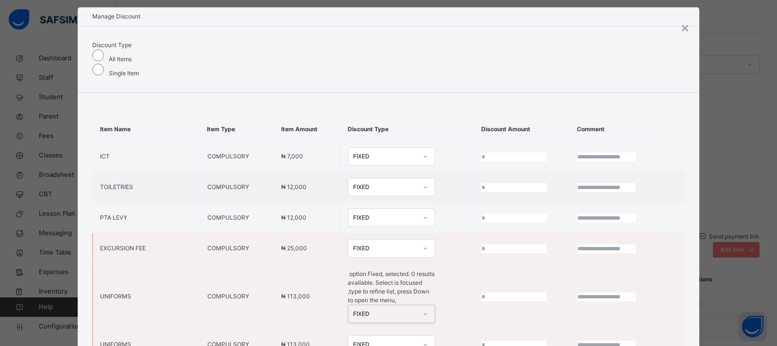
click at [348, 239] on div "FIXED" at bounding box center [391, 248] width 87 height 18
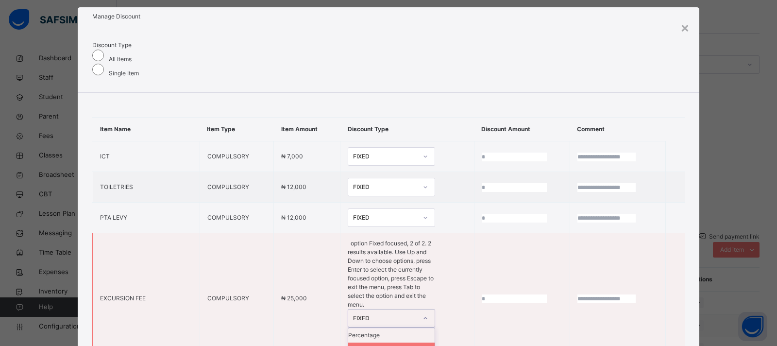
click at [348, 343] on div "Fixed" at bounding box center [391, 350] width 86 height 15
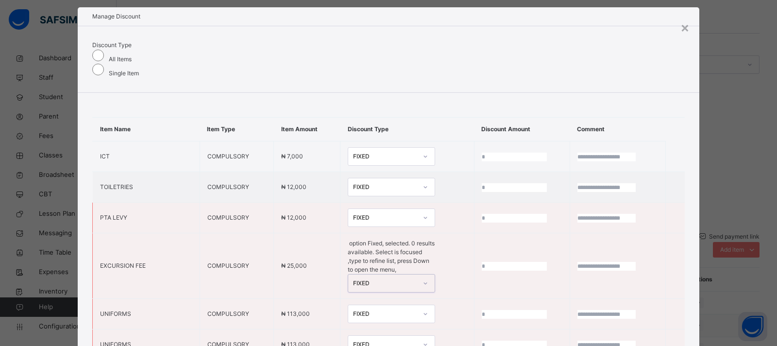
click at [355, 213] on div "FIXED" at bounding box center [385, 217] width 64 height 9
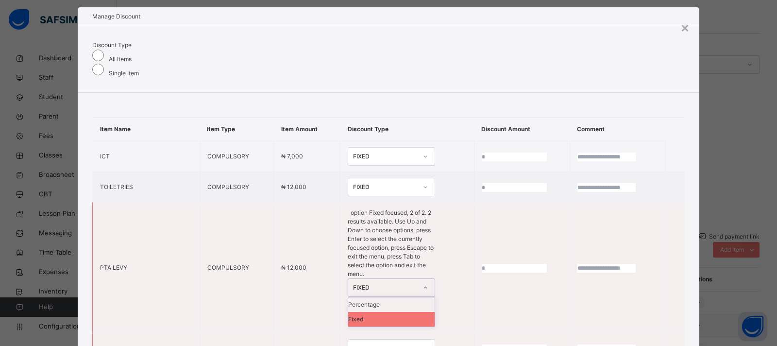
click at [348, 312] on div "Fixed" at bounding box center [391, 319] width 86 height 15
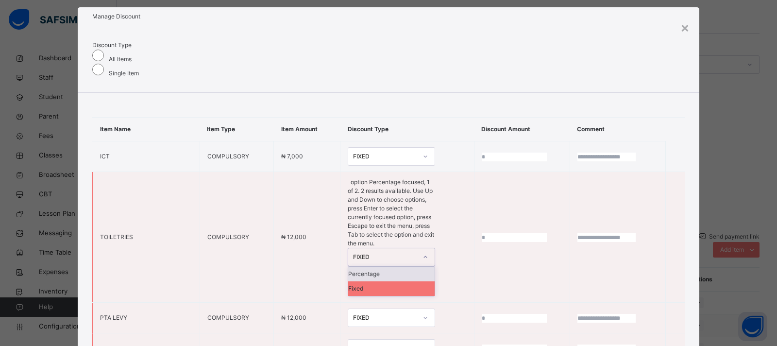
click at [352, 248] on div "FIXED" at bounding box center [382, 256] width 68 height 17
click at [348, 281] on div "Fixed" at bounding box center [391, 288] width 86 height 15
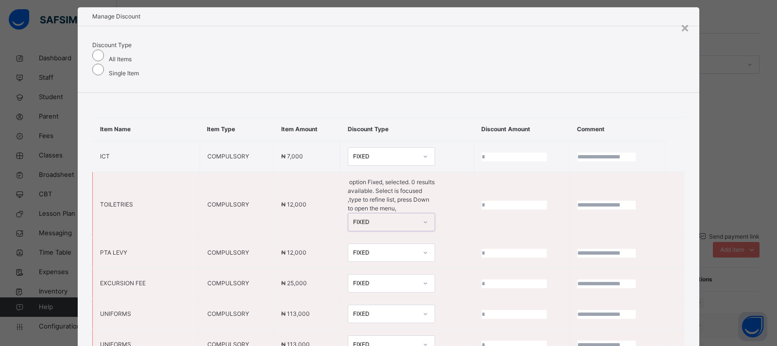
scroll to position [0, 0]
click at [349, 152] on div "FIXED" at bounding box center [382, 156] width 68 height 15
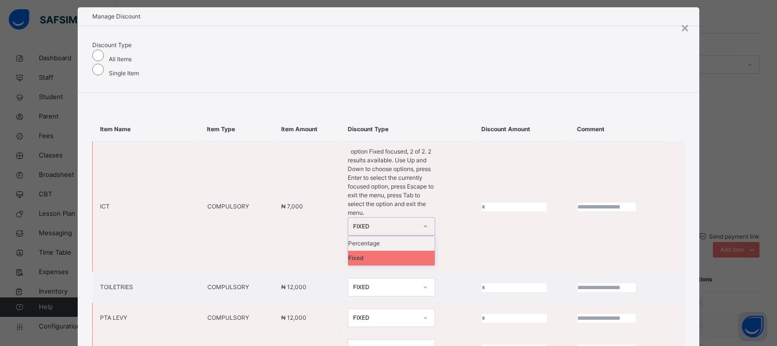
click at [348, 251] on div "Fixed" at bounding box center [391, 258] width 86 height 15
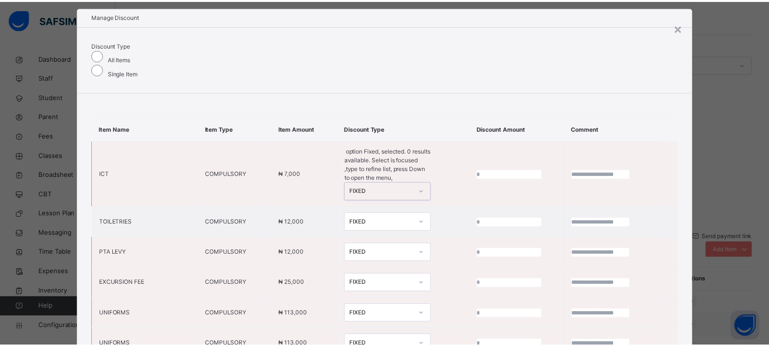
scroll to position [88, 0]
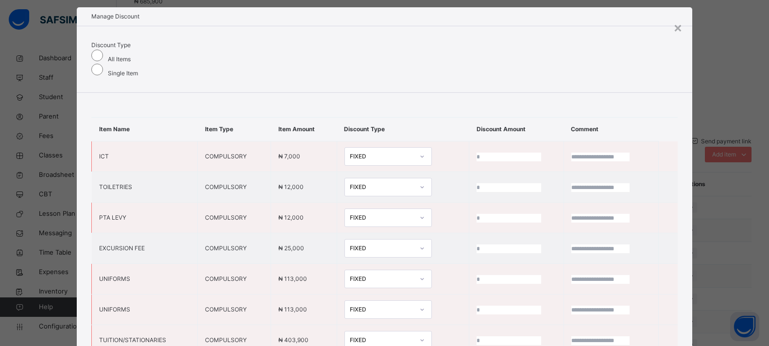
scroll to position [455, 0]
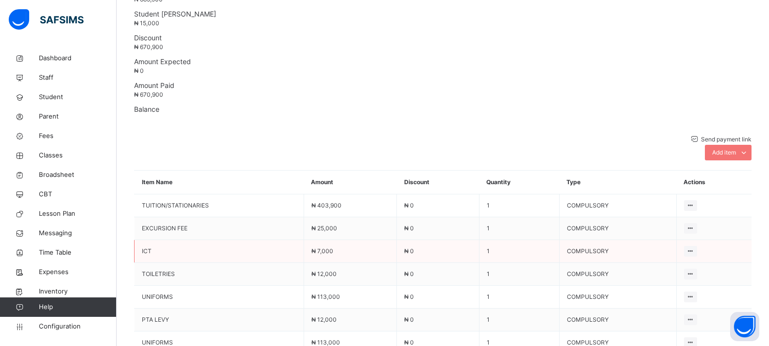
scroll to position [358, 0]
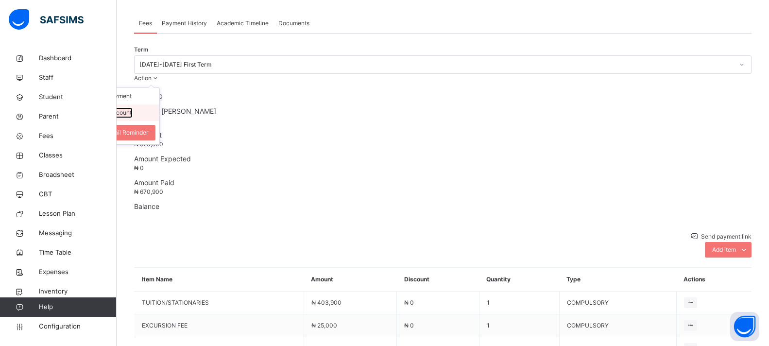
click at [132, 108] on button "Manage Discount" at bounding box center [108, 112] width 48 height 9
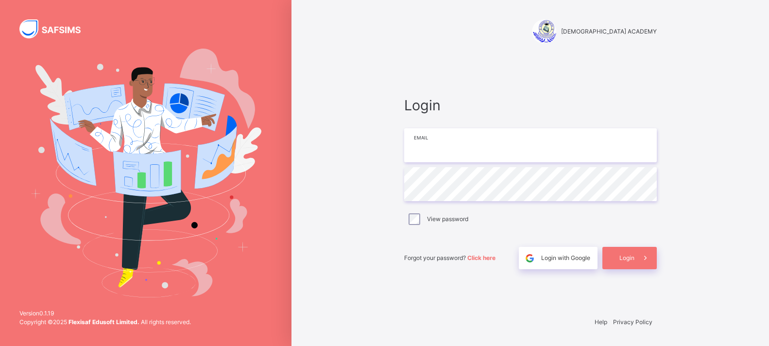
type input "**********"
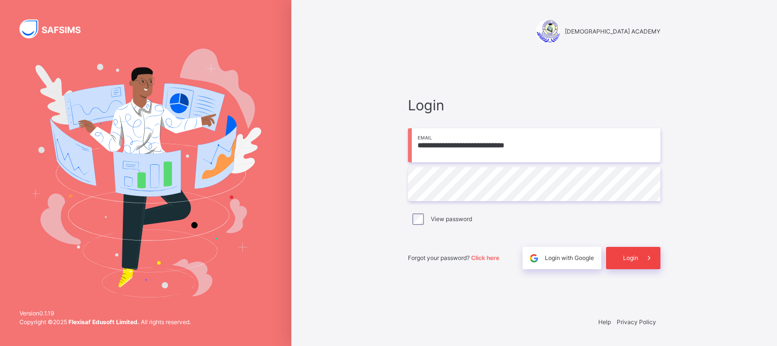
click at [622, 261] on div "Login" at bounding box center [633, 258] width 54 height 22
